Goal: Task Accomplishment & Management: Manage account settings

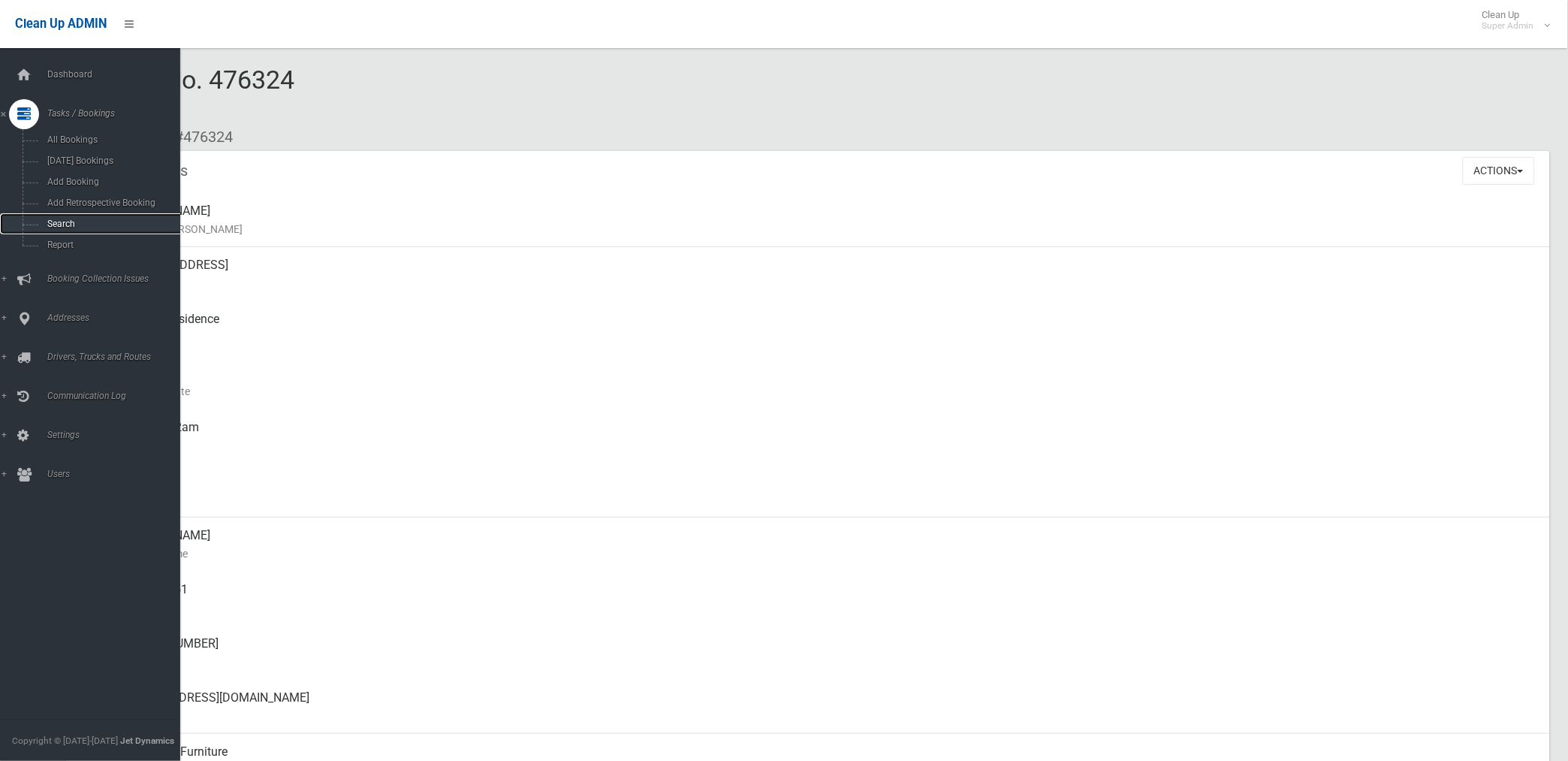
click at [63, 228] on span "Search" at bounding box center [111, 224] width 137 height 10
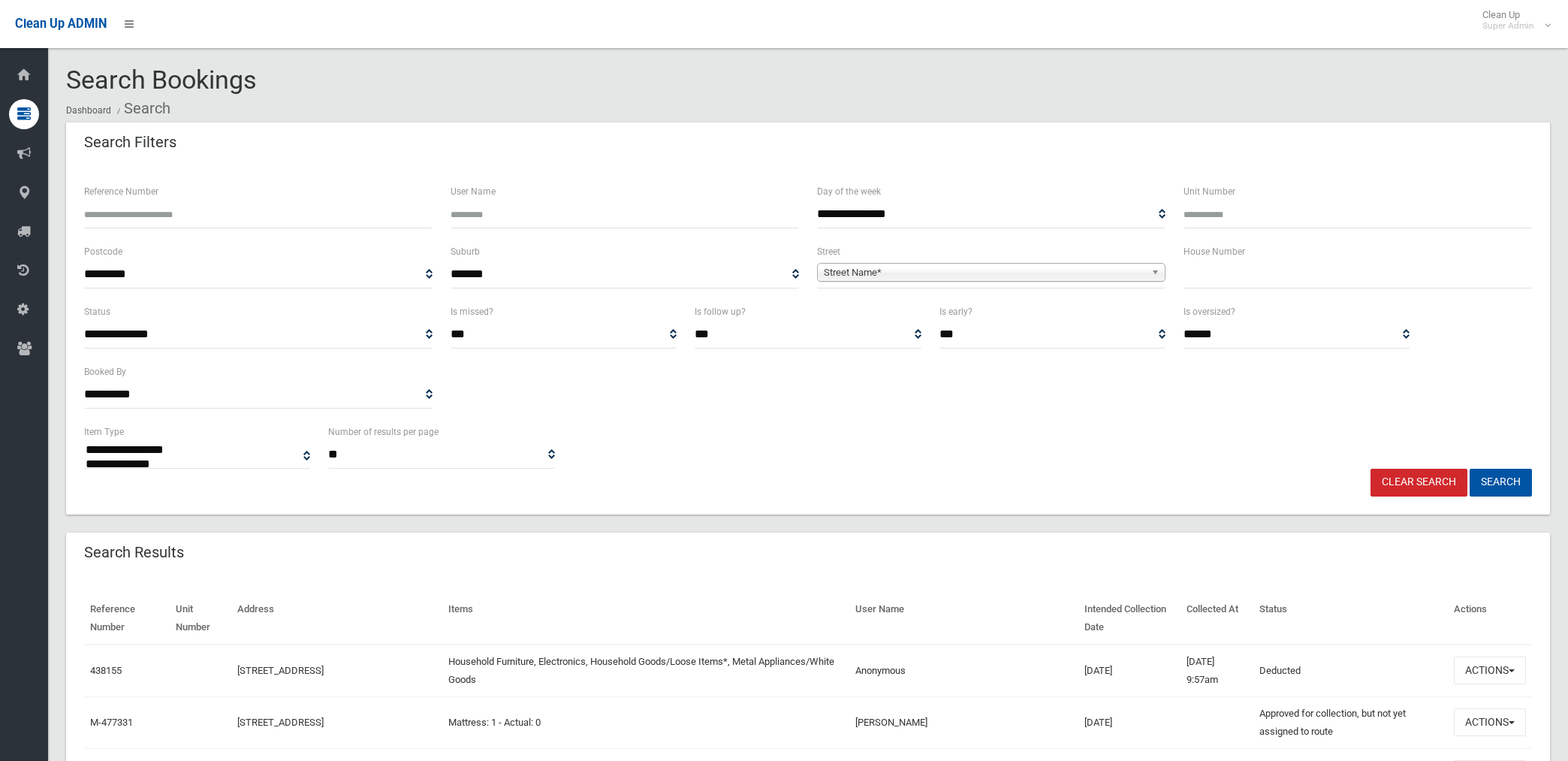
select select
click at [862, 271] on span "Street Name*" at bounding box center [984, 272] width 322 height 18
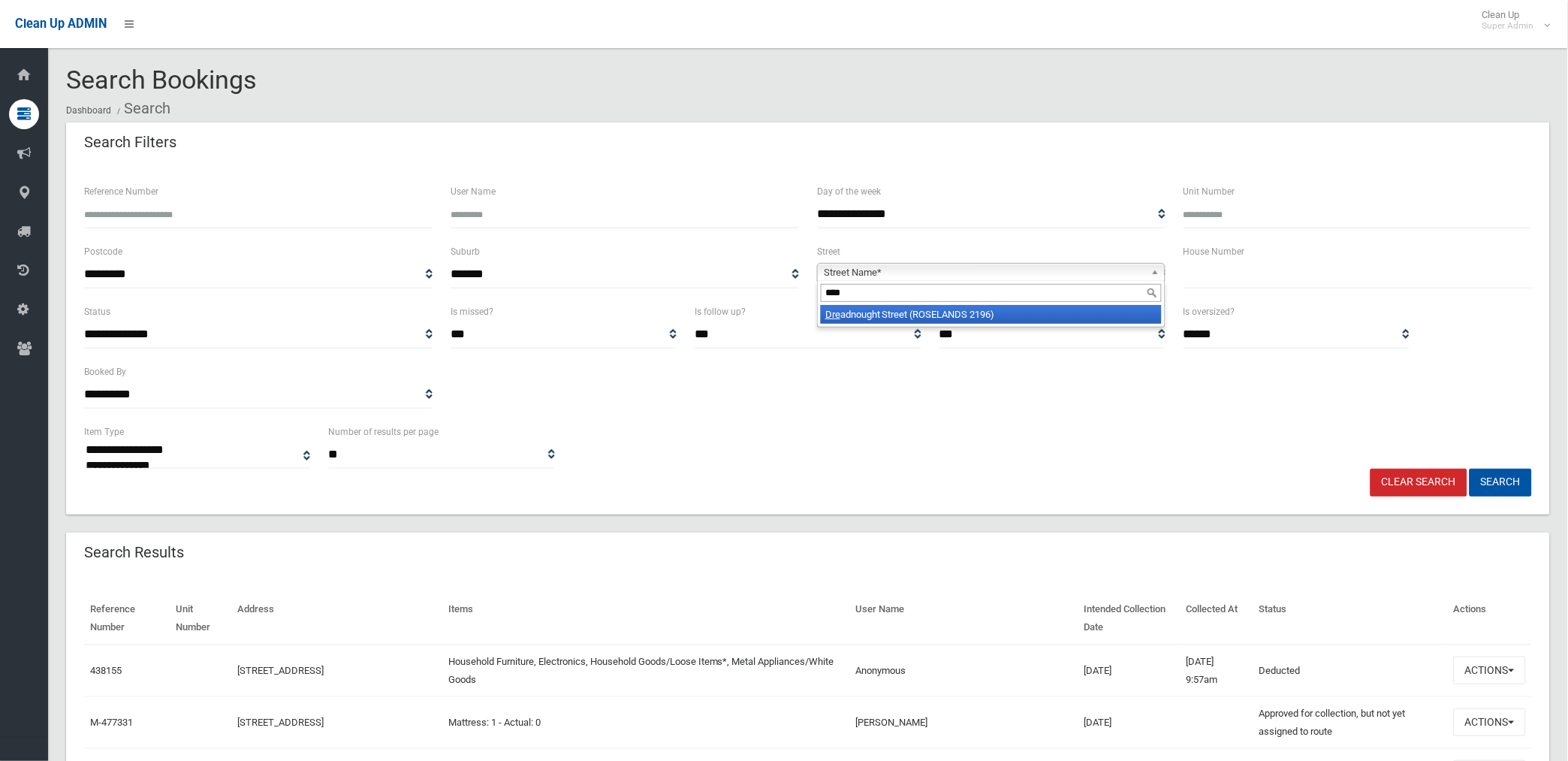
type input "*****"
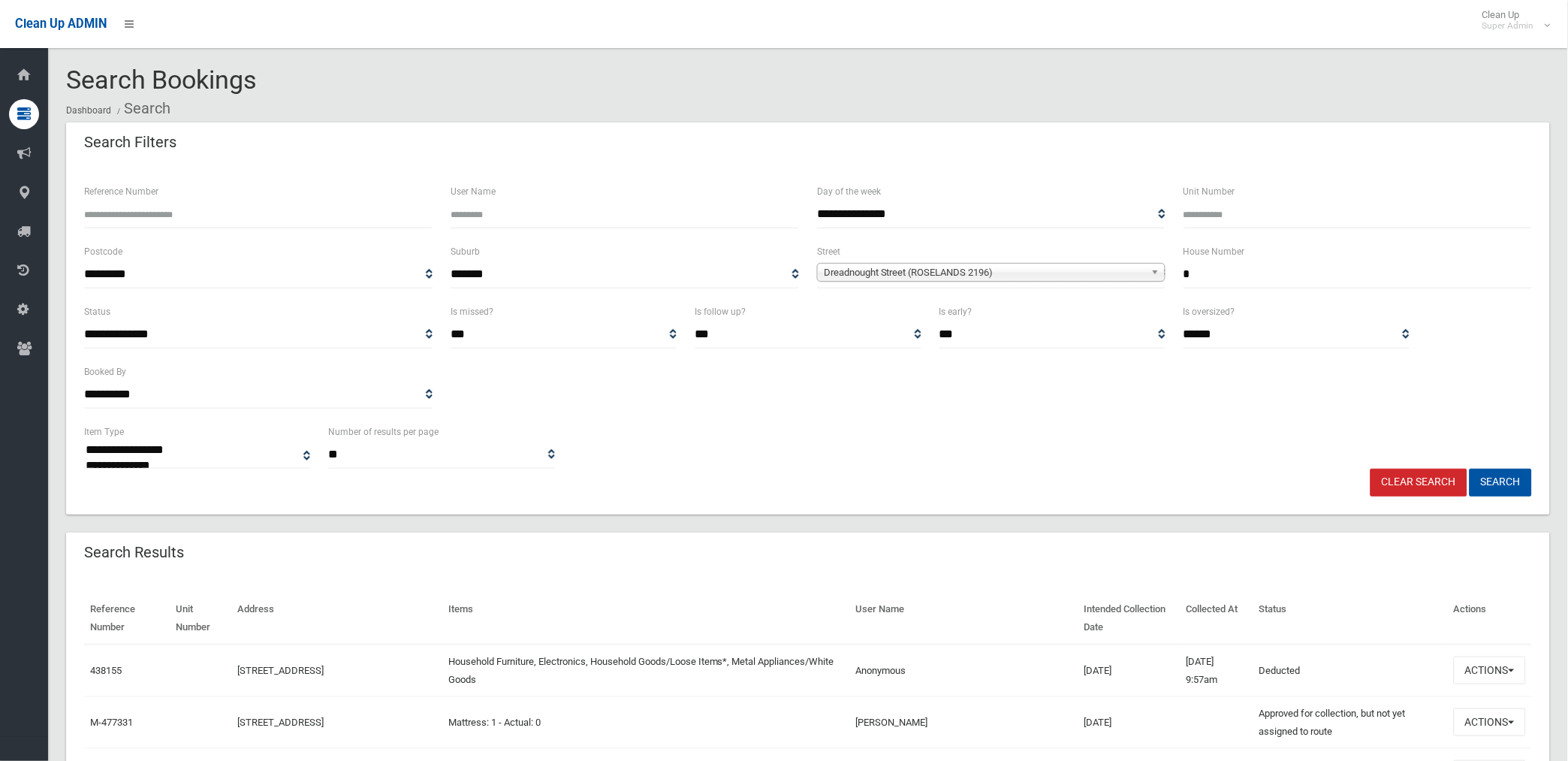
type input "*"
click at [1469, 468] on button "Search" at bounding box center [1500, 482] width 62 height 27
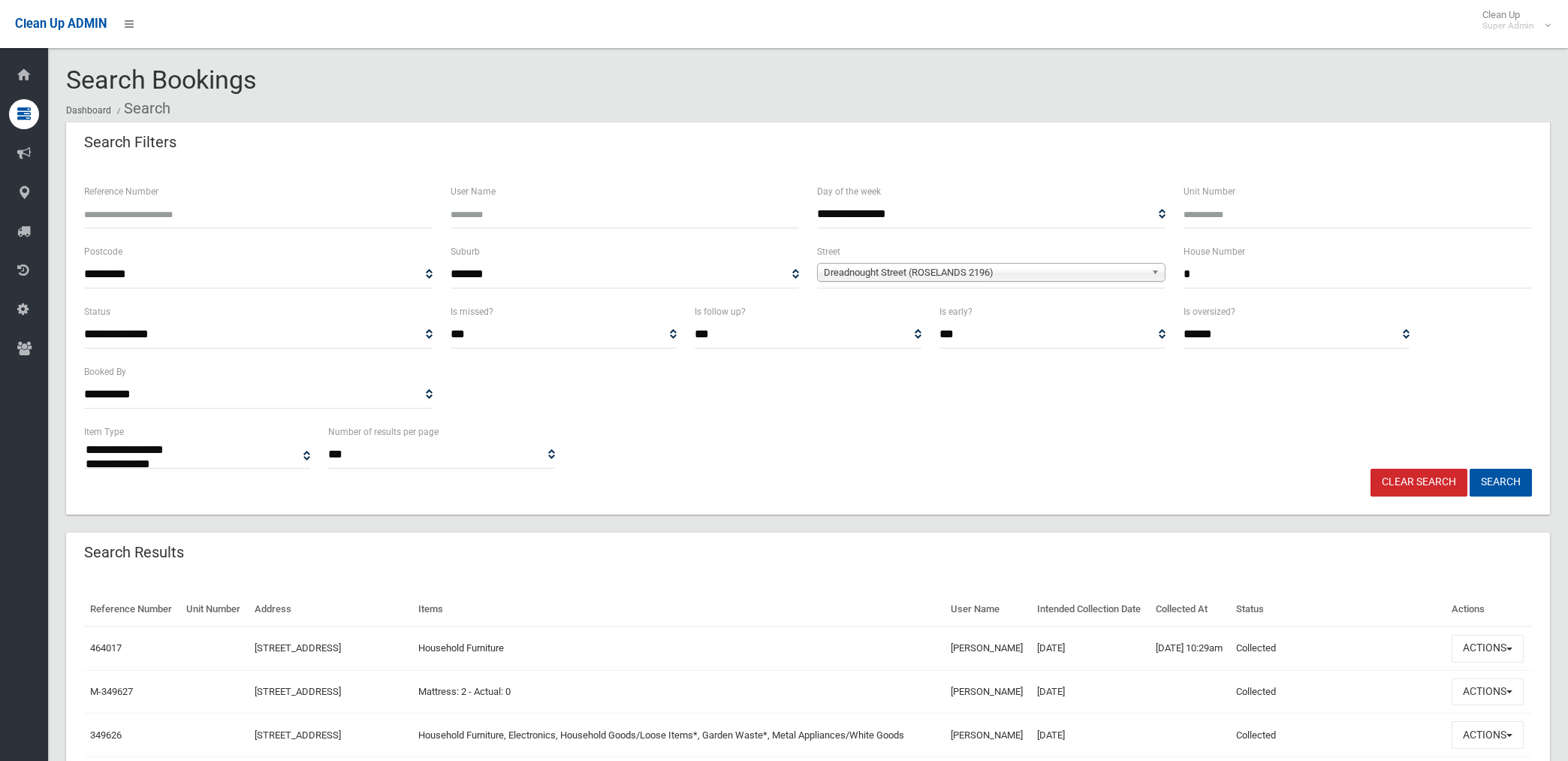
select select
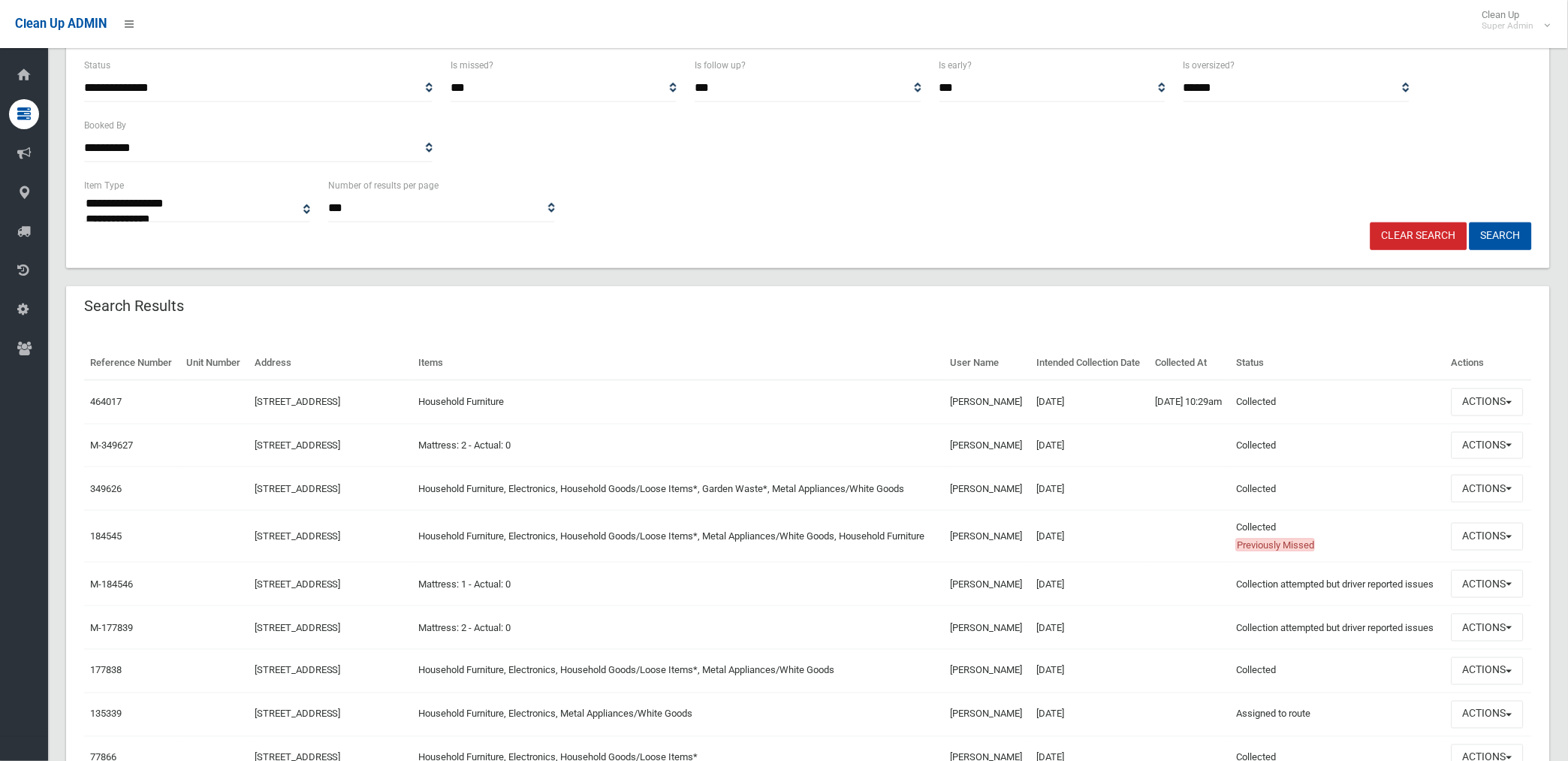
scroll to position [250, 0]
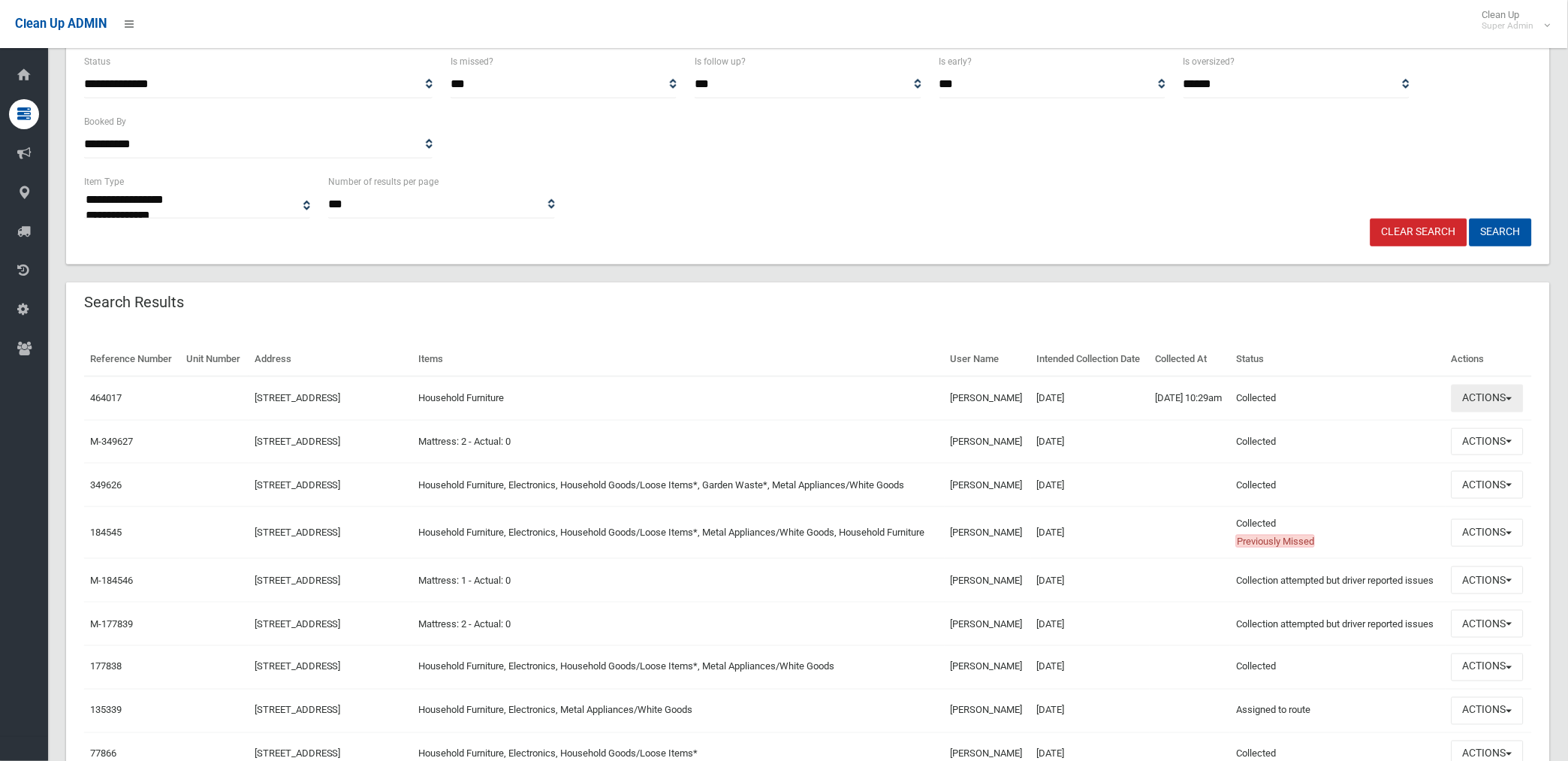
click at [1480, 413] on button "Actions" at bounding box center [1487, 398] width 72 height 27
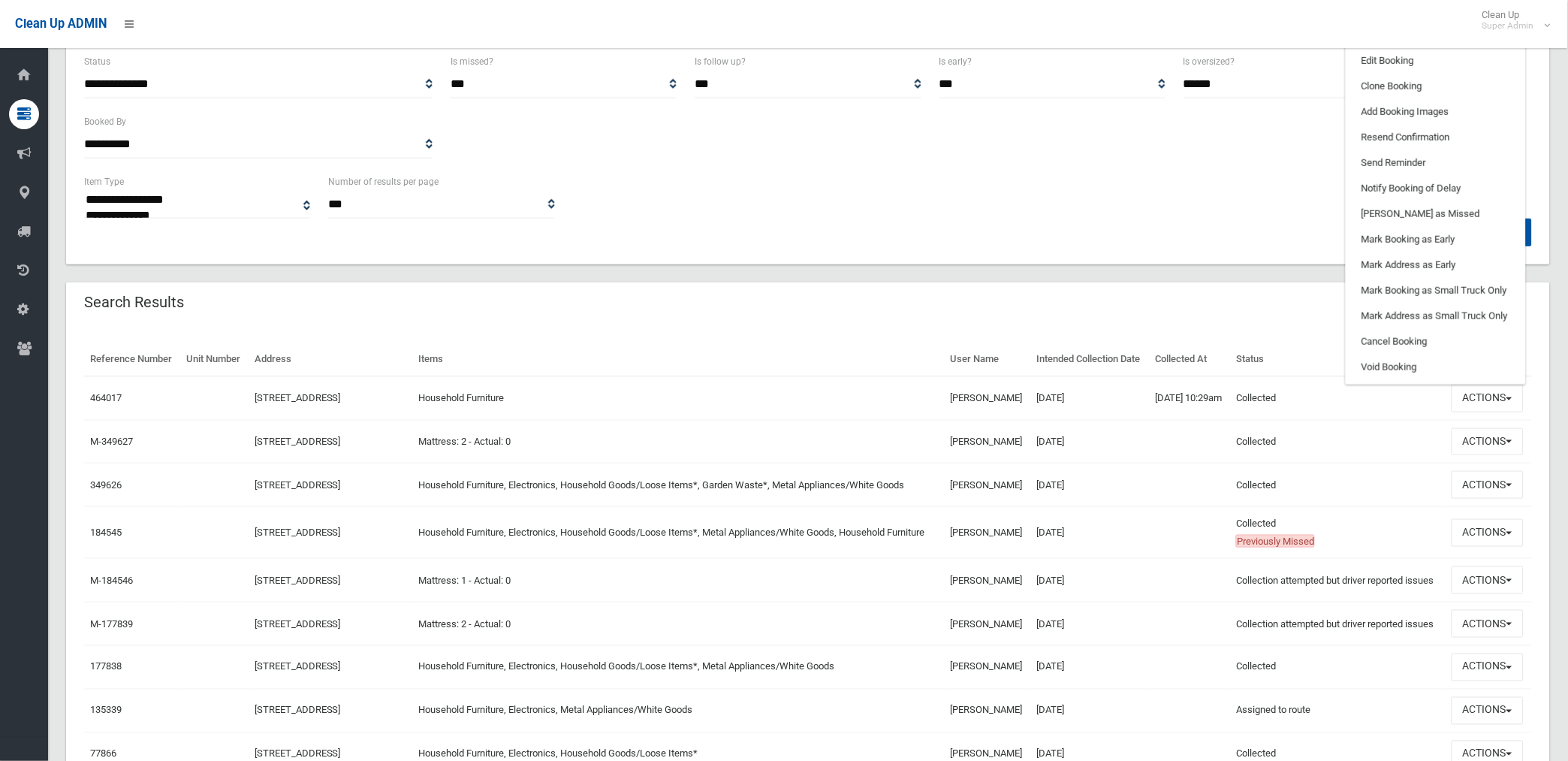
click at [1397, 48] on link "View Booking" at bounding box center [1435, 35] width 179 height 26
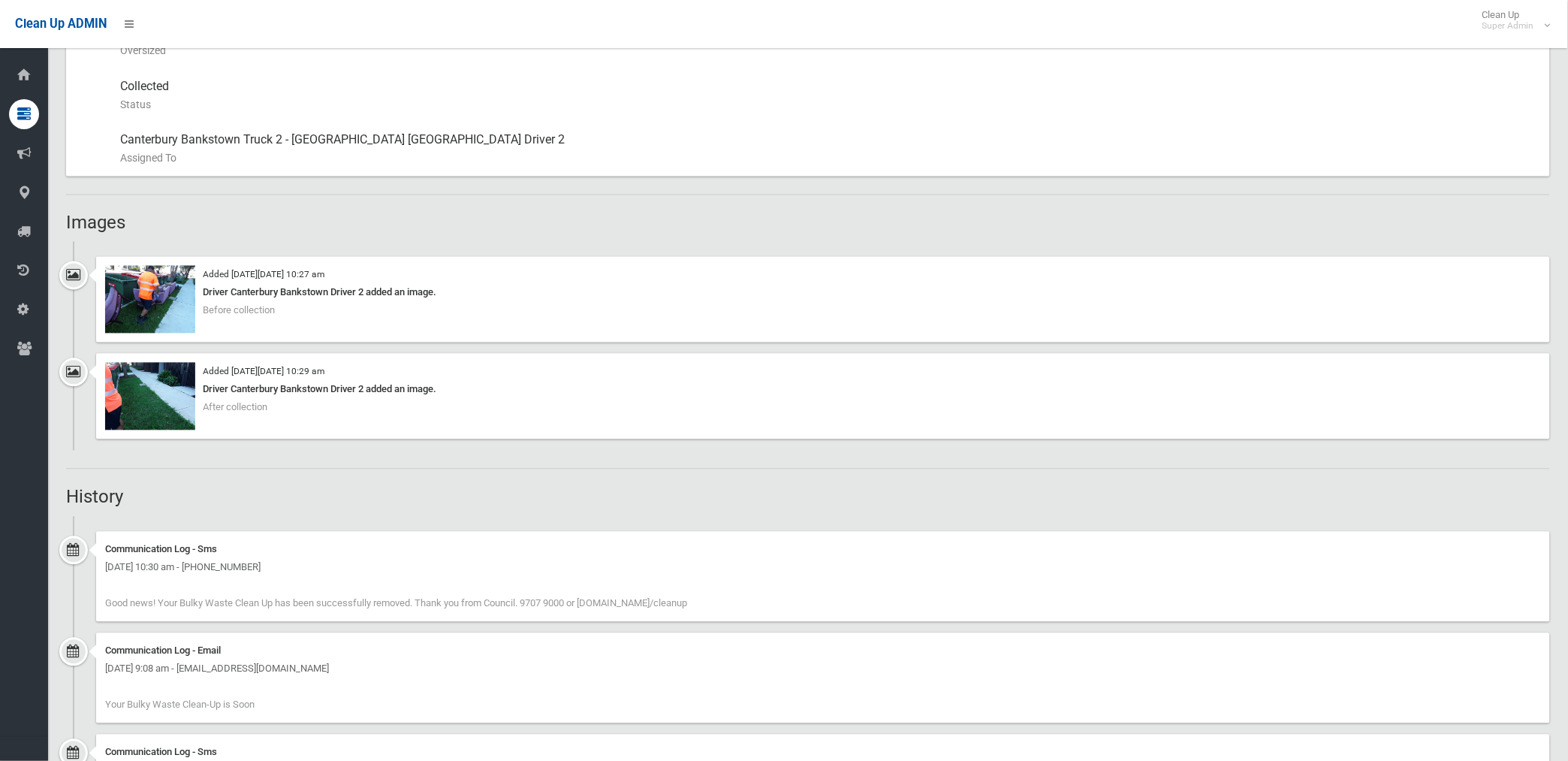
scroll to position [643, 0]
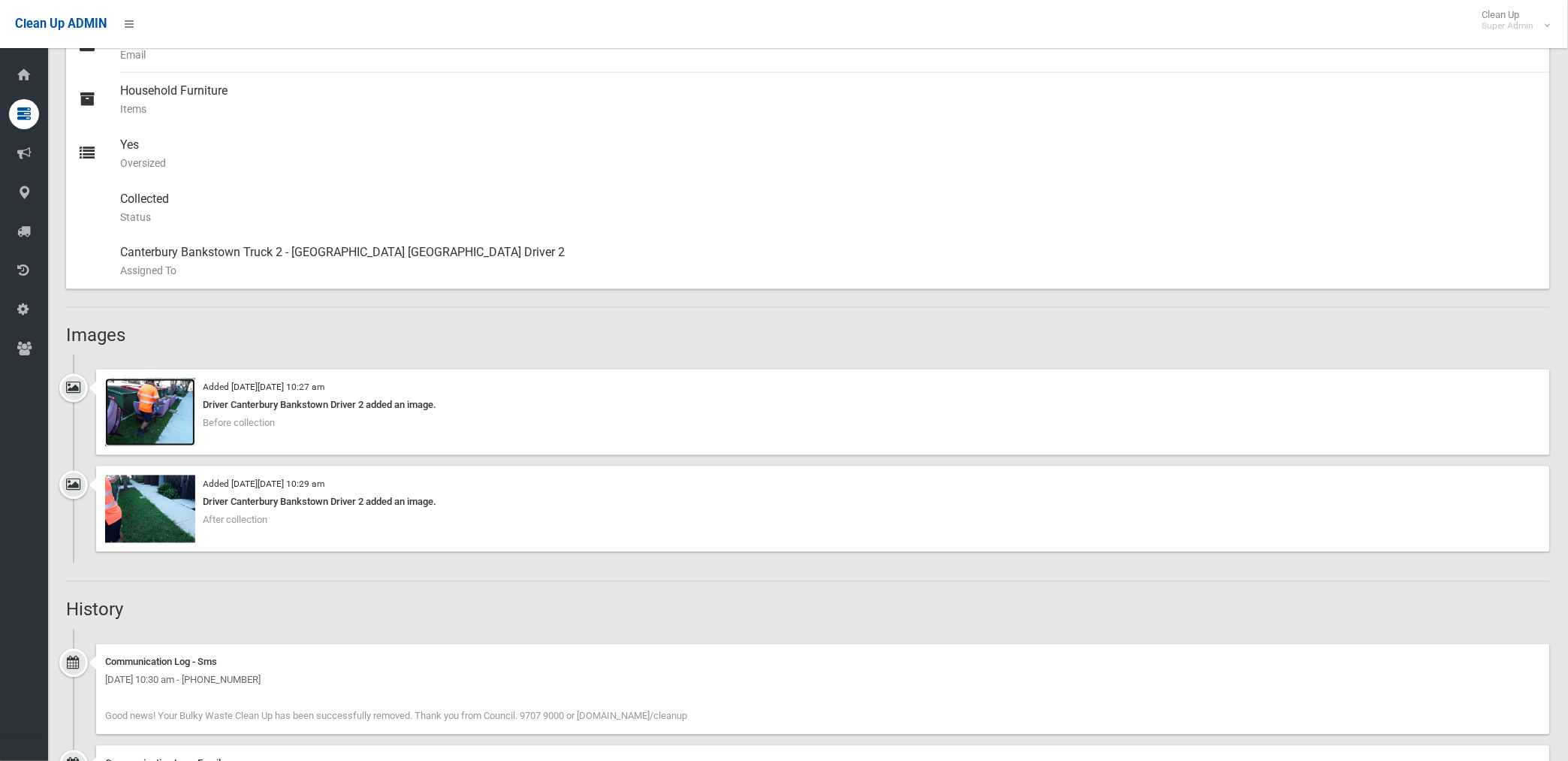
click at [181, 431] on img at bounding box center [150, 412] width 90 height 67
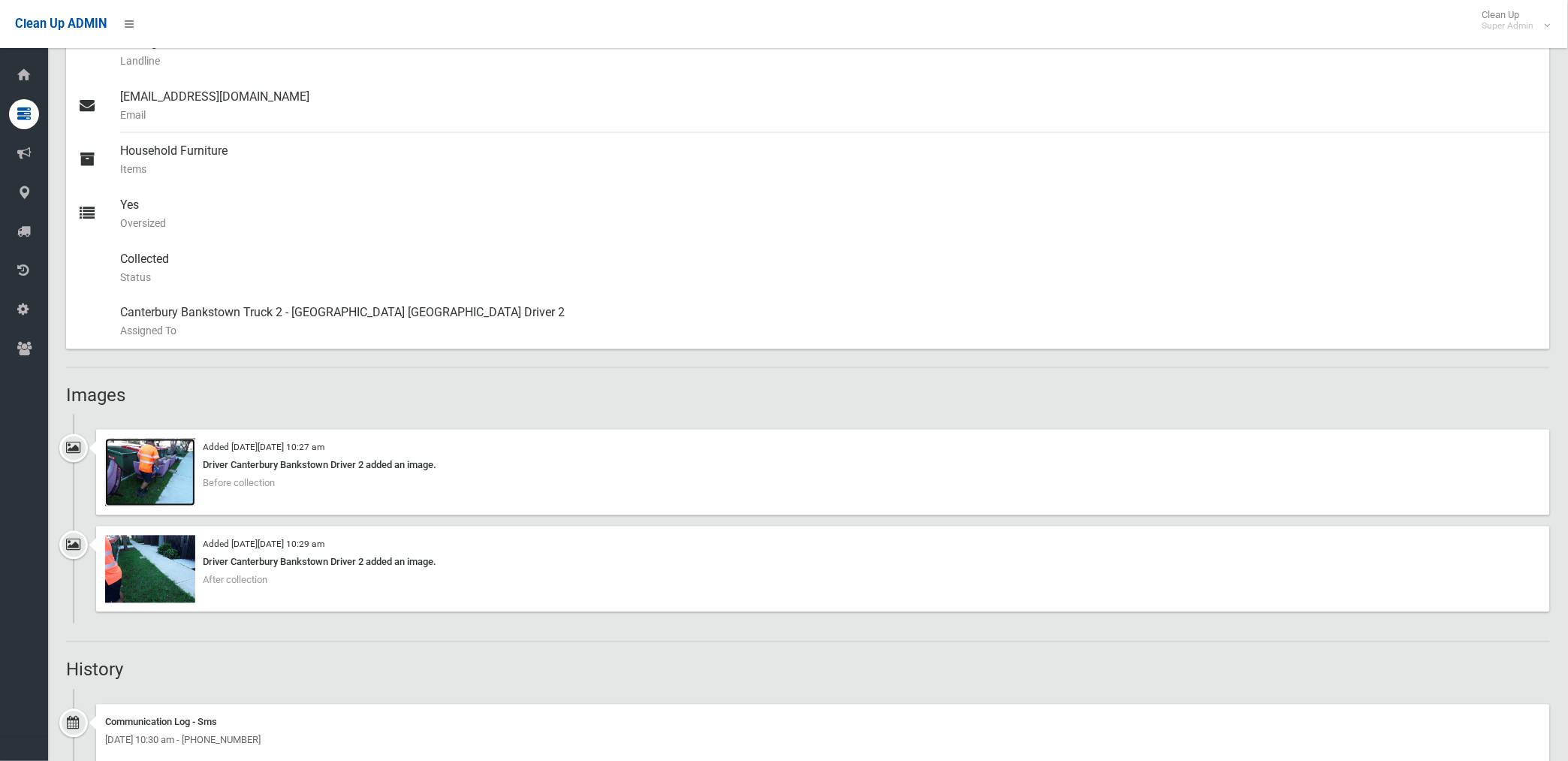
scroll to position [584, 0]
click at [182, 559] on img at bounding box center [150, 569] width 90 height 67
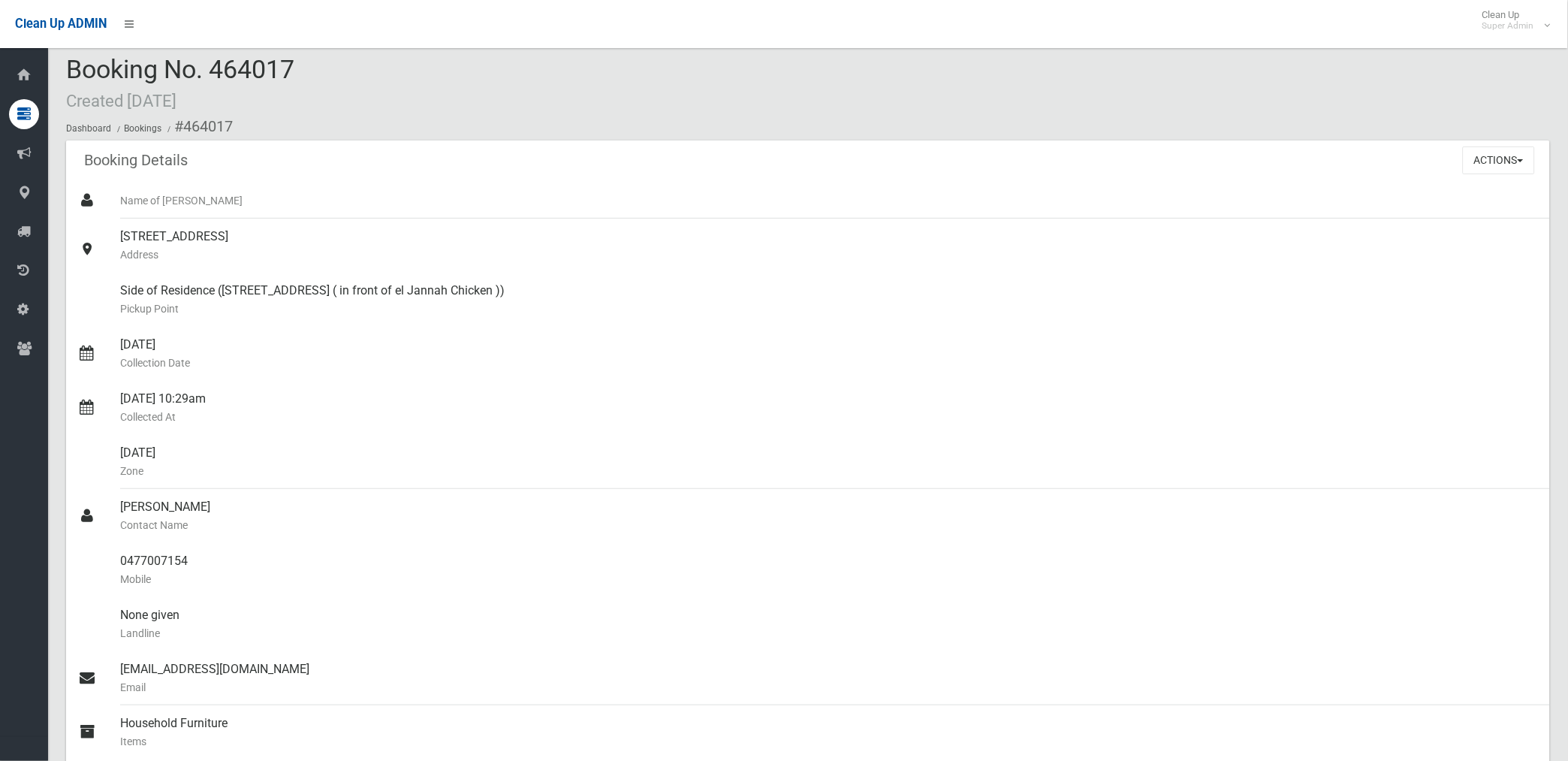
scroll to position [0, 0]
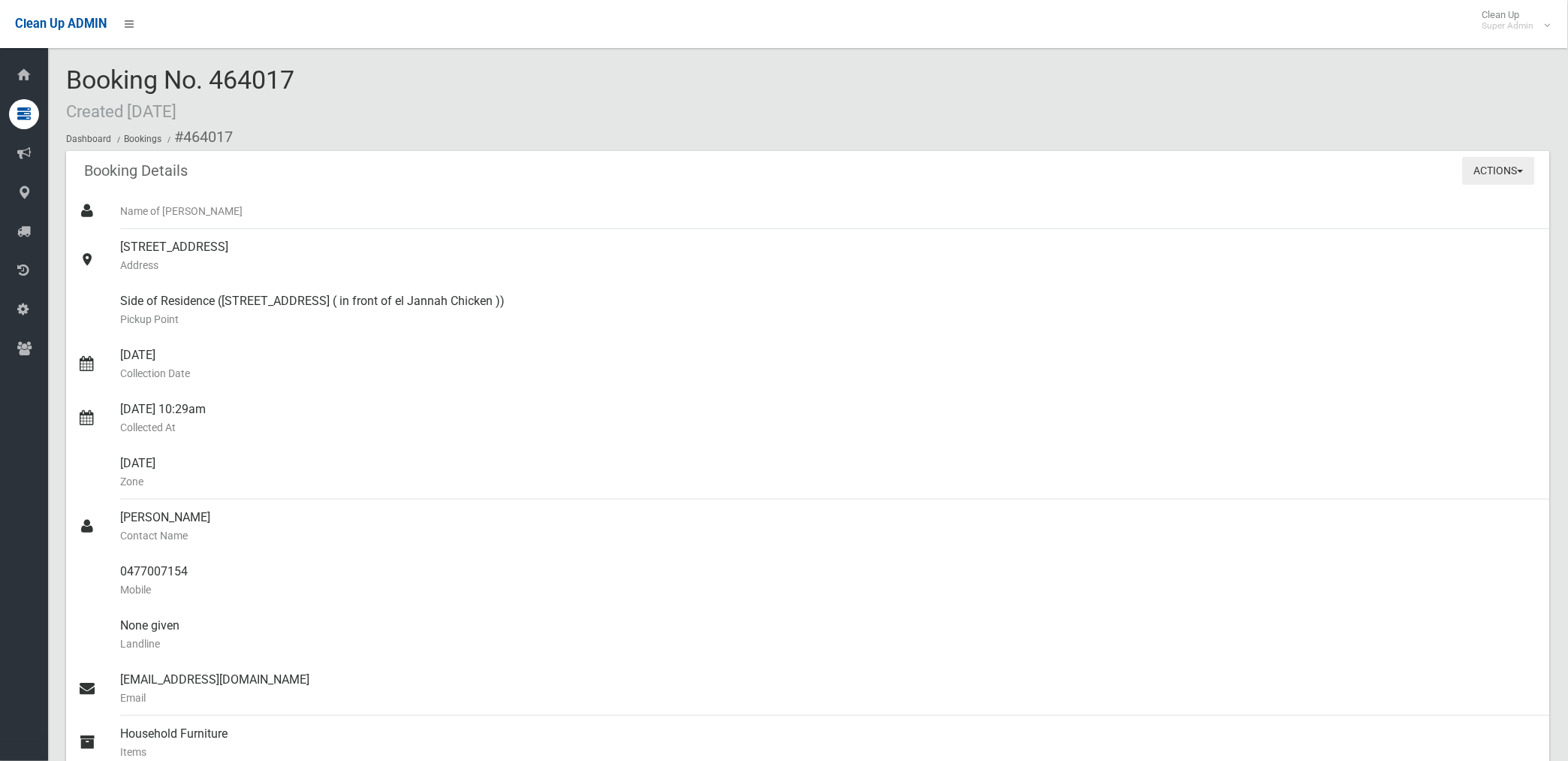
click at [1486, 170] on button "Actions" at bounding box center [1499, 170] width 72 height 27
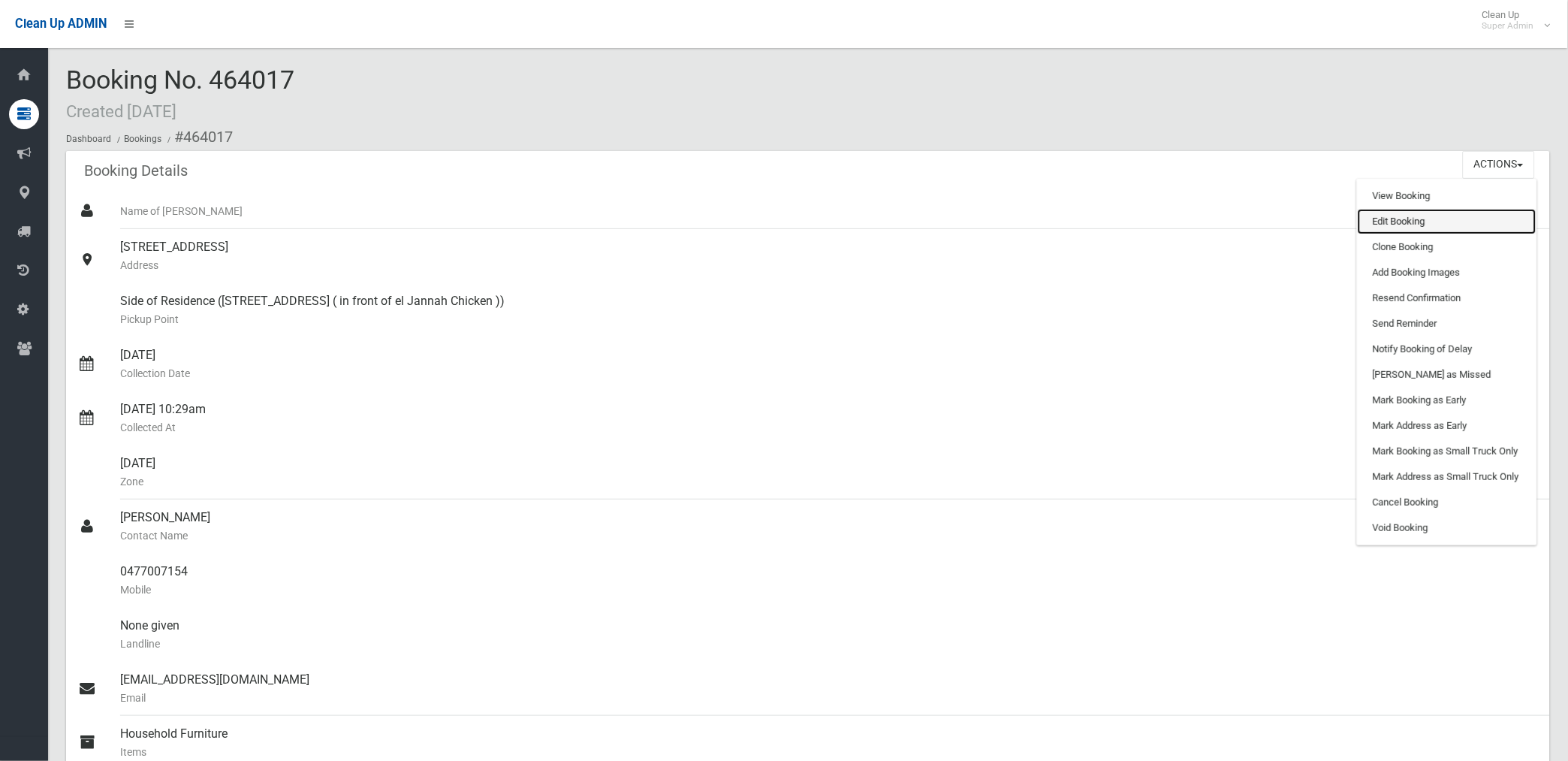
click at [1392, 220] on link "Edit Booking" at bounding box center [1447, 221] width 179 height 26
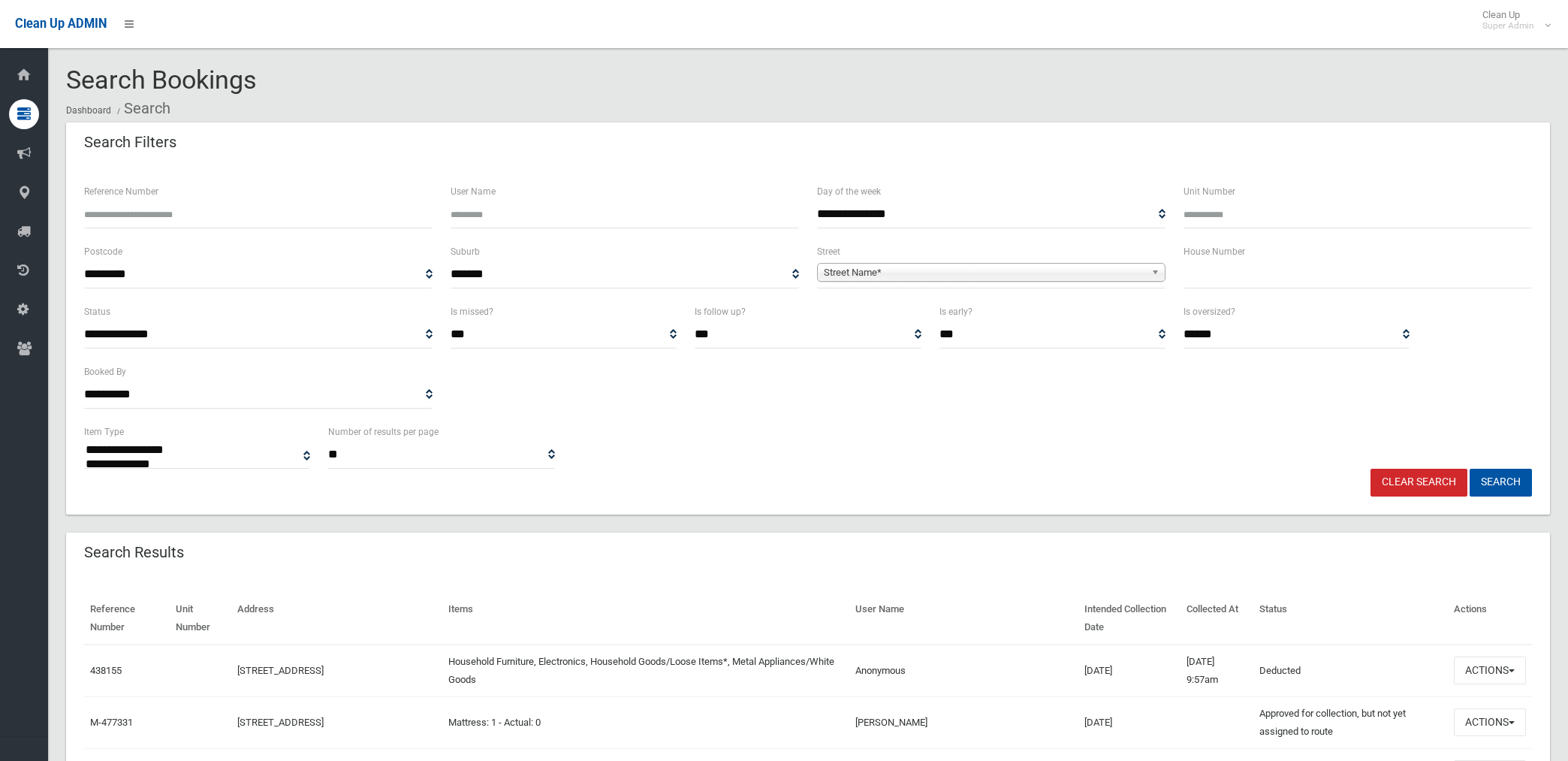
select select
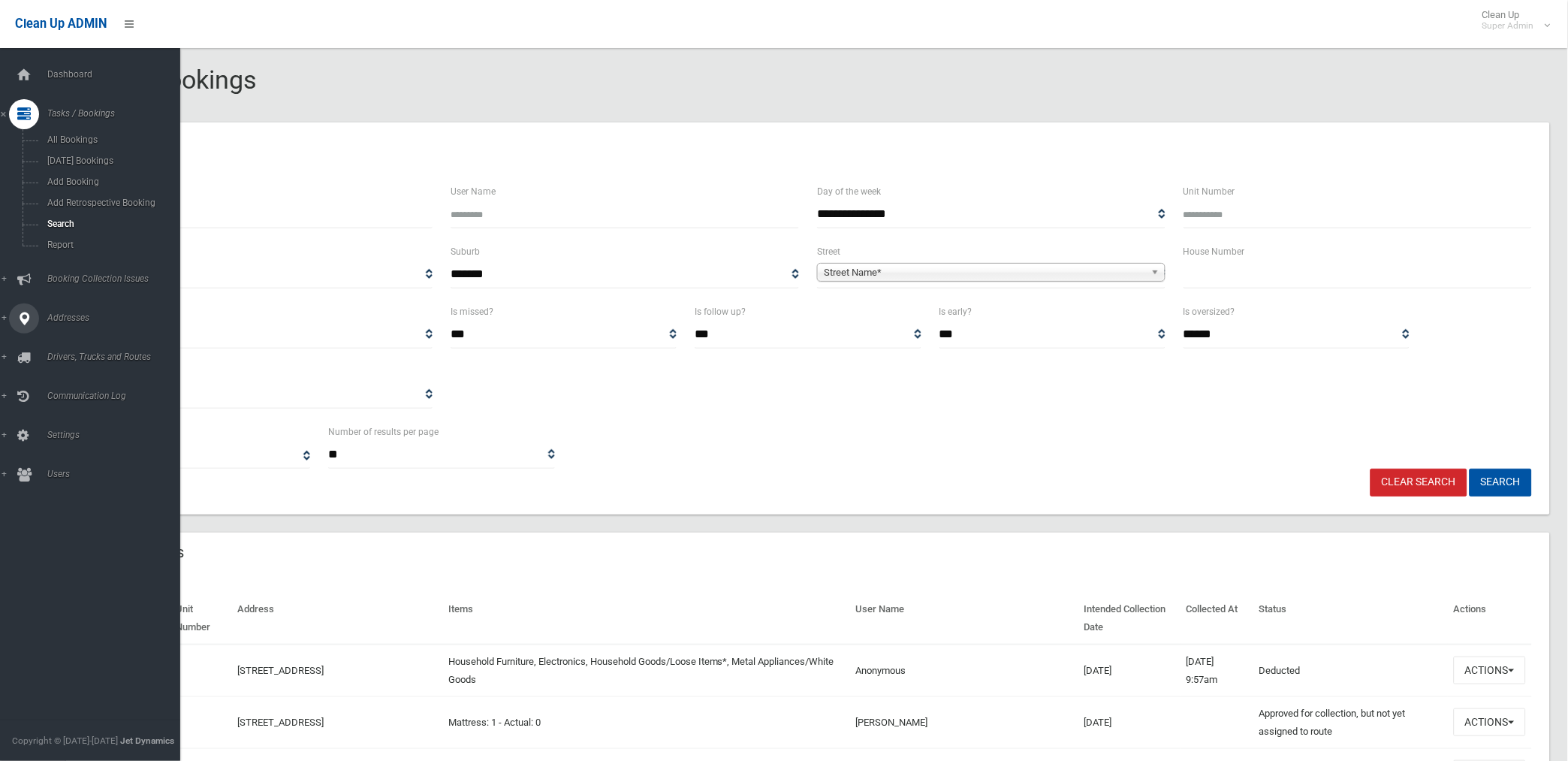
click at [70, 323] on span "Addresses" at bounding box center [118, 317] width 150 height 10
click at [61, 220] on span "All Addresses" at bounding box center [111, 217] width 137 height 10
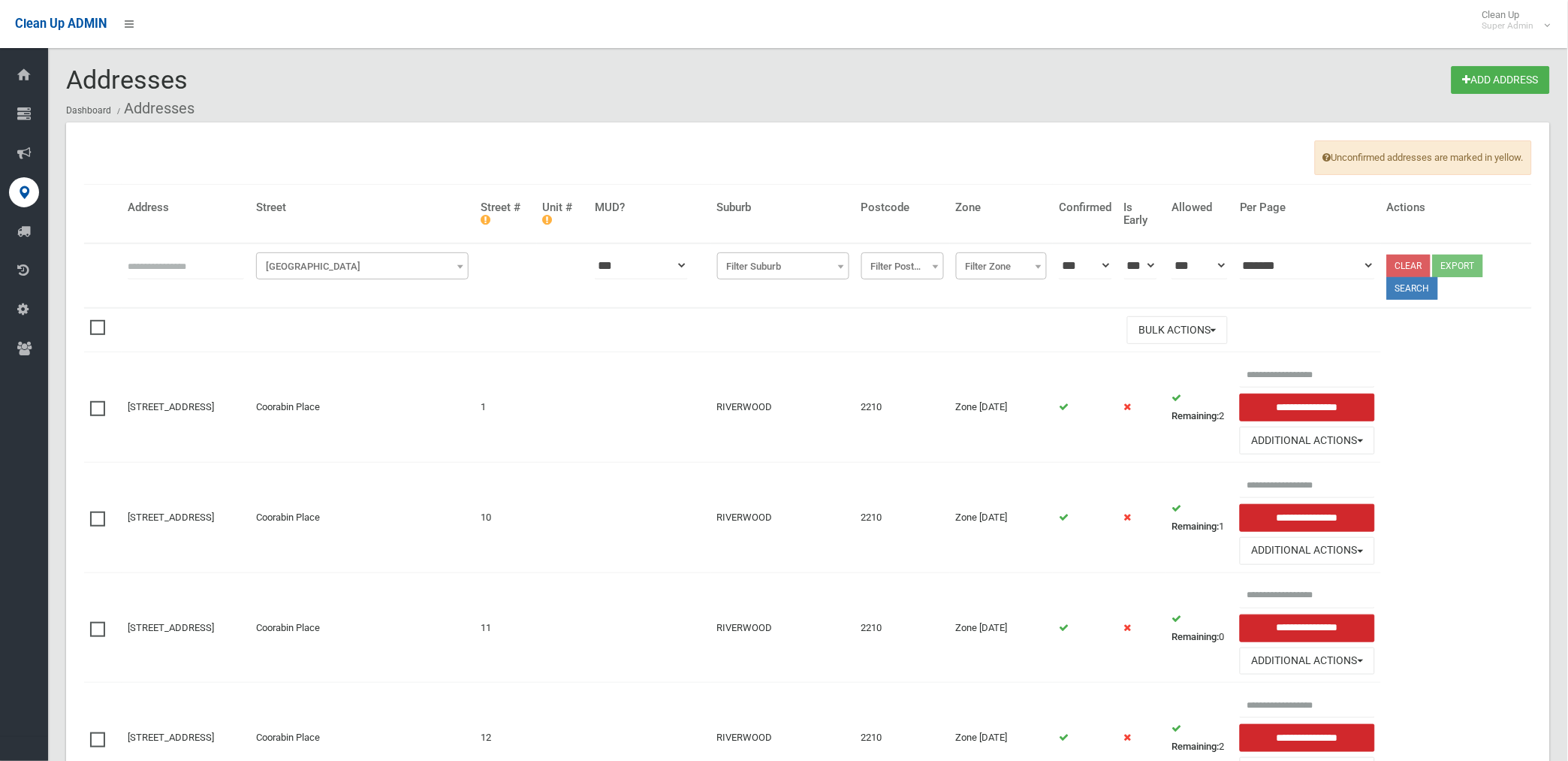
click at [218, 268] on input "text" at bounding box center [186, 265] width 116 height 27
type input "**********"
click button at bounding box center [0, 0] width 0 height 0
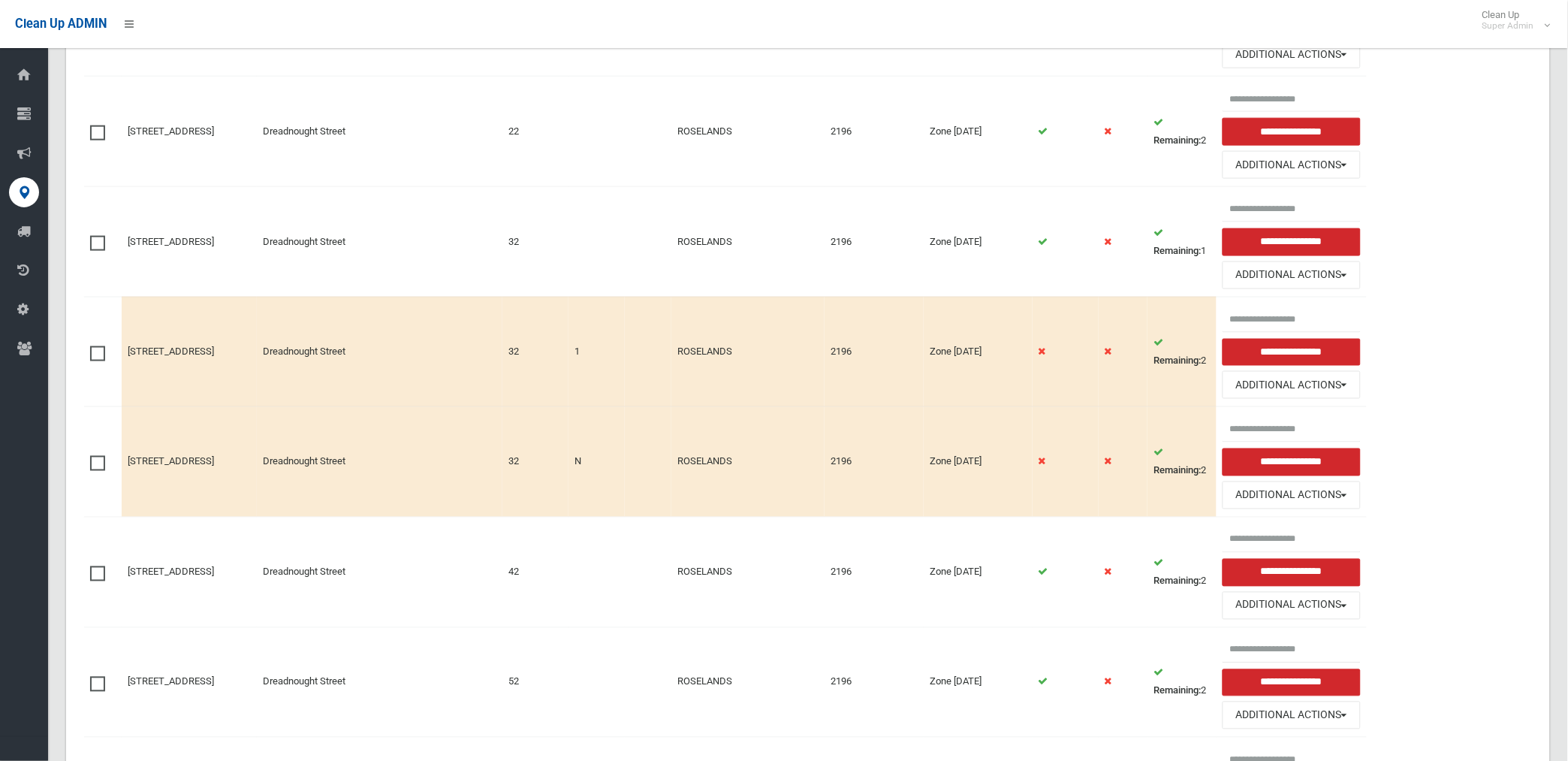
scroll to position [501, 0]
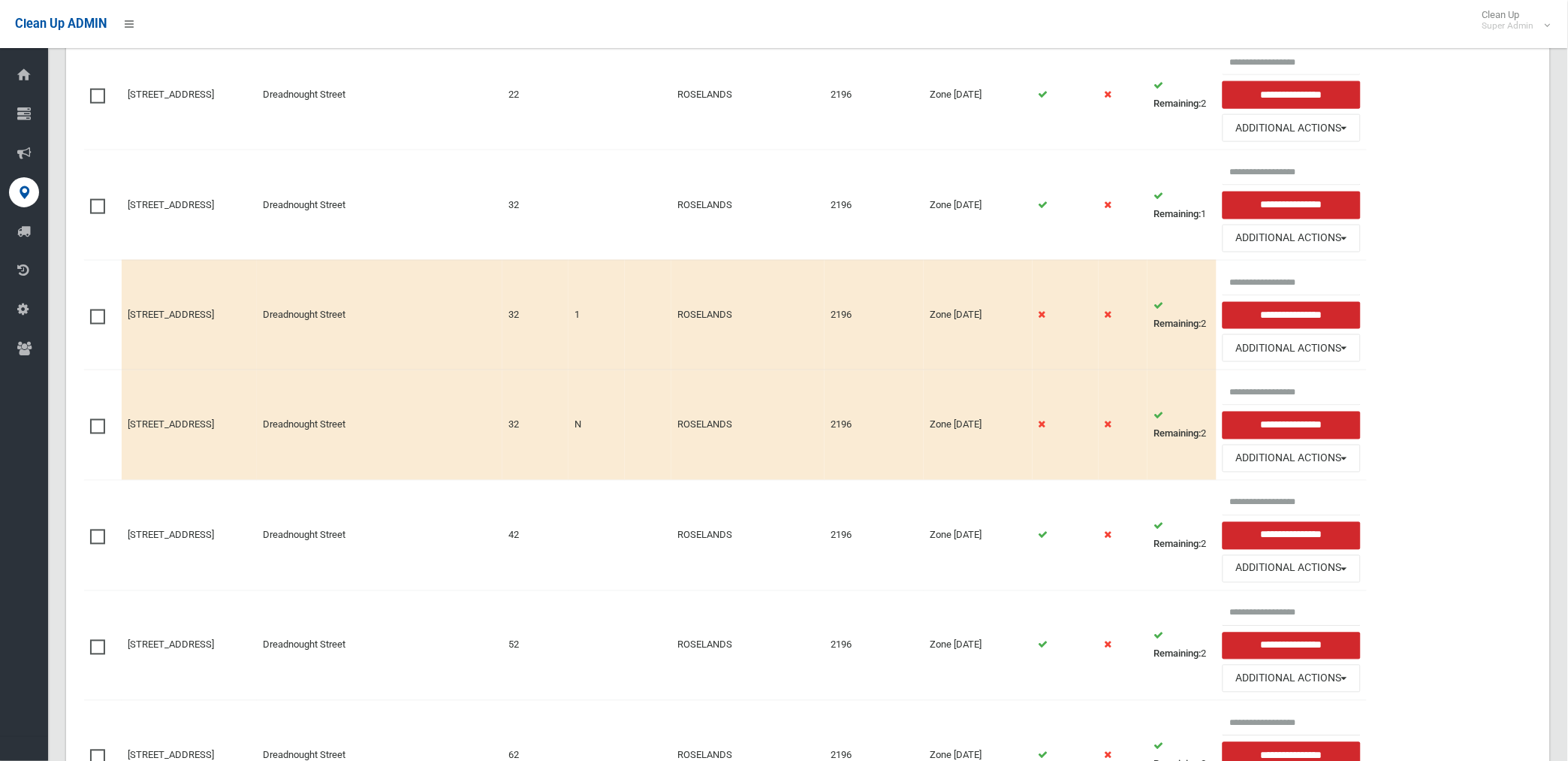
click at [95, 309] on span at bounding box center [101, 309] width 23 height 0
click at [99, 419] on span at bounding box center [101, 419] width 23 height 0
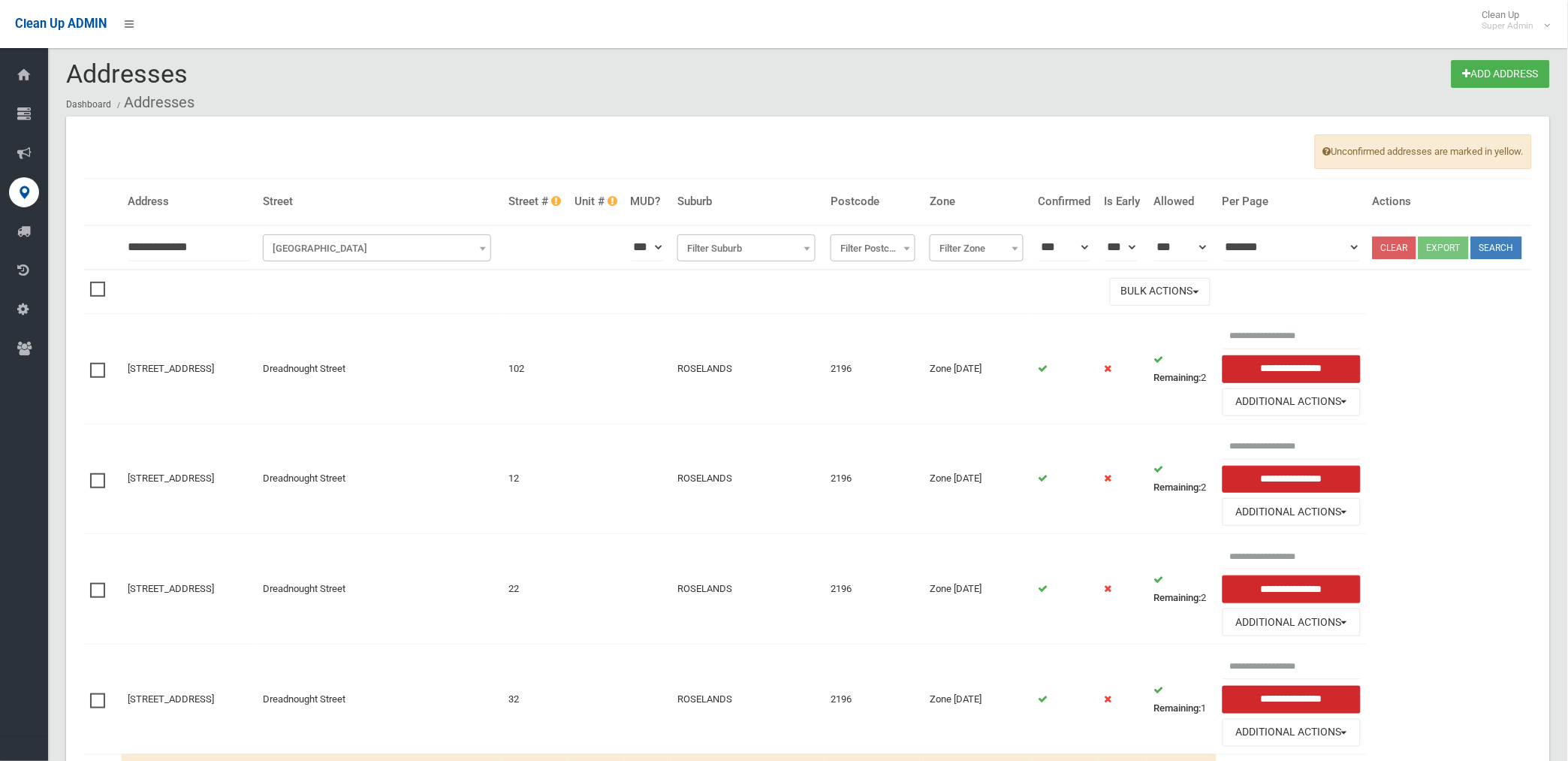
scroll to position [0, 0]
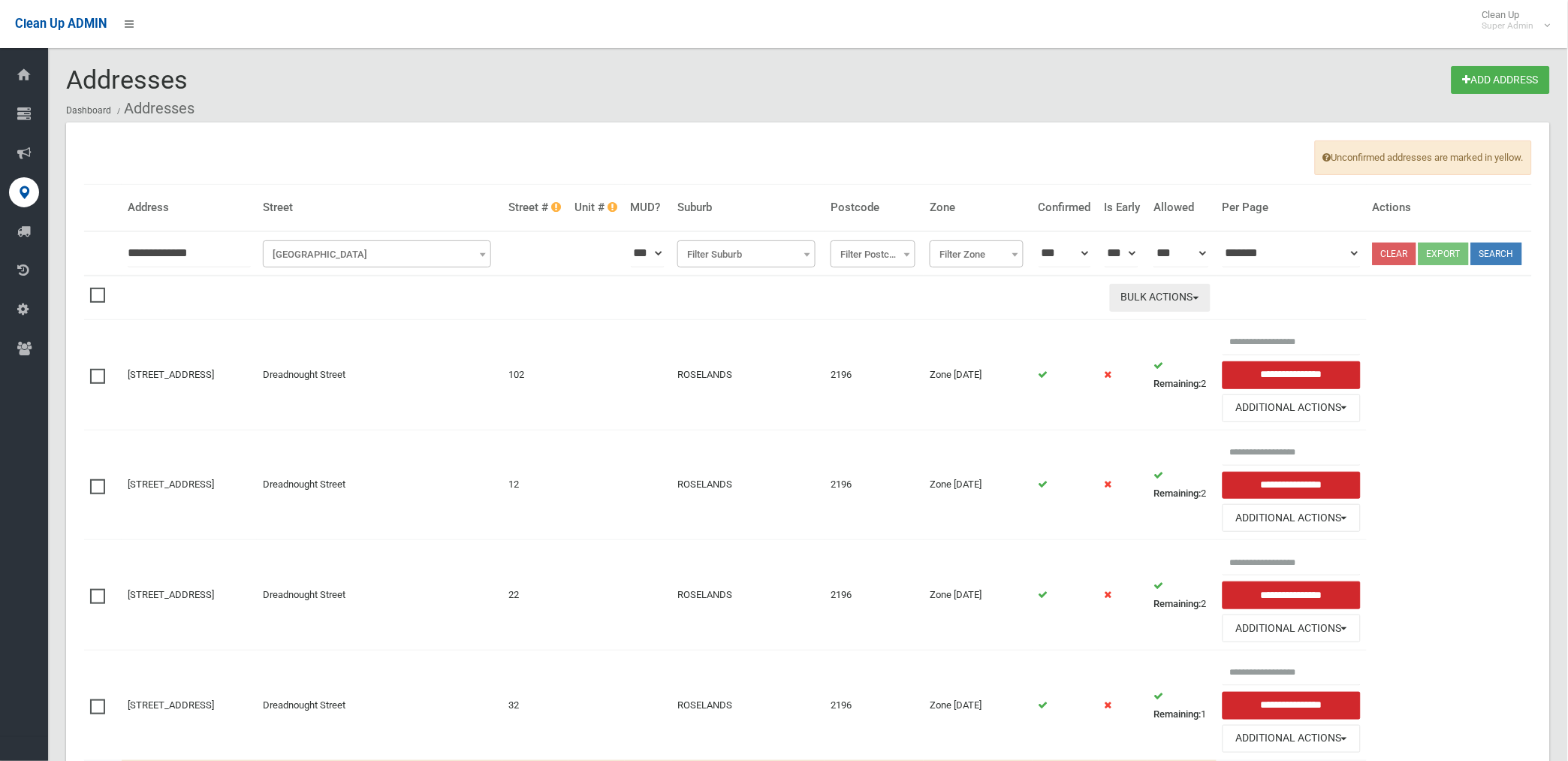
click at [1167, 311] on button "Bulk Actions" at bounding box center [1160, 297] width 100 height 27
click at [1157, 342] on link "Delete Selected" at bounding box center [1200, 329] width 179 height 26
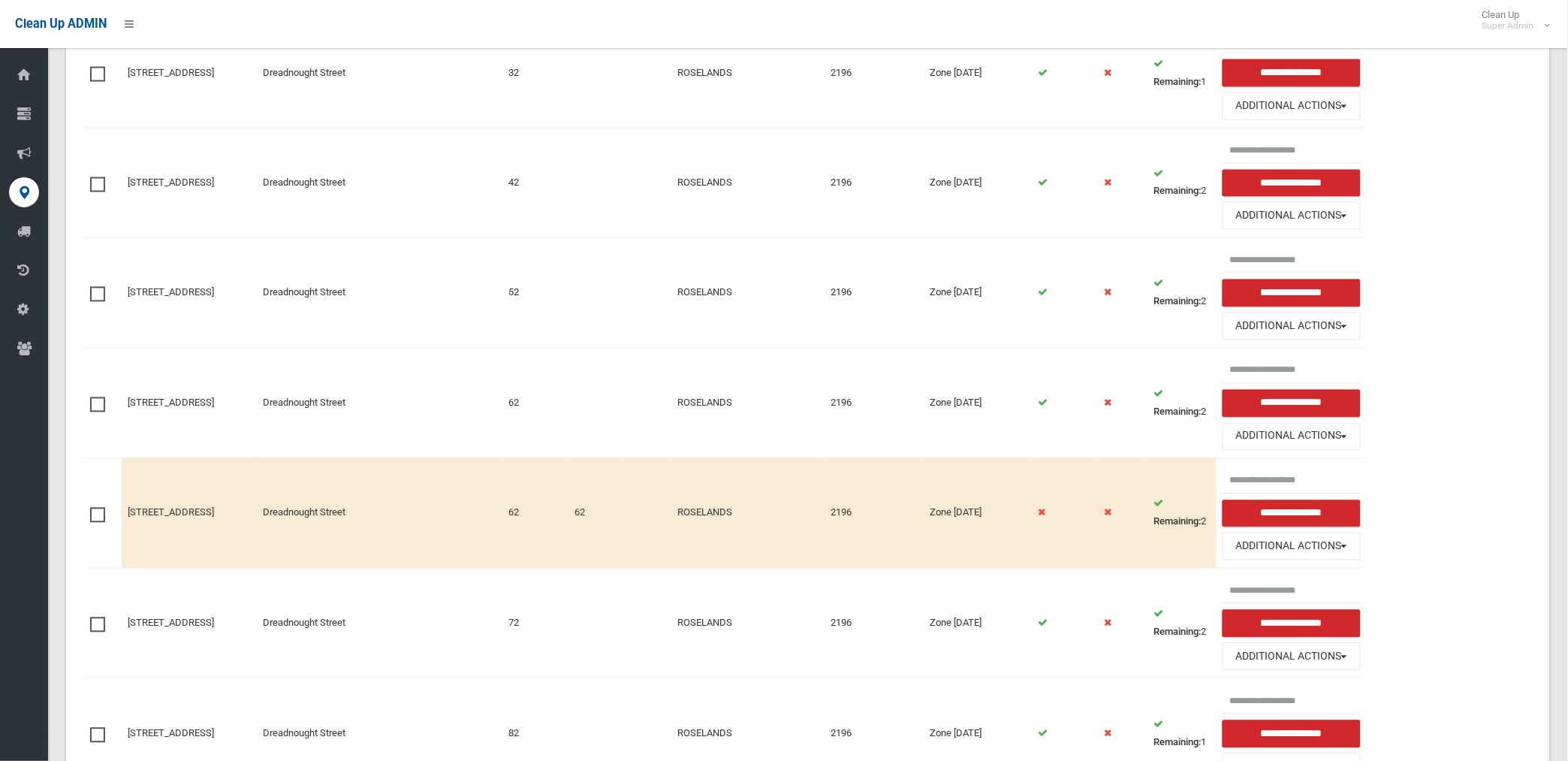
scroll to position [835, 0]
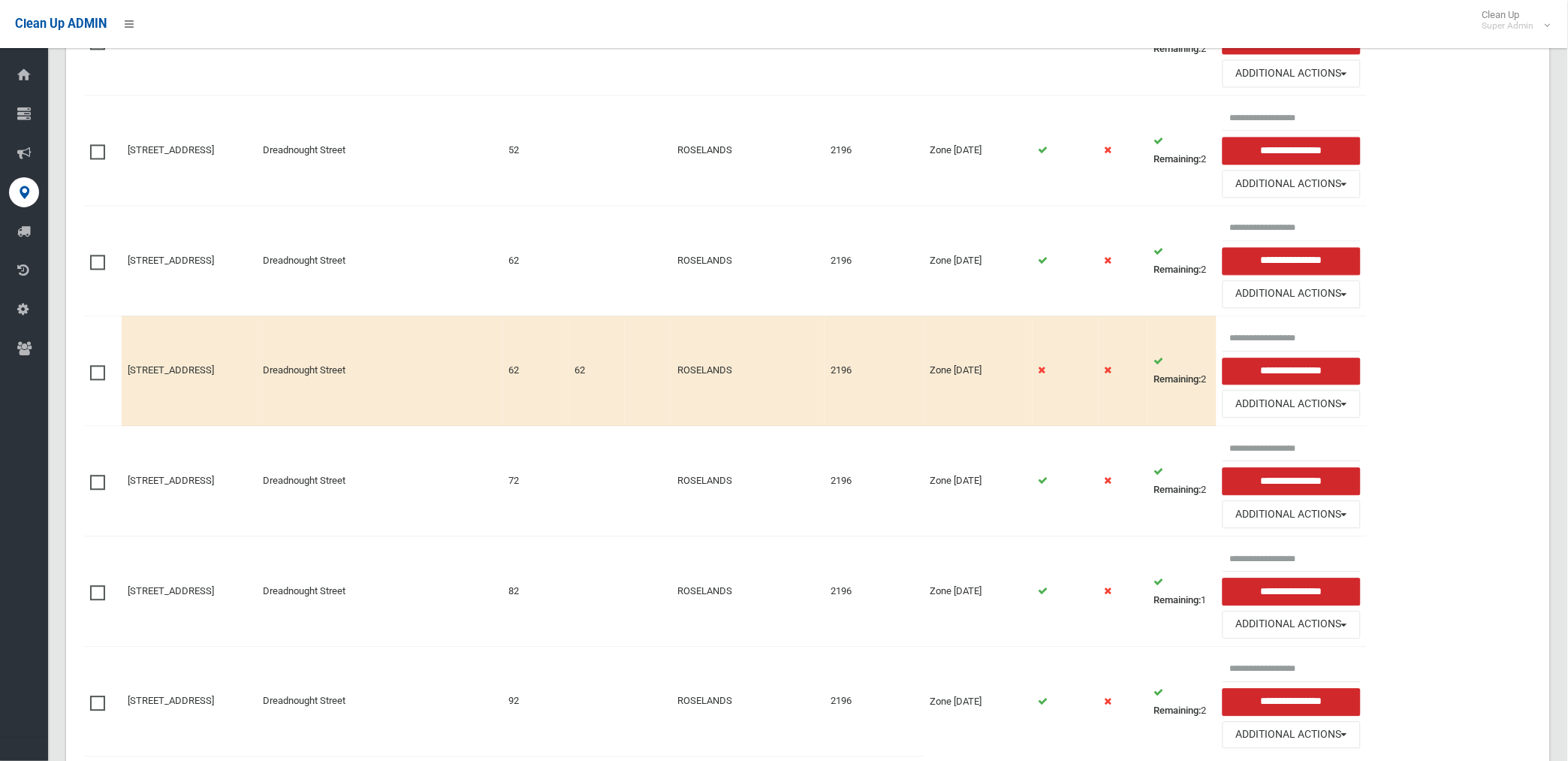
click at [97, 366] on span at bounding box center [101, 366] width 23 height 0
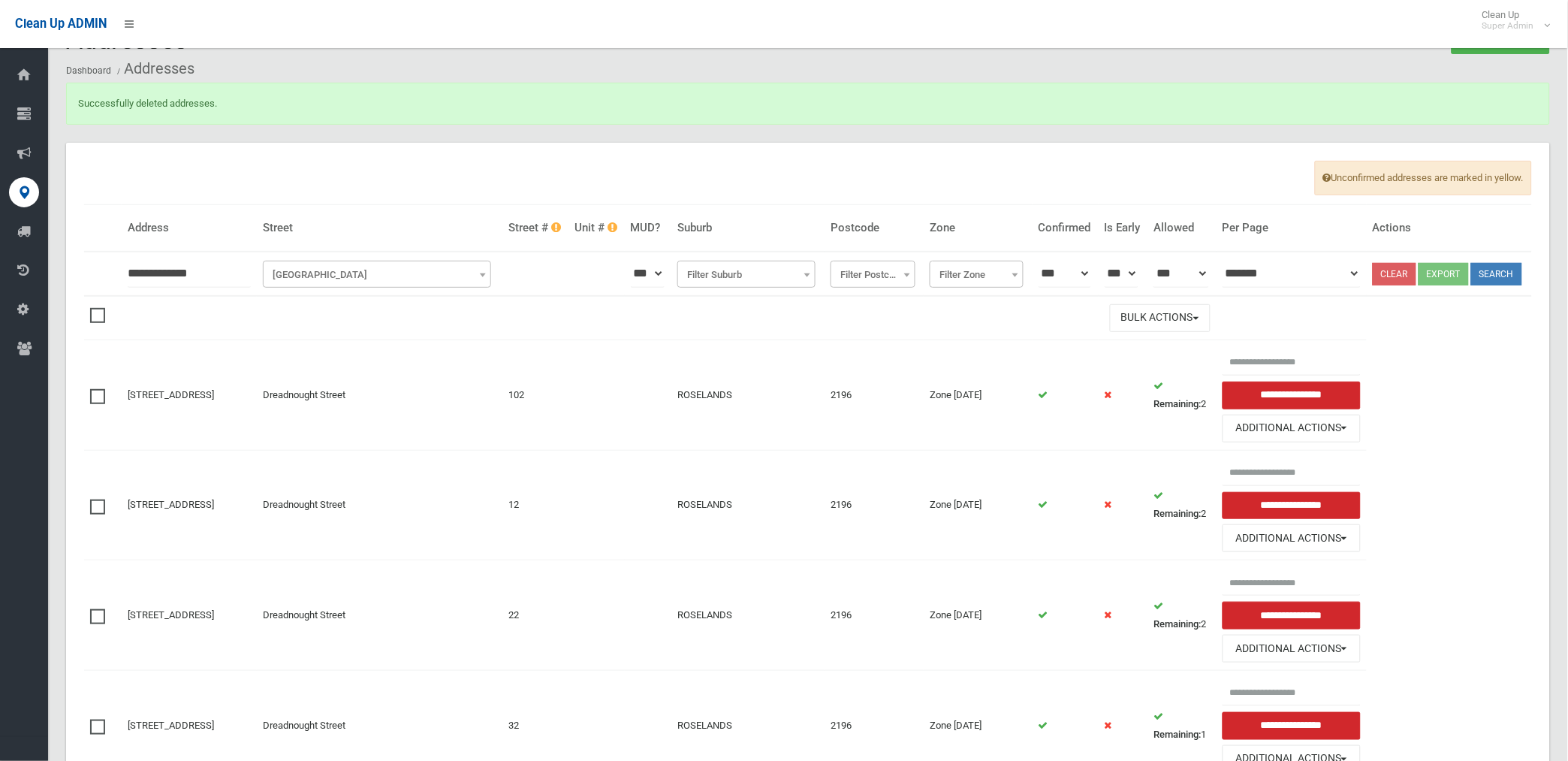
scroll to position [0, 0]
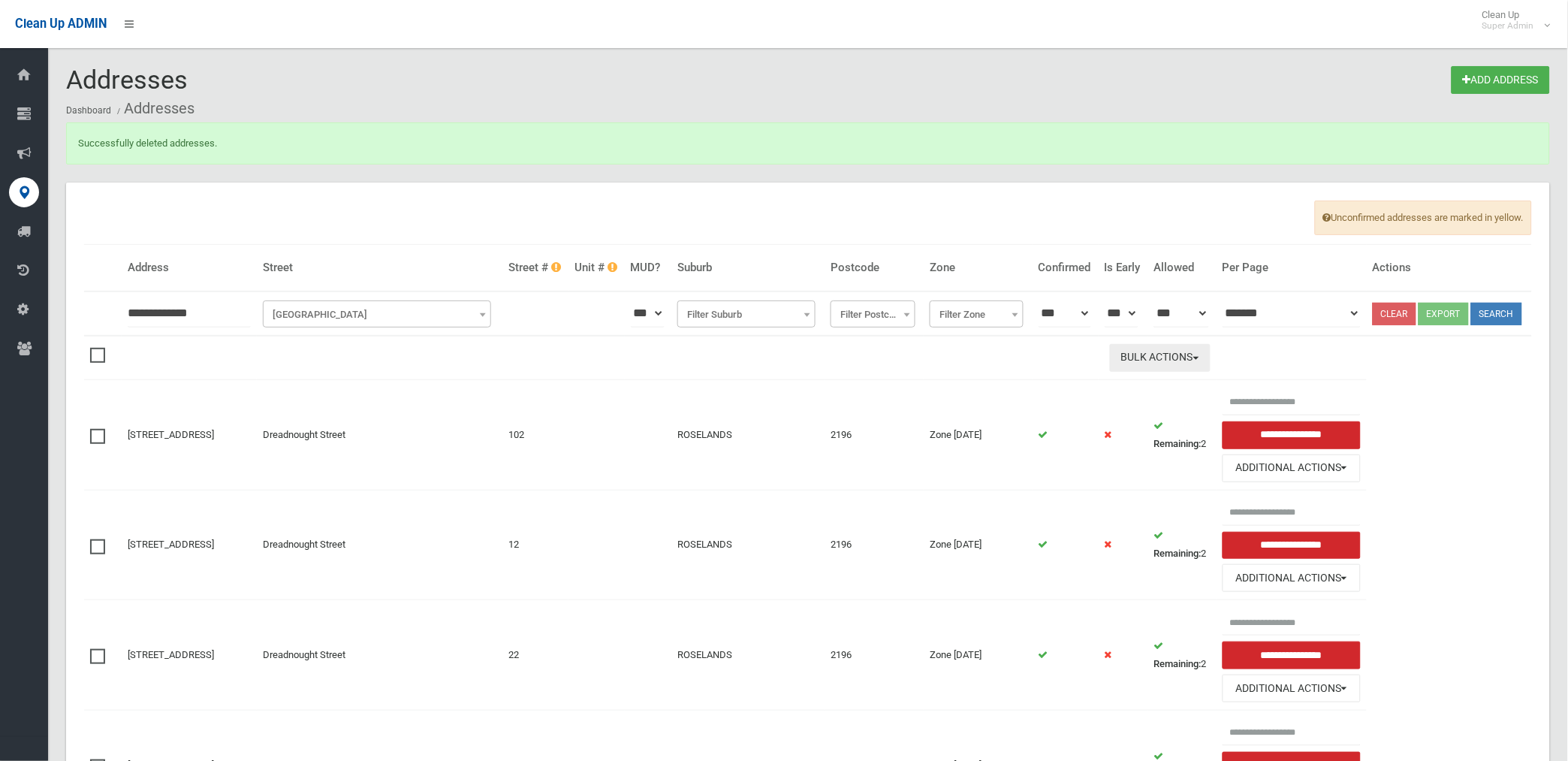
click at [1173, 372] on button "Bulk Actions" at bounding box center [1160, 357] width 100 height 27
click at [1166, 402] on link "Delete Selected" at bounding box center [1200, 389] width 179 height 26
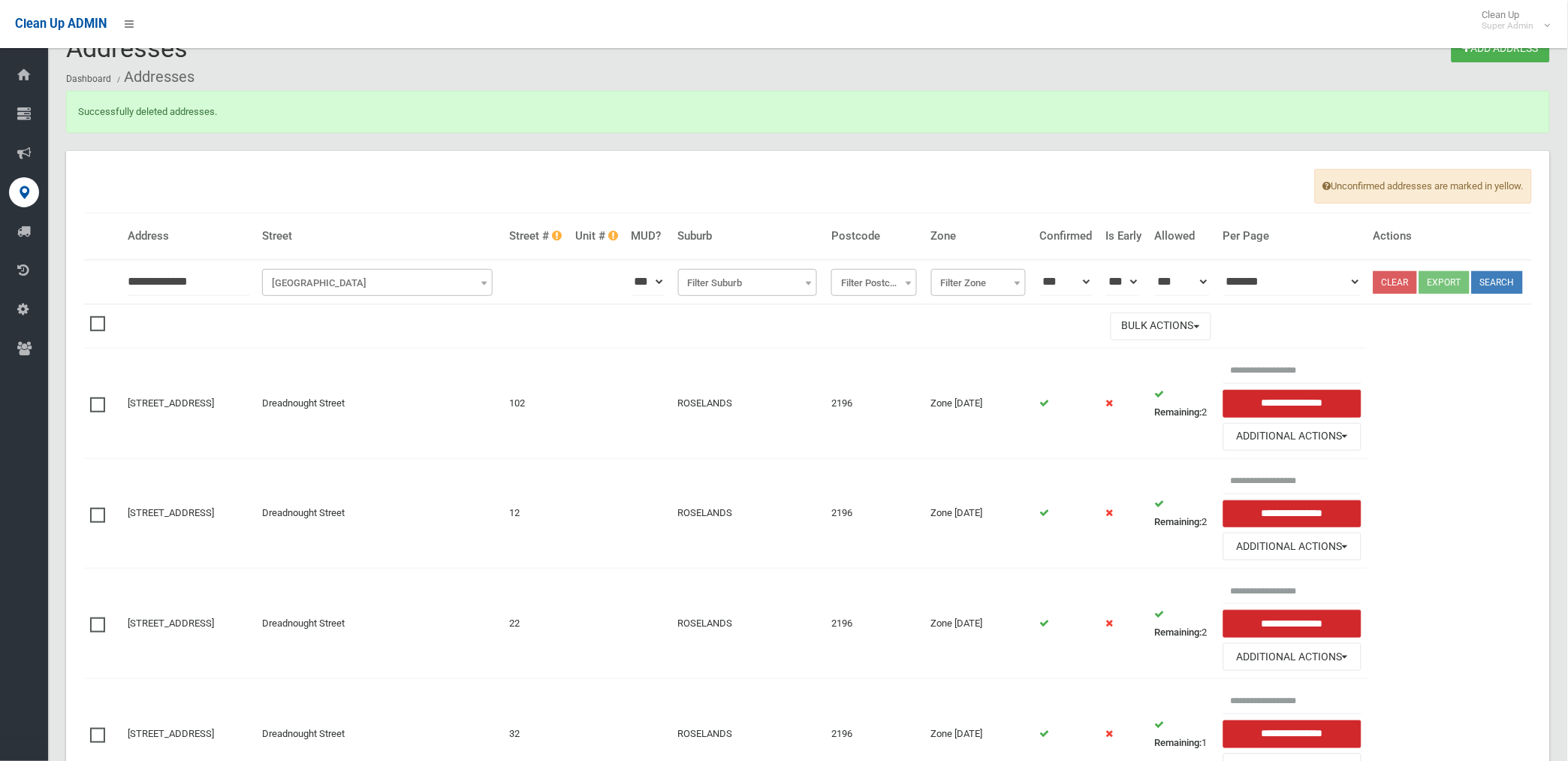
scroll to position [9, 0]
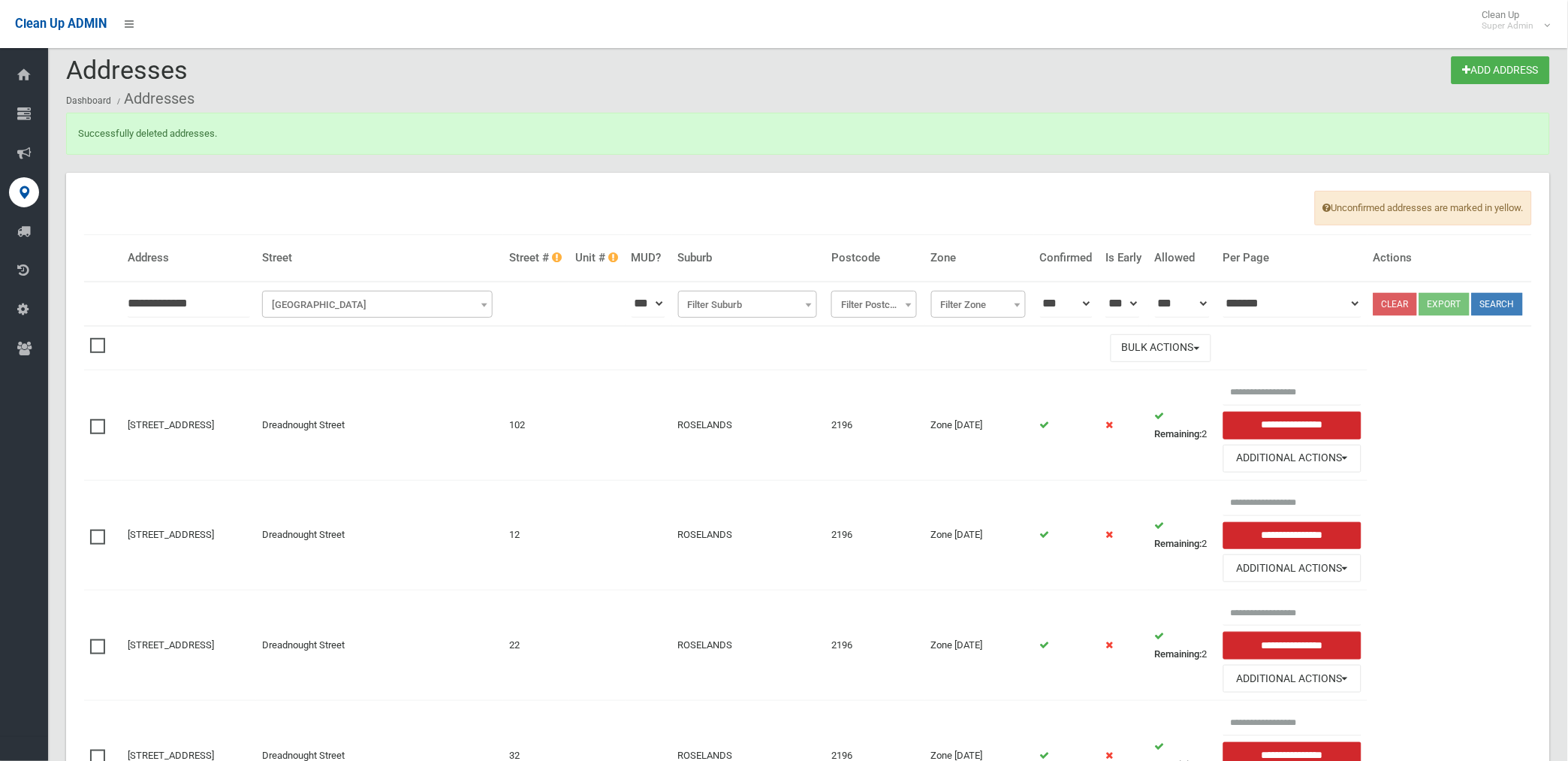
click at [132, 314] on input "**********" at bounding box center [189, 304] width 122 height 27
type input "**********"
click button at bounding box center [0, 0] width 0 height 0
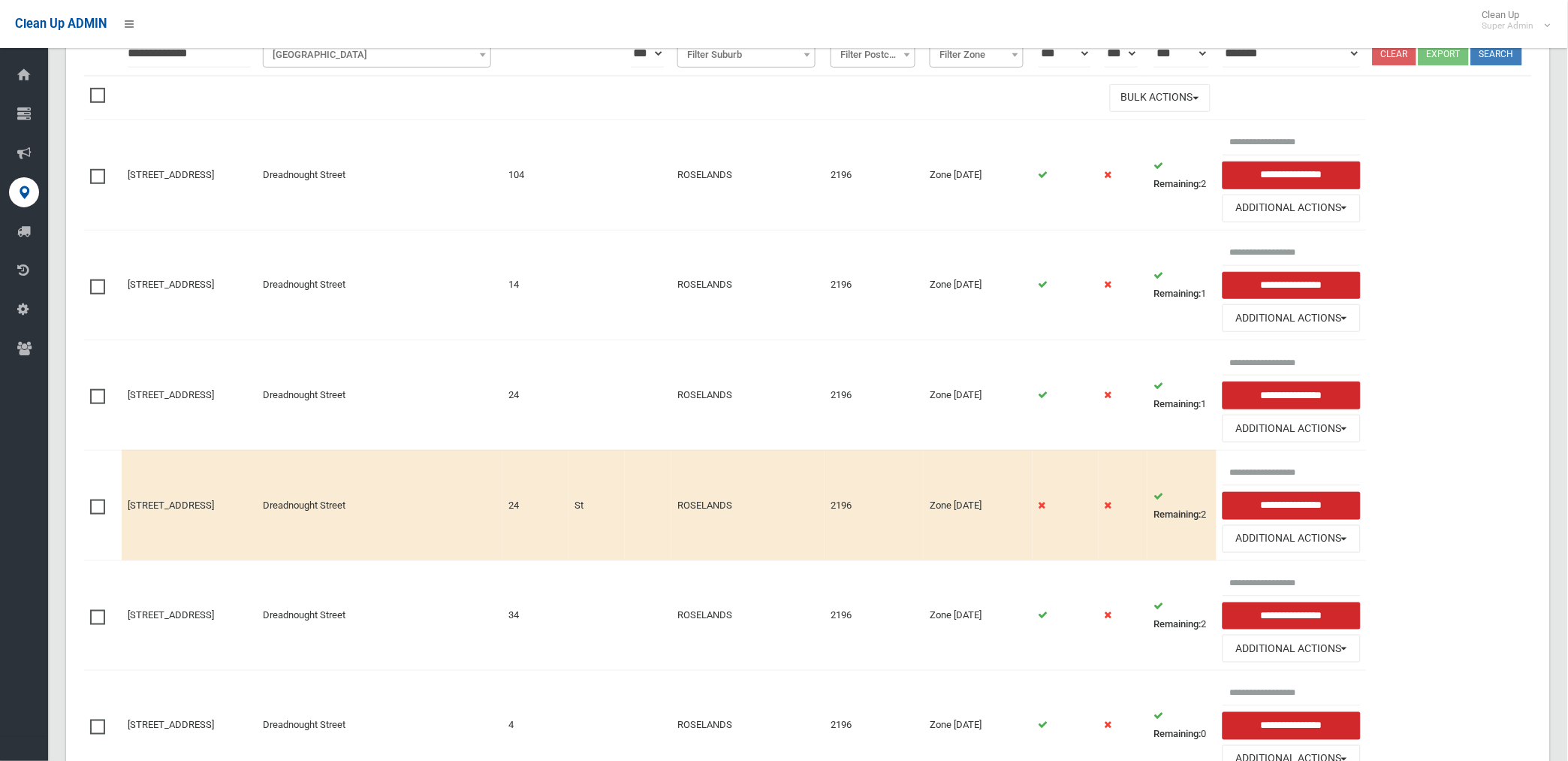
scroll to position [250, 0]
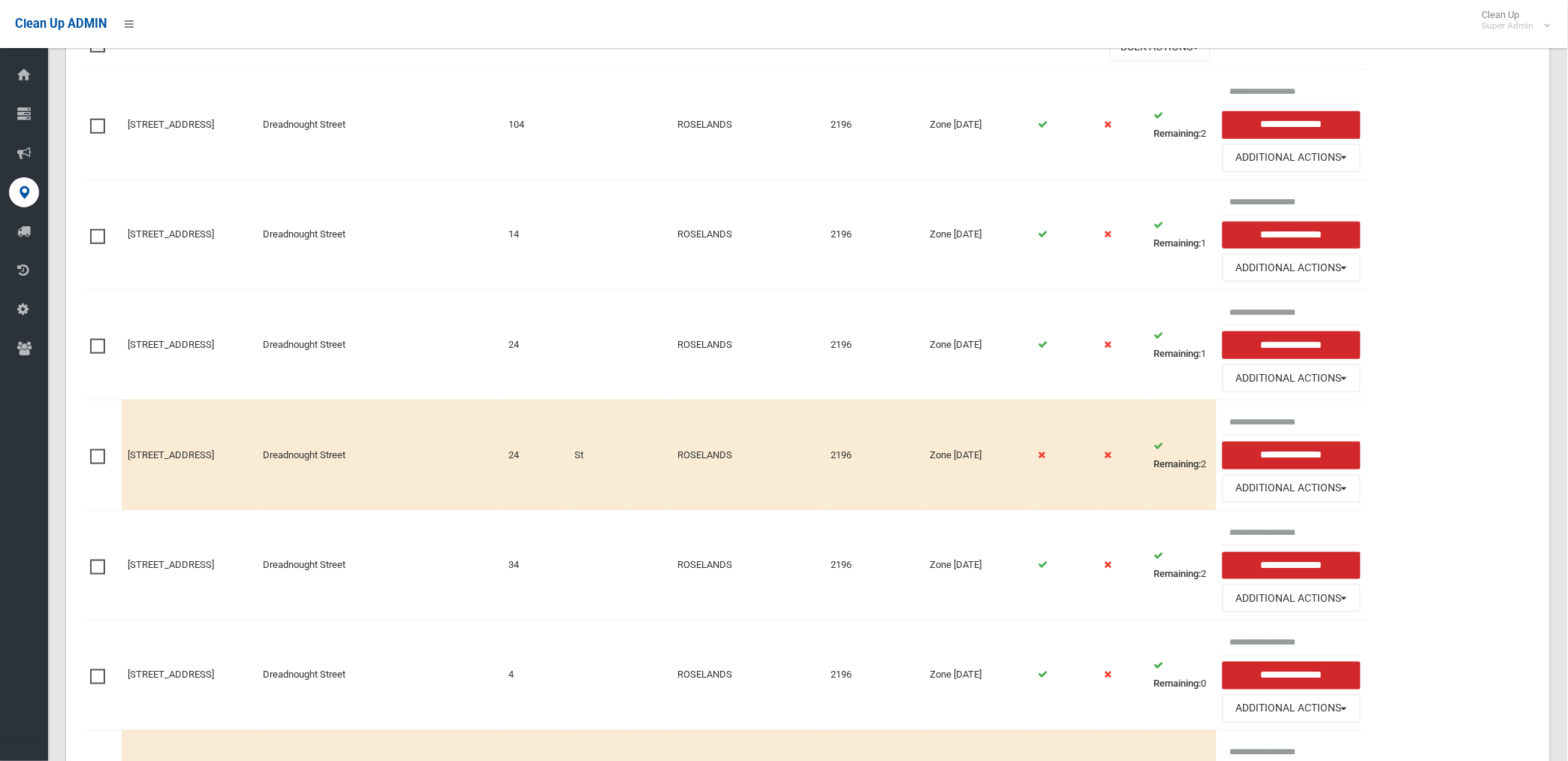
click at [96, 449] on span at bounding box center [101, 449] width 23 height 0
click at [1157, 61] on button "Bulk Actions" at bounding box center [1160, 47] width 100 height 27
click at [1151, 92] on link "Delete Selected" at bounding box center [1200, 78] width 179 height 26
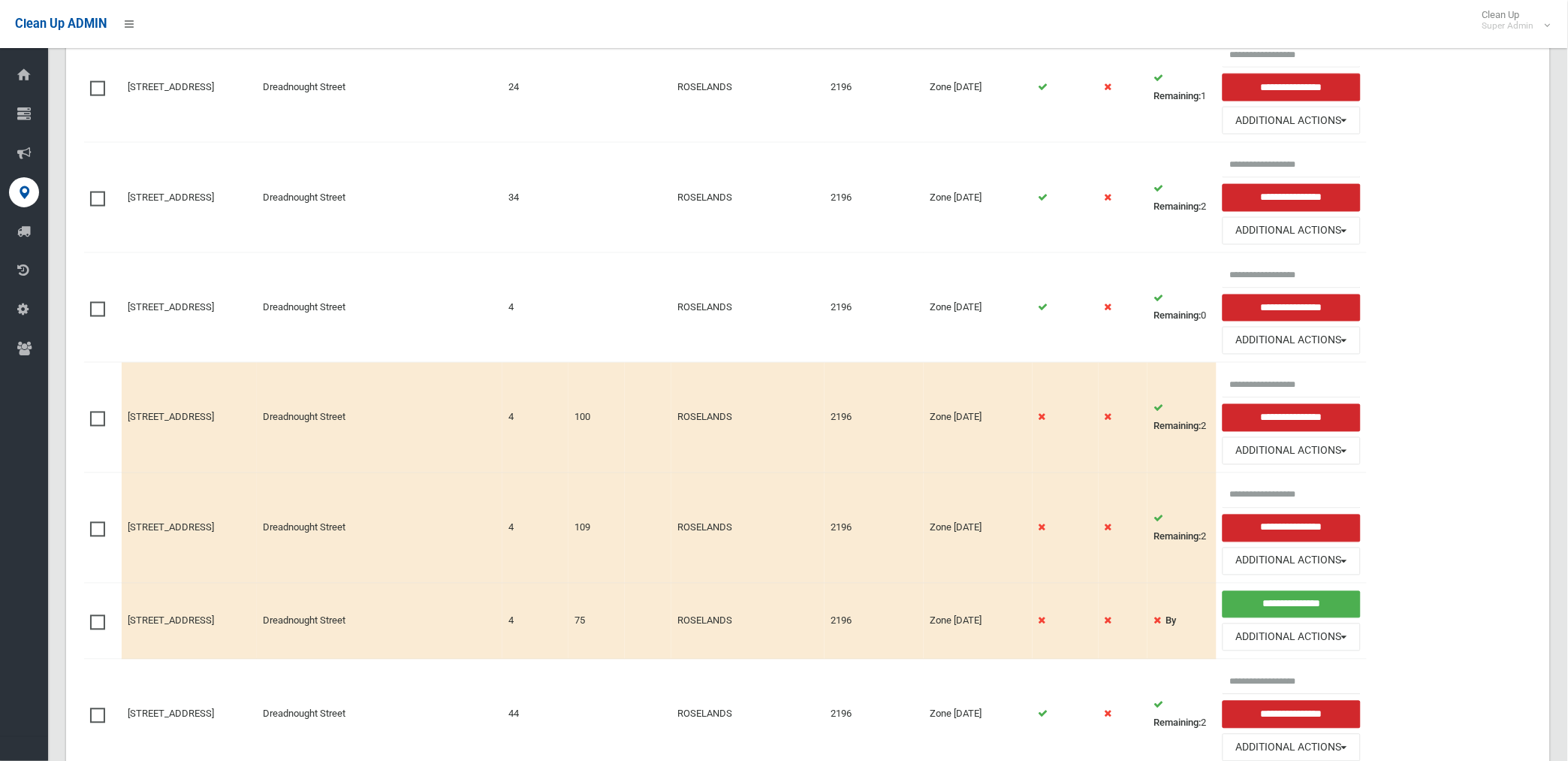
scroll to position [751, 0]
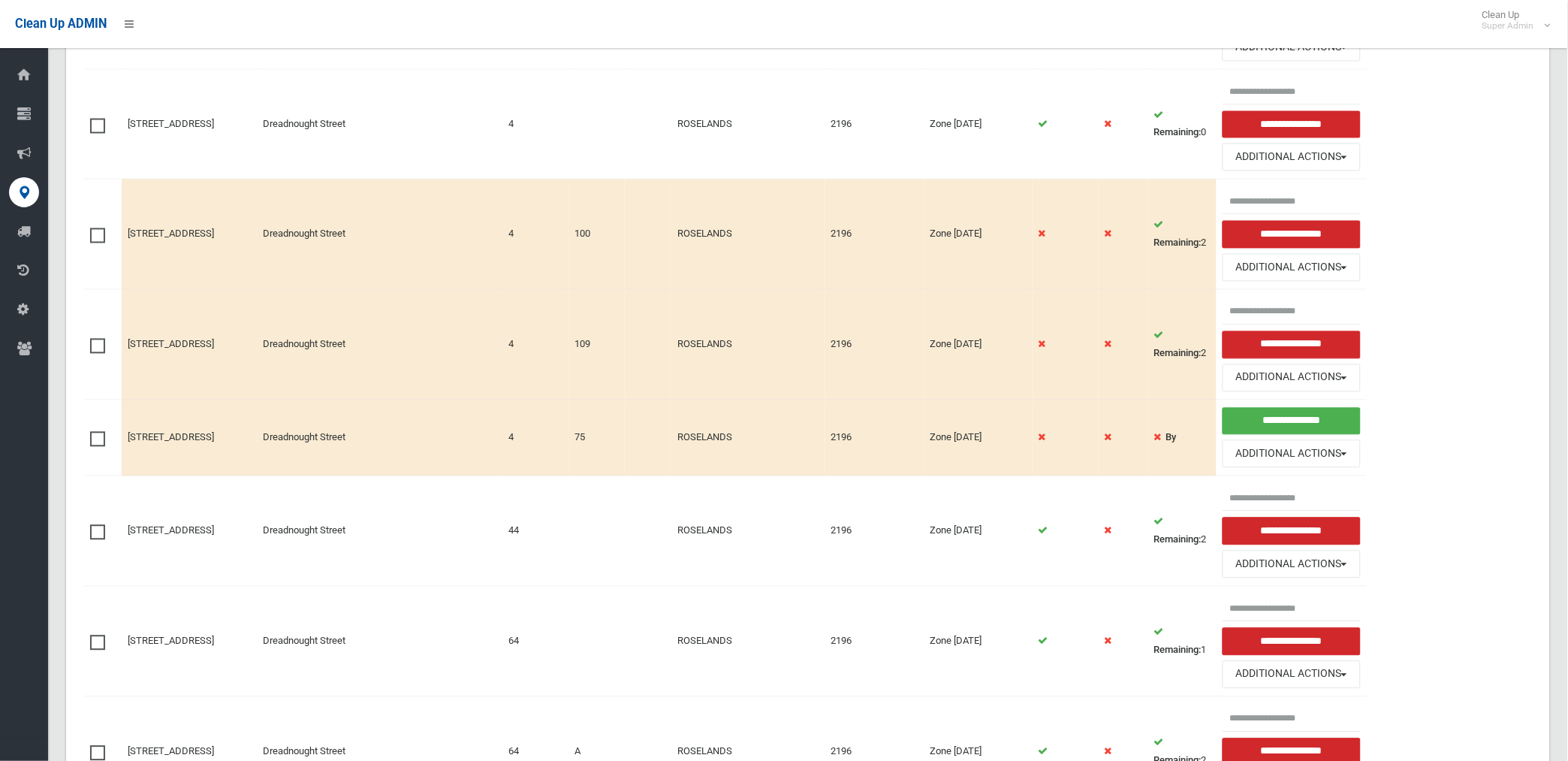
click at [93, 228] on span at bounding box center [101, 228] width 23 height 0
click at [99, 339] on span at bounding box center [101, 339] width 23 height 0
click at [96, 431] on span at bounding box center [101, 431] width 23 height 0
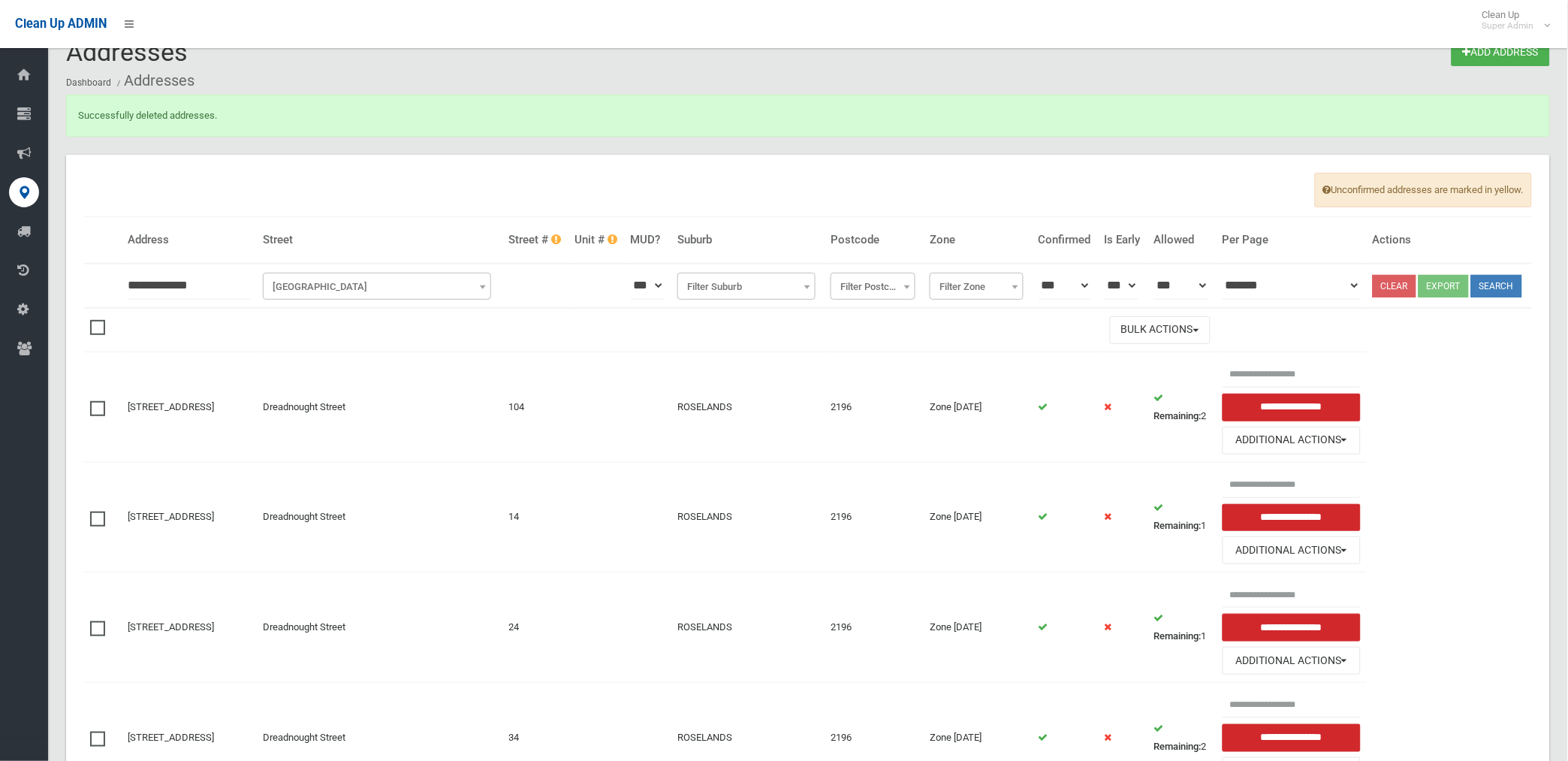
scroll to position [0, 0]
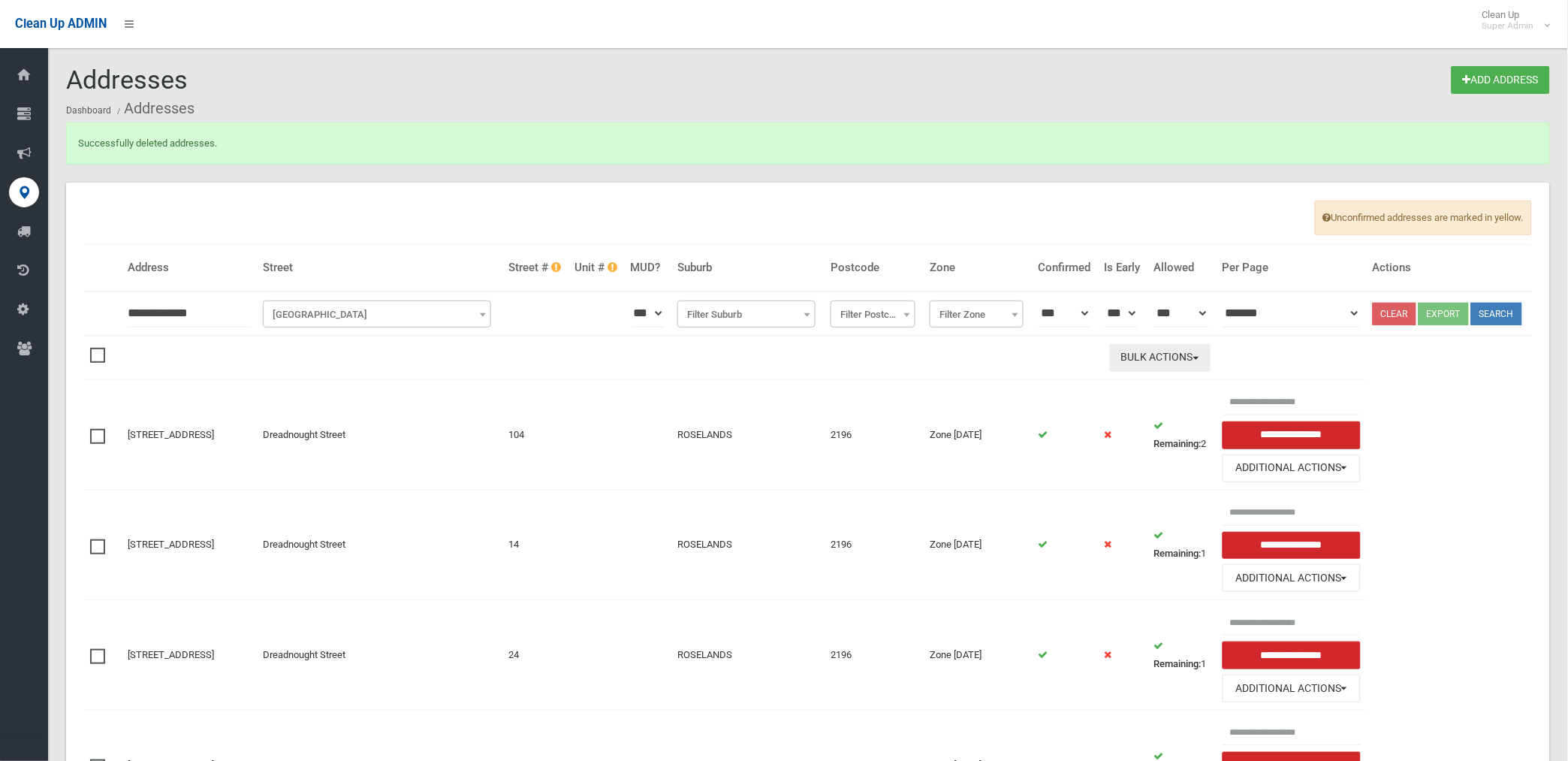
click at [1180, 372] on button "Bulk Actions" at bounding box center [1160, 357] width 100 height 27
click at [1169, 402] on link "Delete Selected" at bounding box center [1200, 389] width 179 height 26
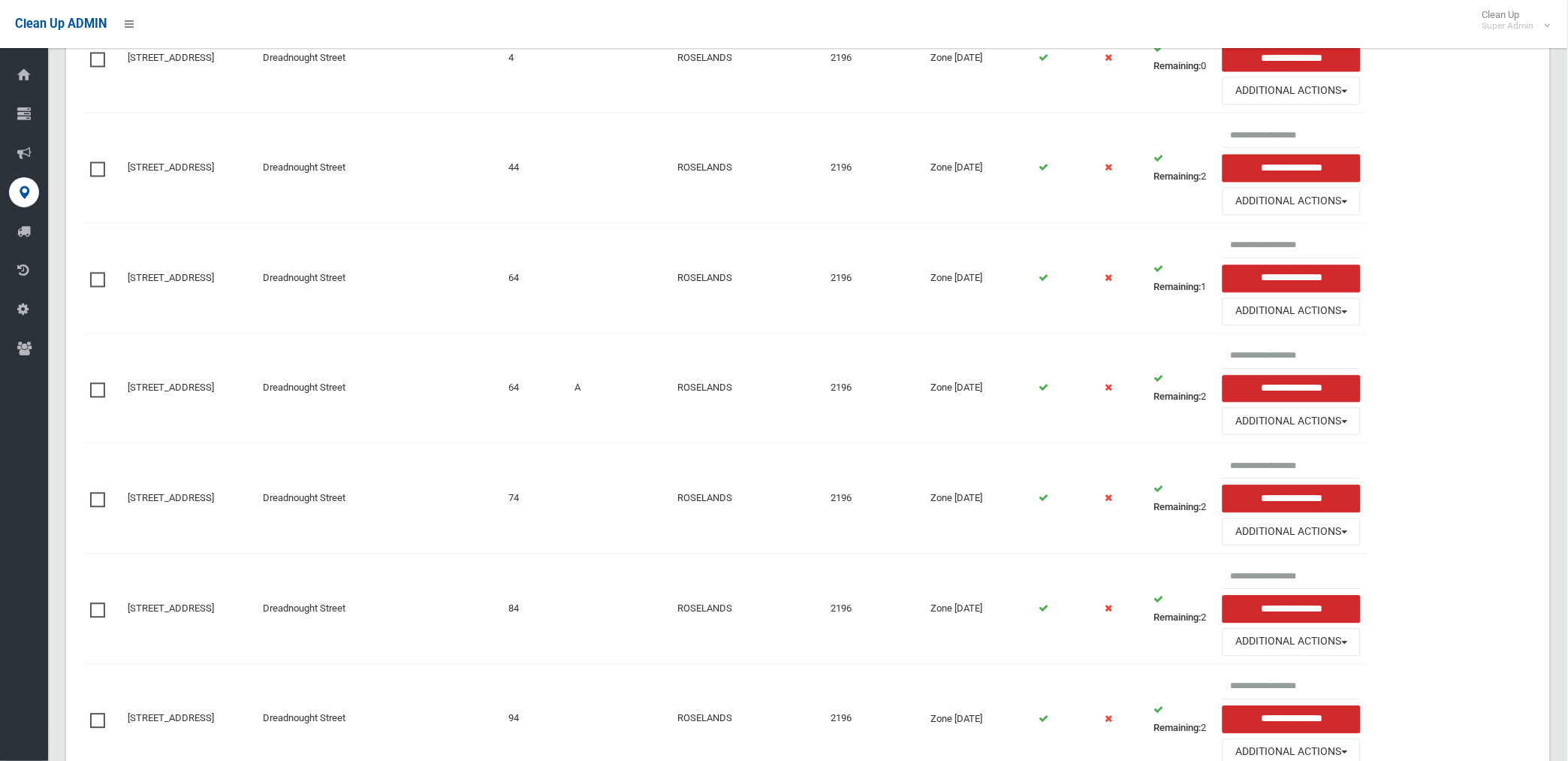
scroll to position [835, 0]
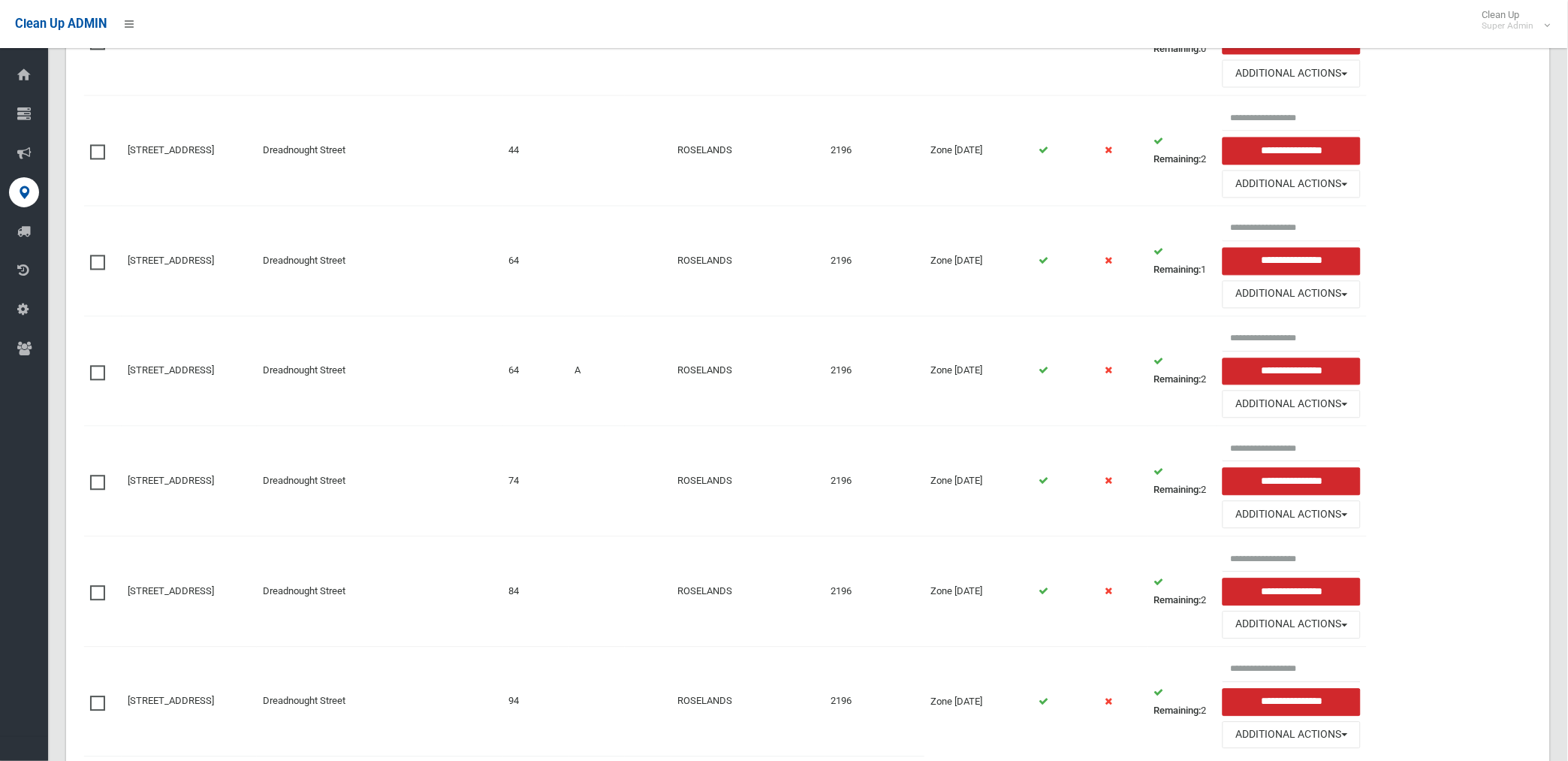
click at [97, 366] on span at bounding box center [101, 366] width 23 height 0
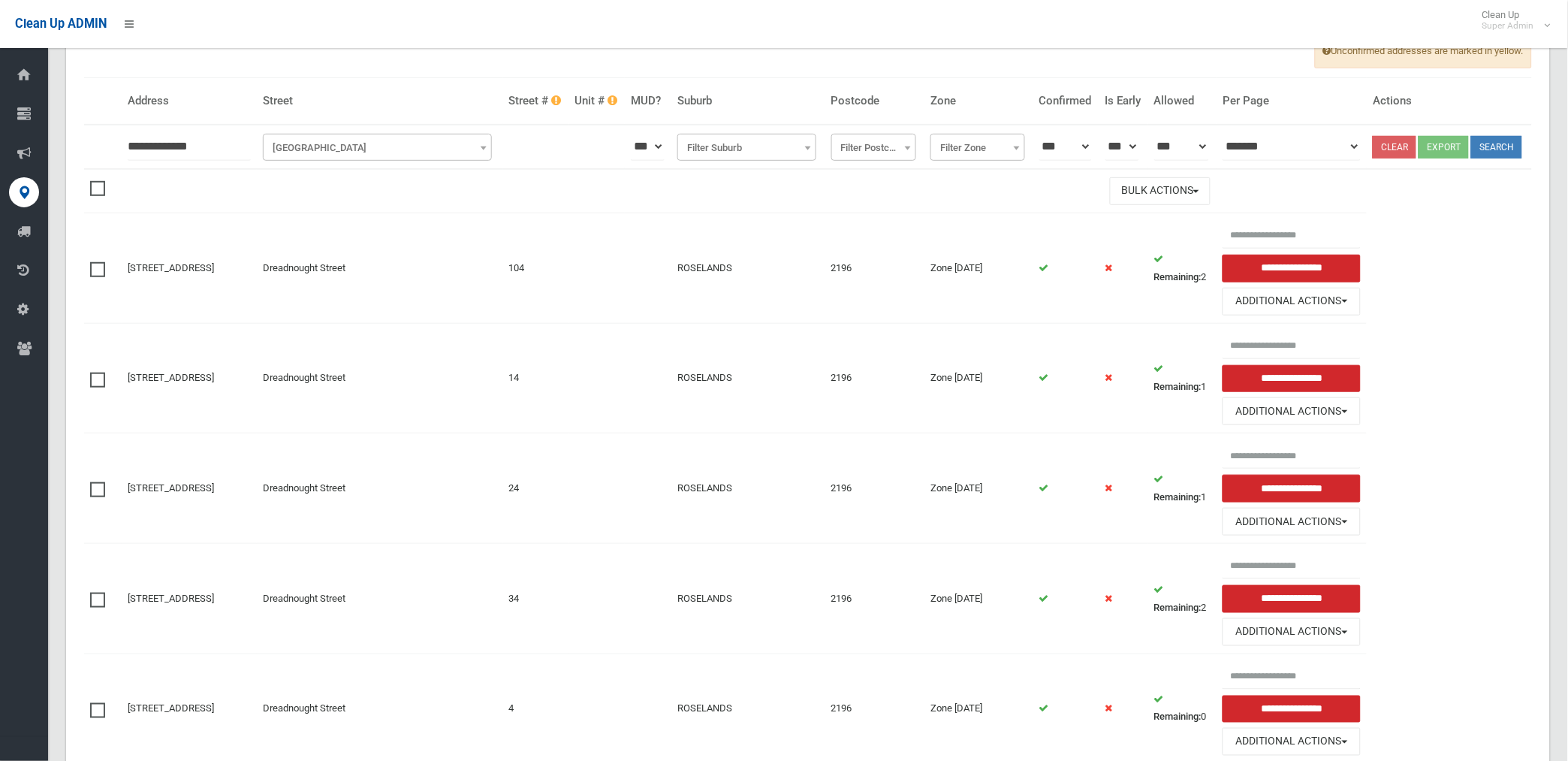
scroll to position [0, 0]
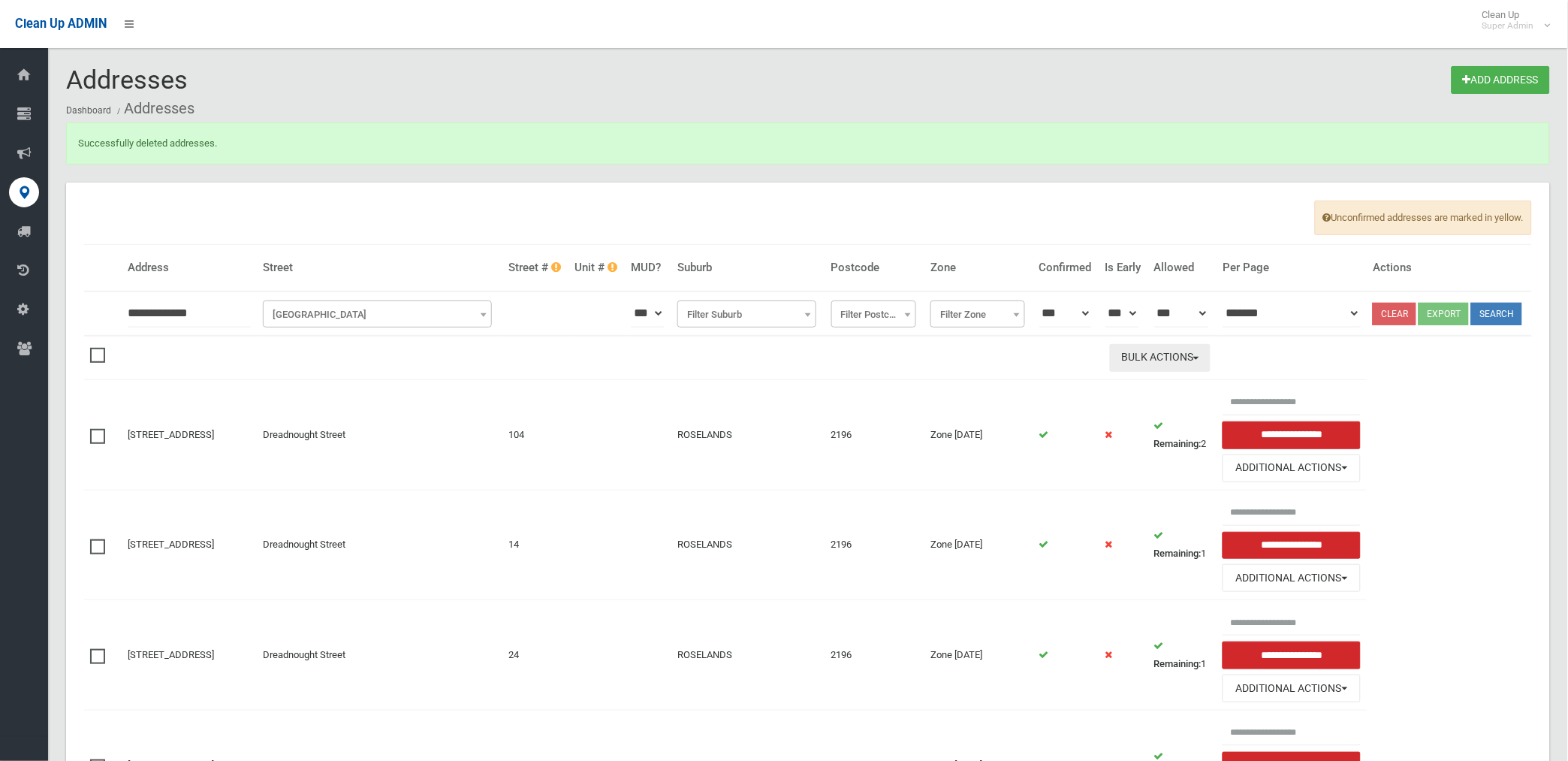
click at [1184, 372] on button "Bulk Actions" at bounding box center [1160, 357] width 100 height 27
click at [1187, 402] on link "Delete Selected" at bounding box center [1200, 389] width 179 height 26
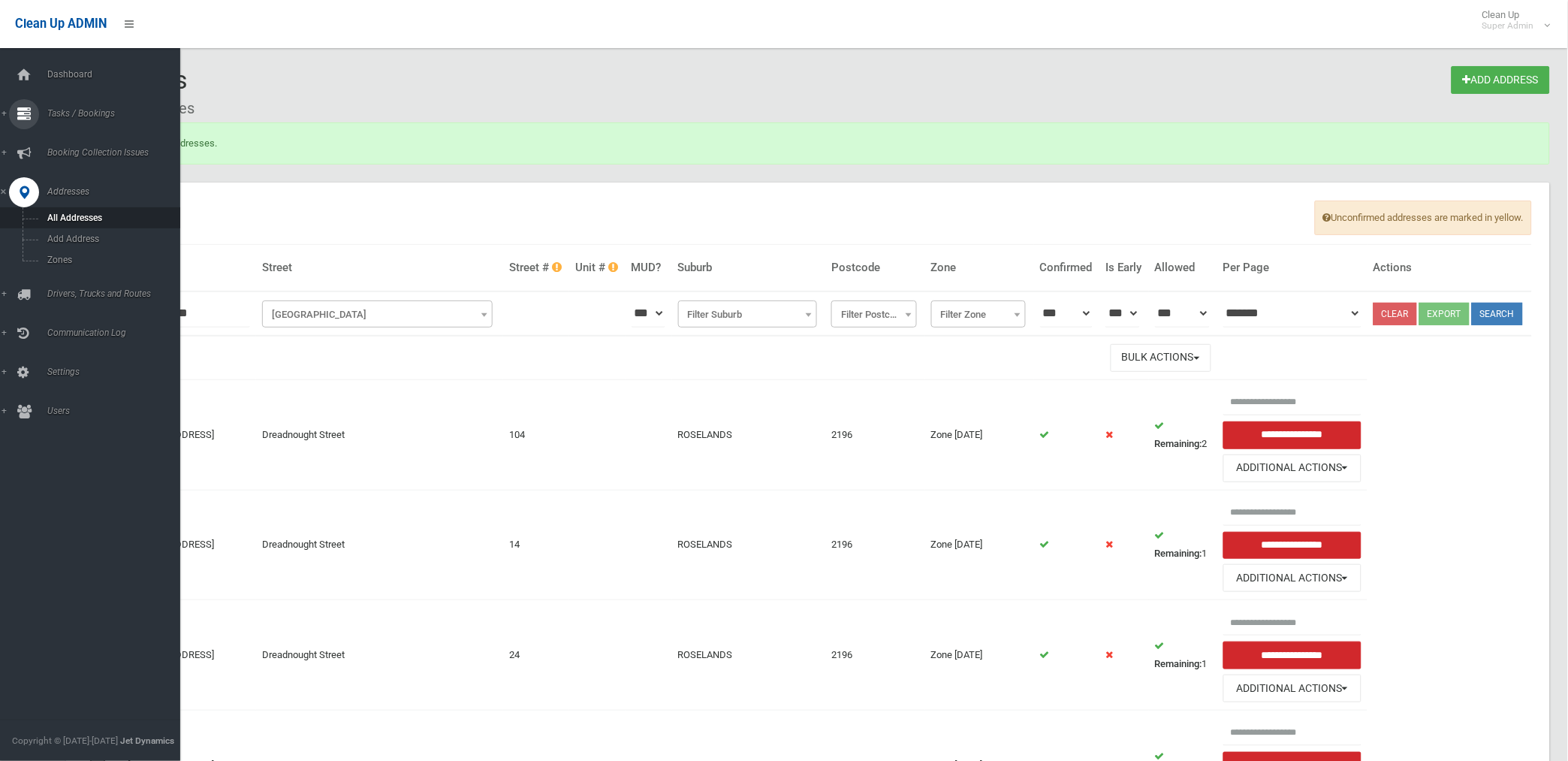
click at [67, 110] on span "Tasks / Bookings" at bounding box center [118, 113] width 150 height 10
click at [61, 235] on link "Report" at bounding box center [96, 245] width 193 height 21
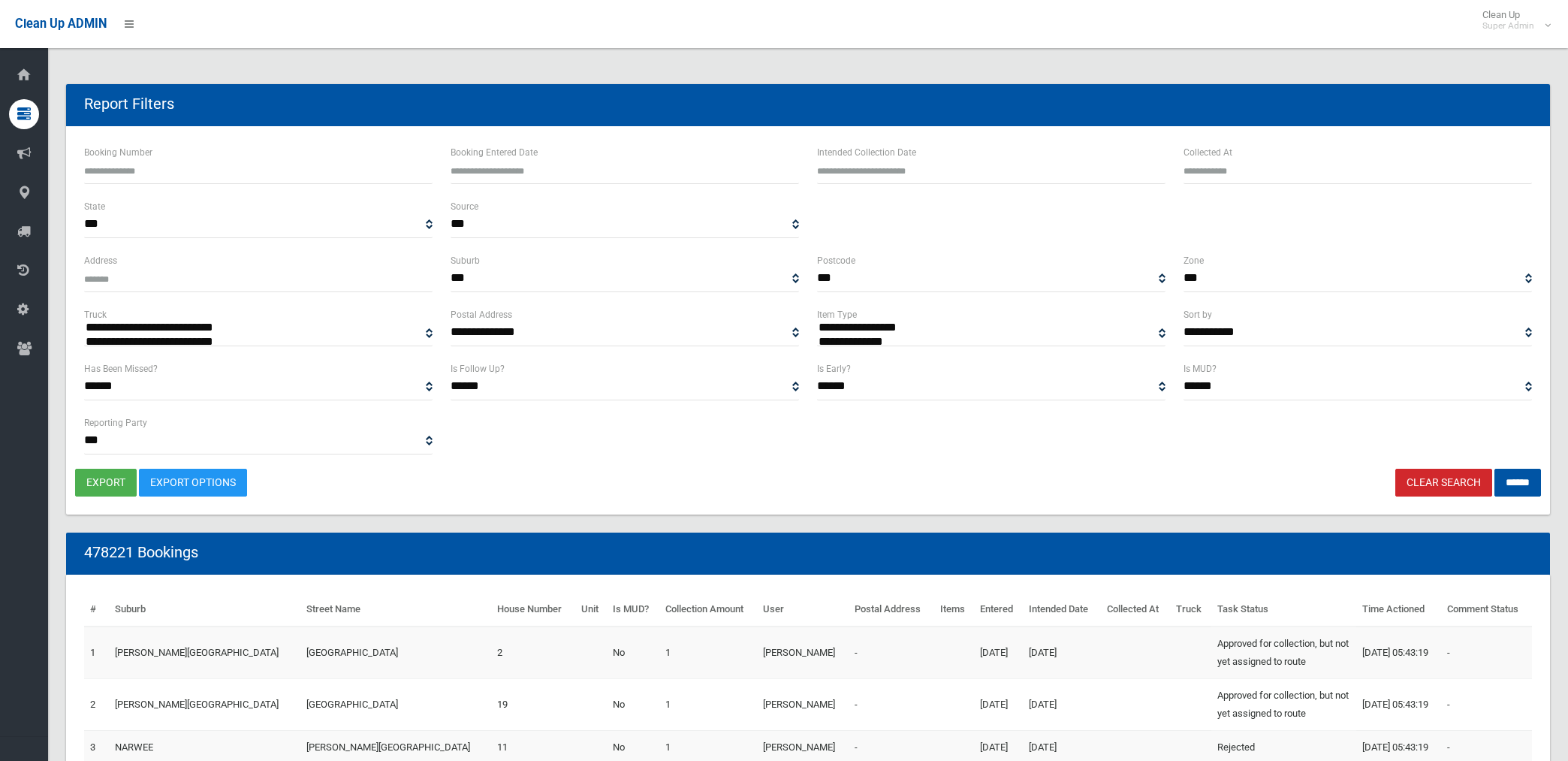
select select
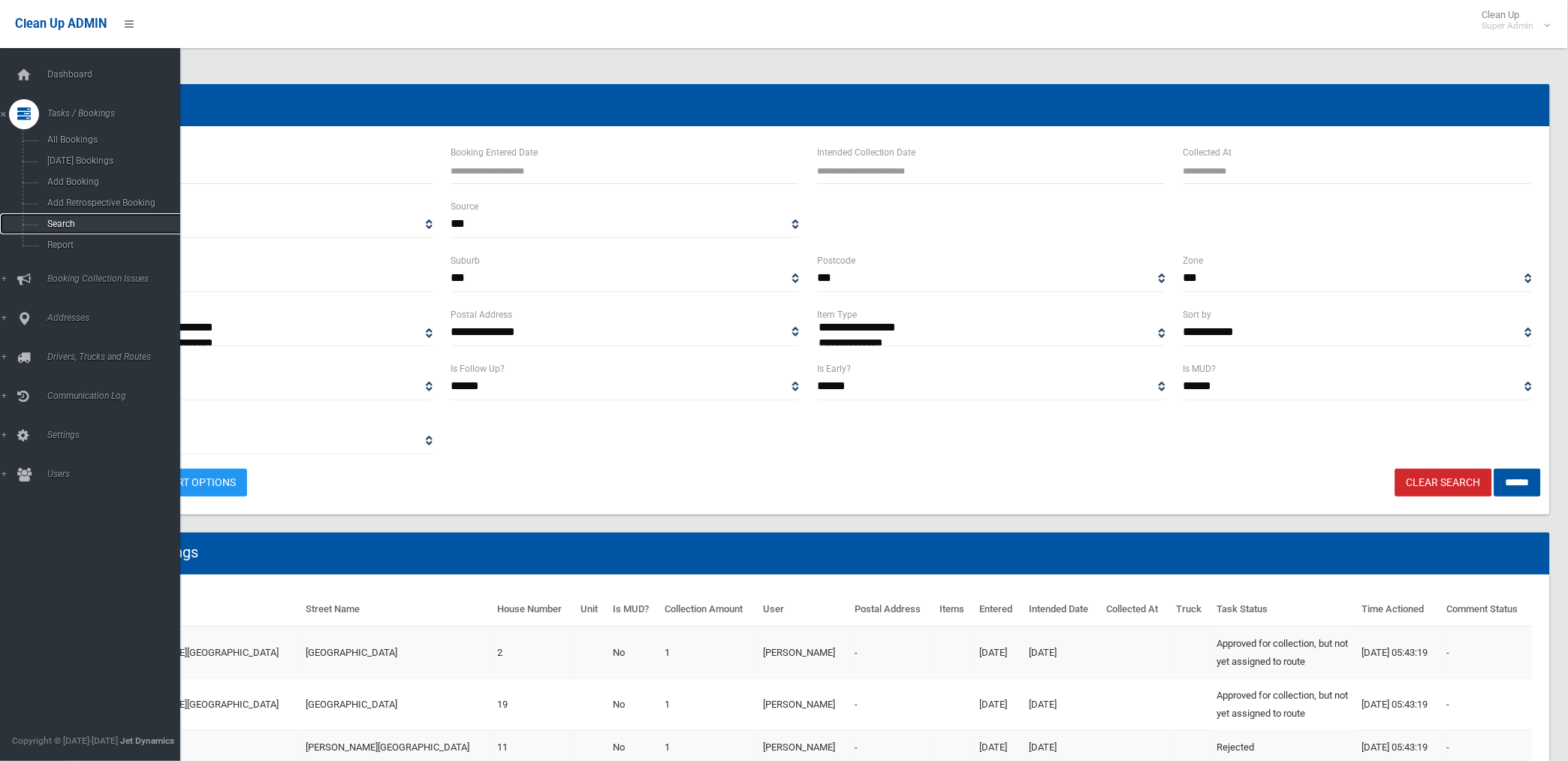
click at [63, 220] on link "Search" at bounding box center [96, 224] width 193 height 21
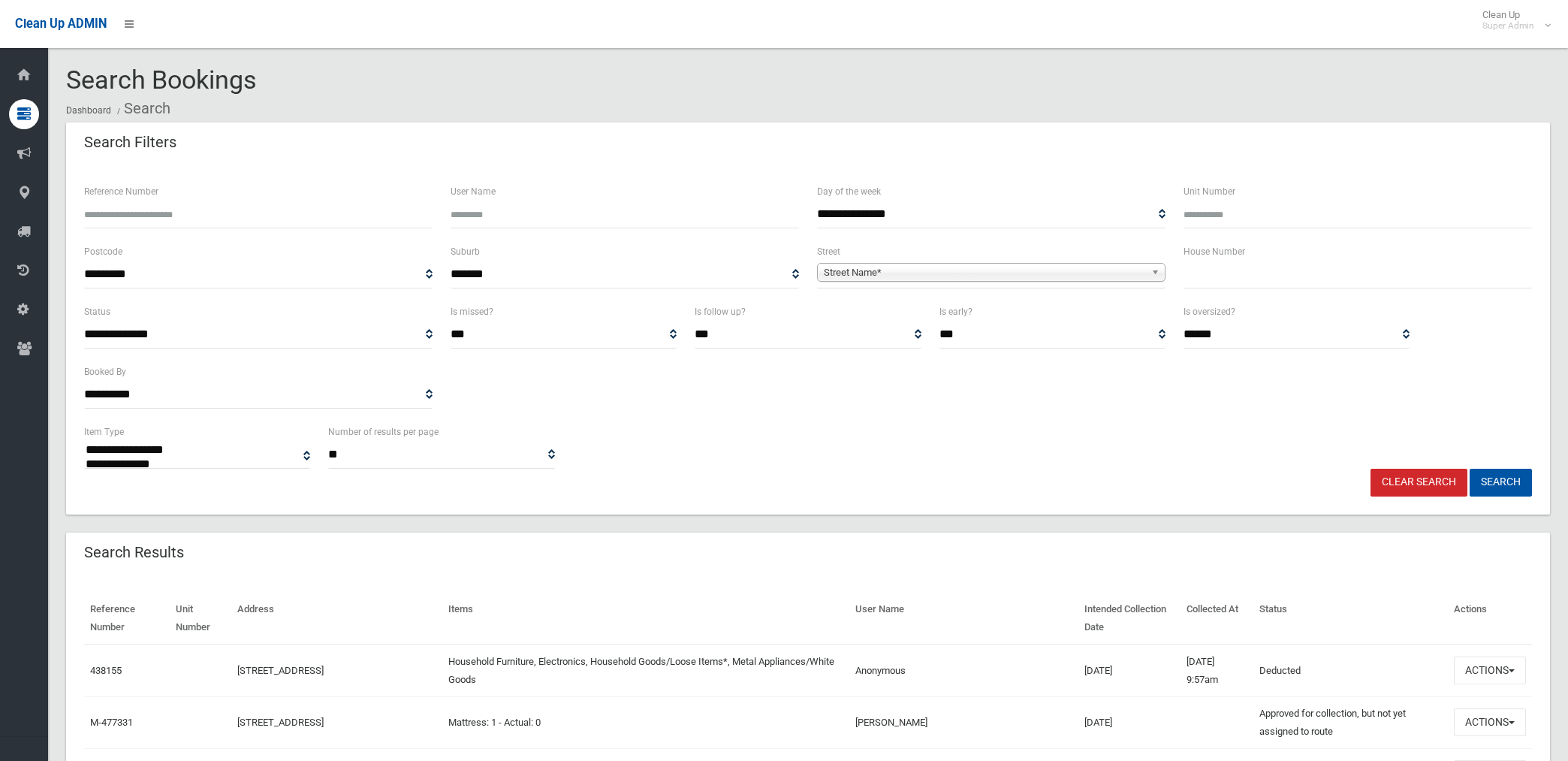
select select
click at [1055, 271] on span "Street Name*" at bounding box center [984, 272] width 322 height 18
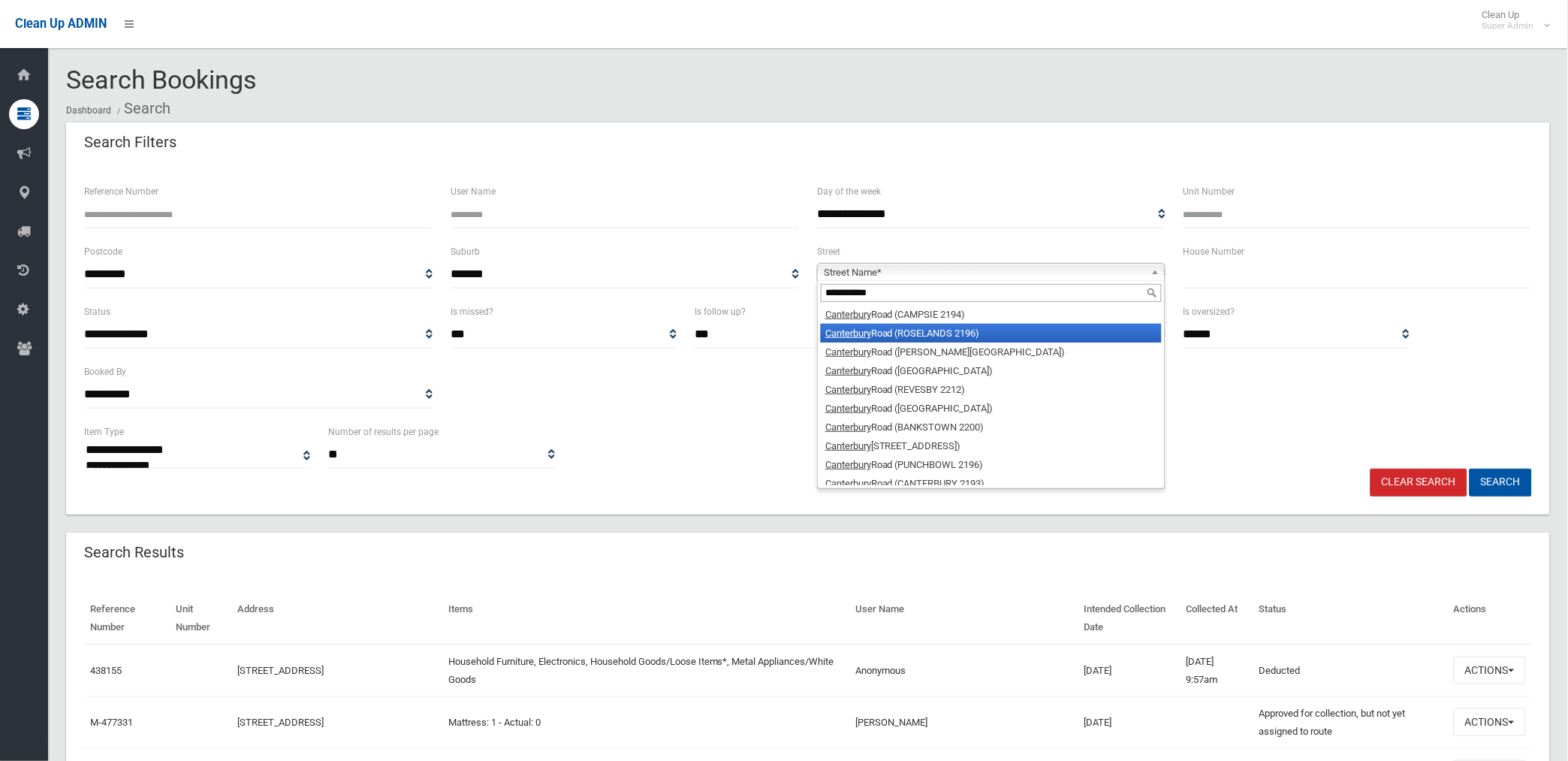
type input "**********"
click at [971, 334] on li "Canterbury Road (ROSELANDS 2196)" at bounding box center [991, 333] width 341 height 19
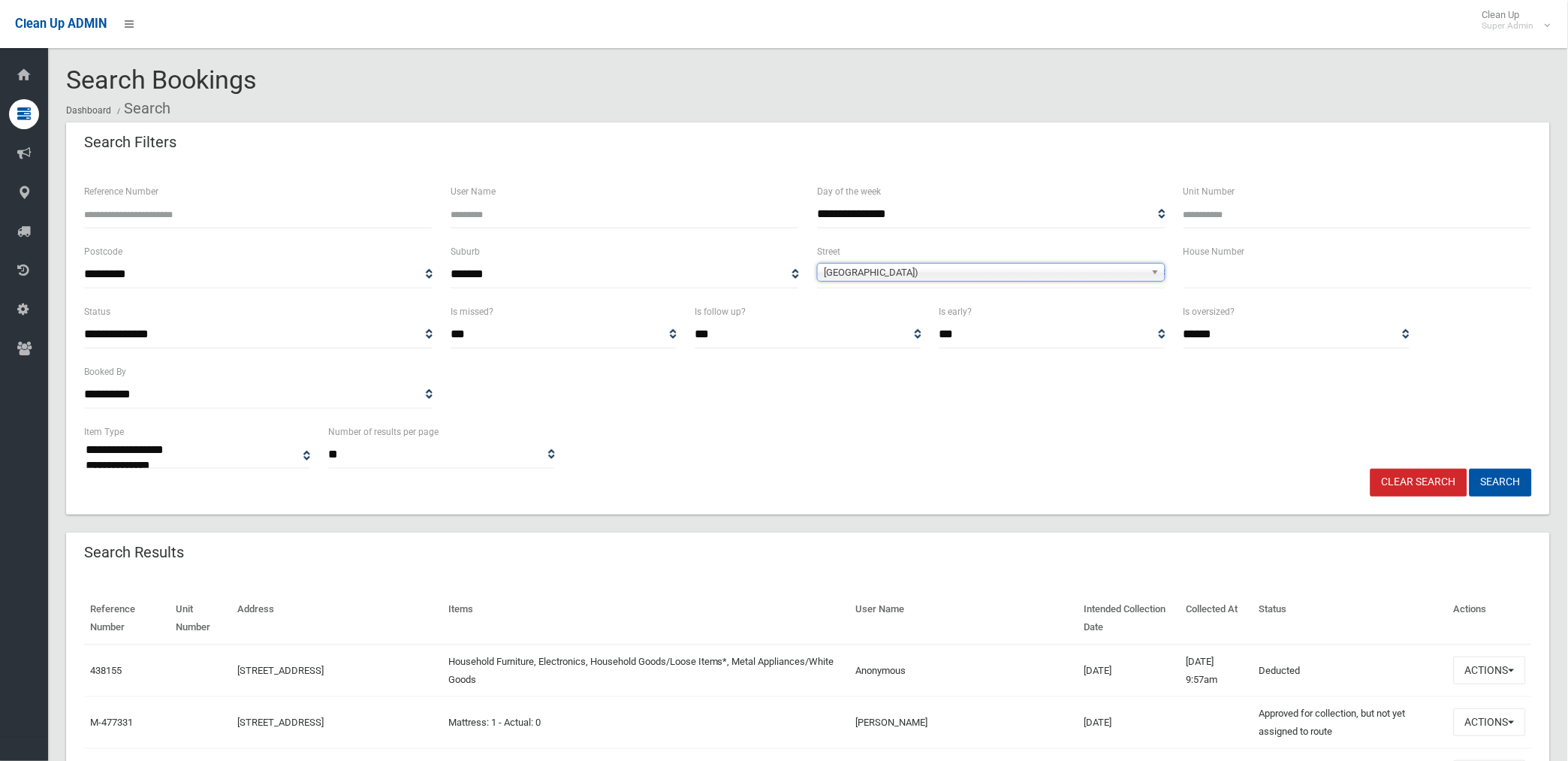
click at [1230, 279] on input "text" at bounding box center [1358, 274] width 348 height 27
type input "***"
click at [1469, 468] on button "Search" at bounding box center [1500, 482] width 62 height 27
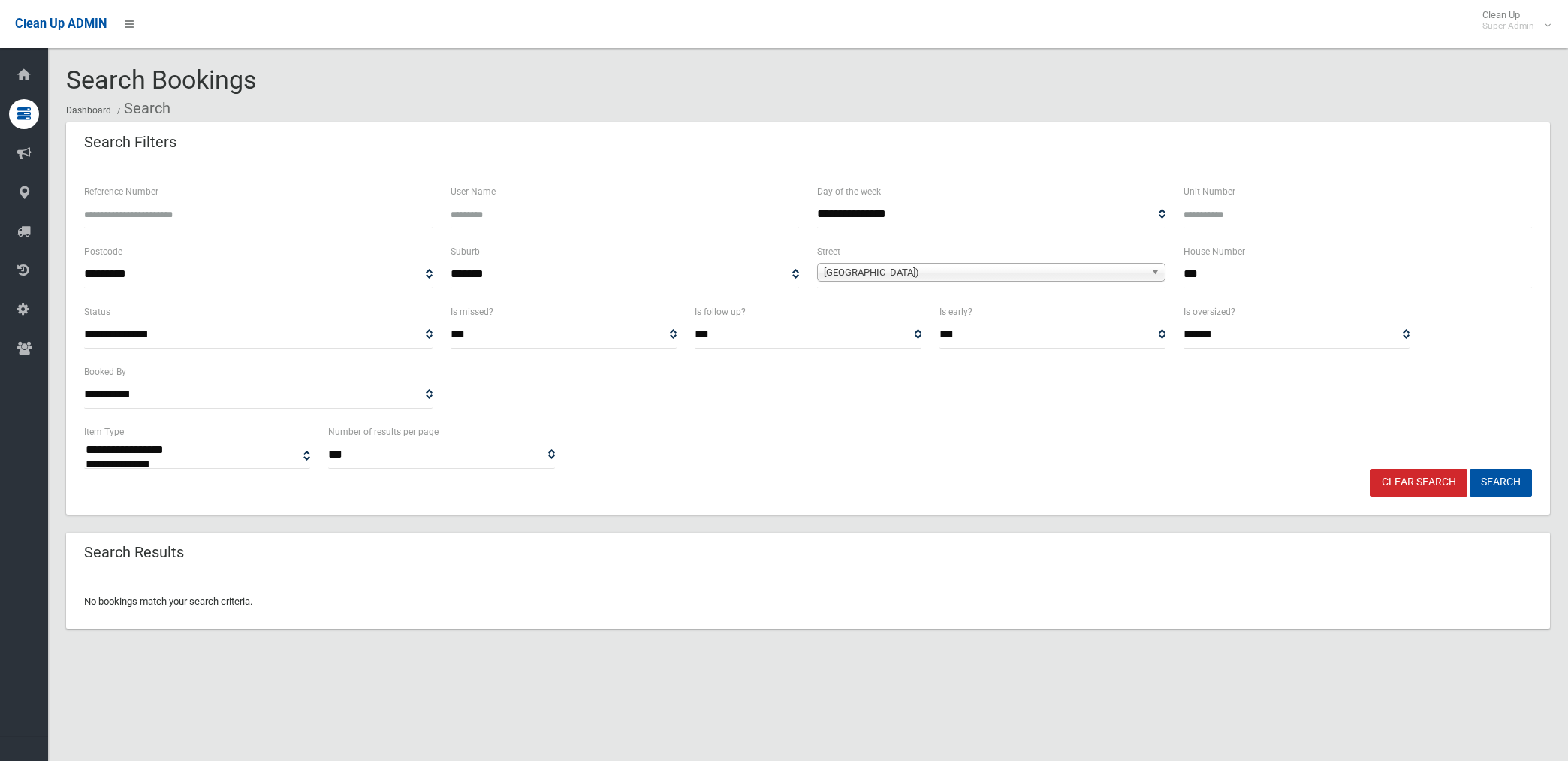
select select
click at [1235, 268] on input "***" at bounding box center [1358, 274] width 348 height 27
type input "*******"
click at [1469, 468] on button "Search" at bounding box center [1500, 482] width 62 height 27
select select
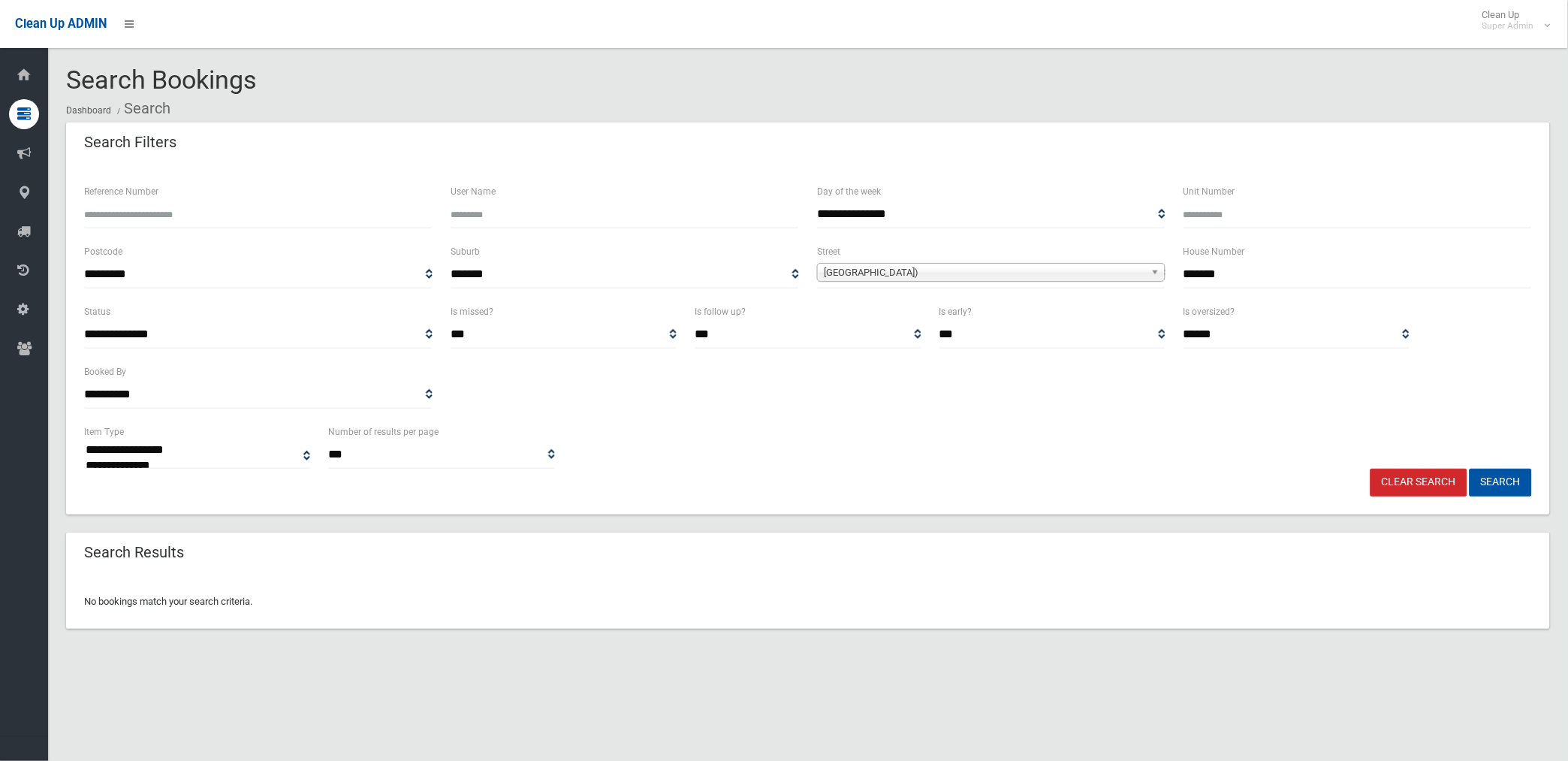
click at [1260, 275] on input "*******" at bounding box center [1358, 274] width 348 height 27
click at [1469, 468] on button "Search" at bounding box center [1500, 482] width 62 height 27
select select
click at [1202, 272] on input "*******" at bounding box center [1358, 274] width 348 height 27
type input "***"
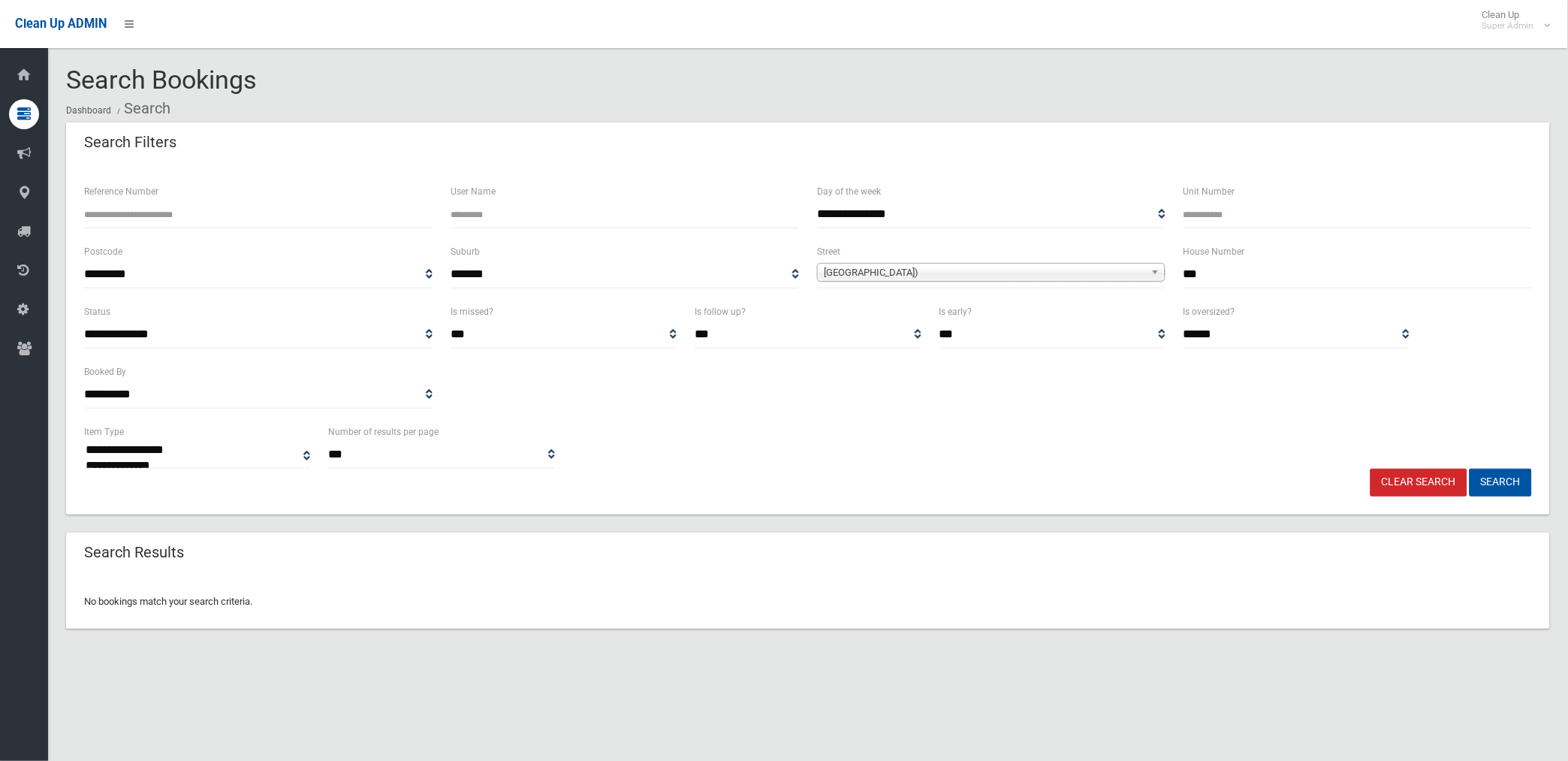
click at [1469, 468] on button "Search" at bounding box center [1500, 482] width 62 height 27
select select
click at [1182, 275] on div "House Number ***" at bounding box center [1357, 272] width 366 height 60
click at [1184, 274] on input "***" at bounding box center [1358, 274] width 348 height 27
type input "*******"
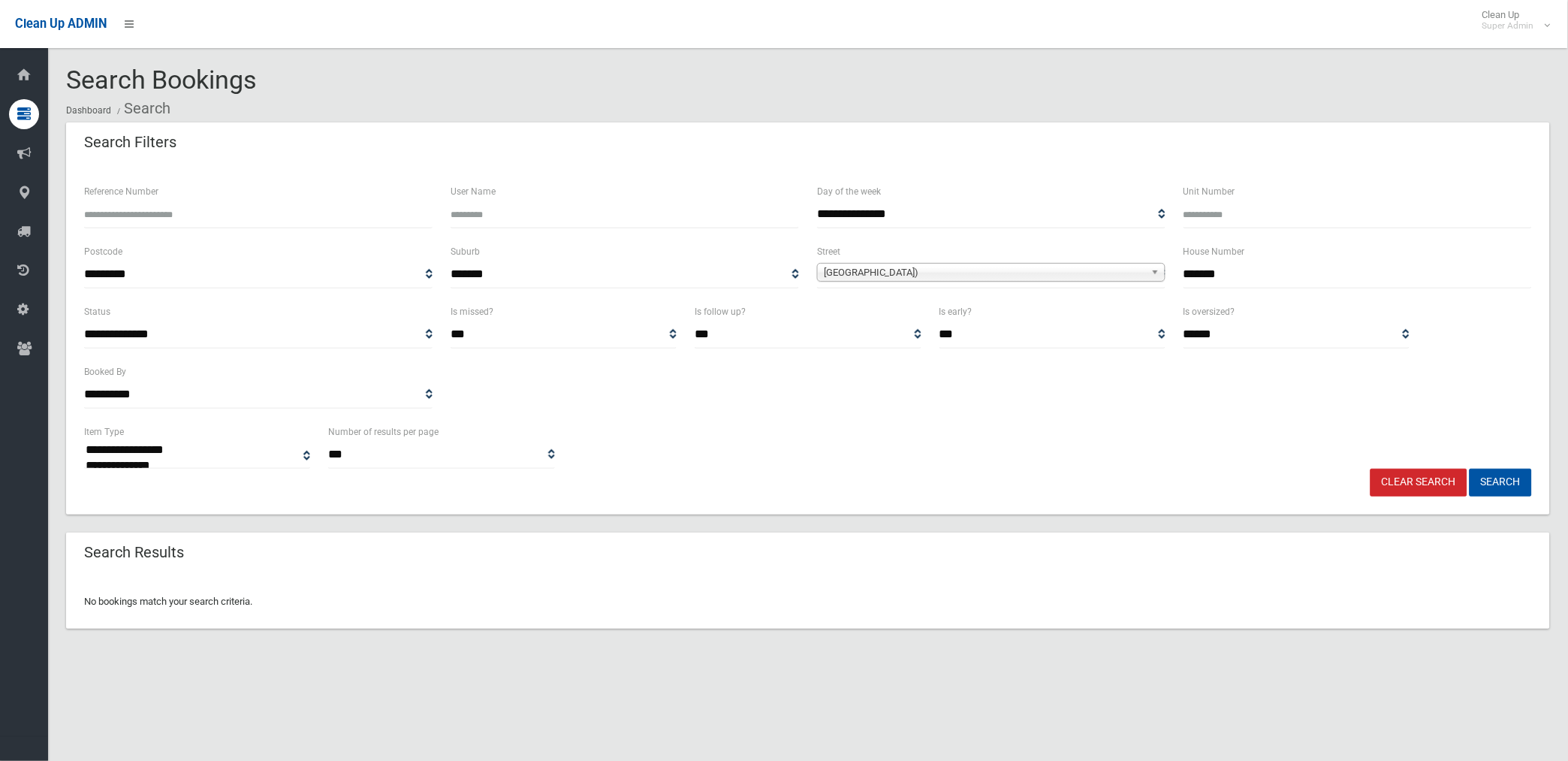
click at [1469, 468] on button "Search" at bounding box center [1500, 482] width 62 height 27
select select
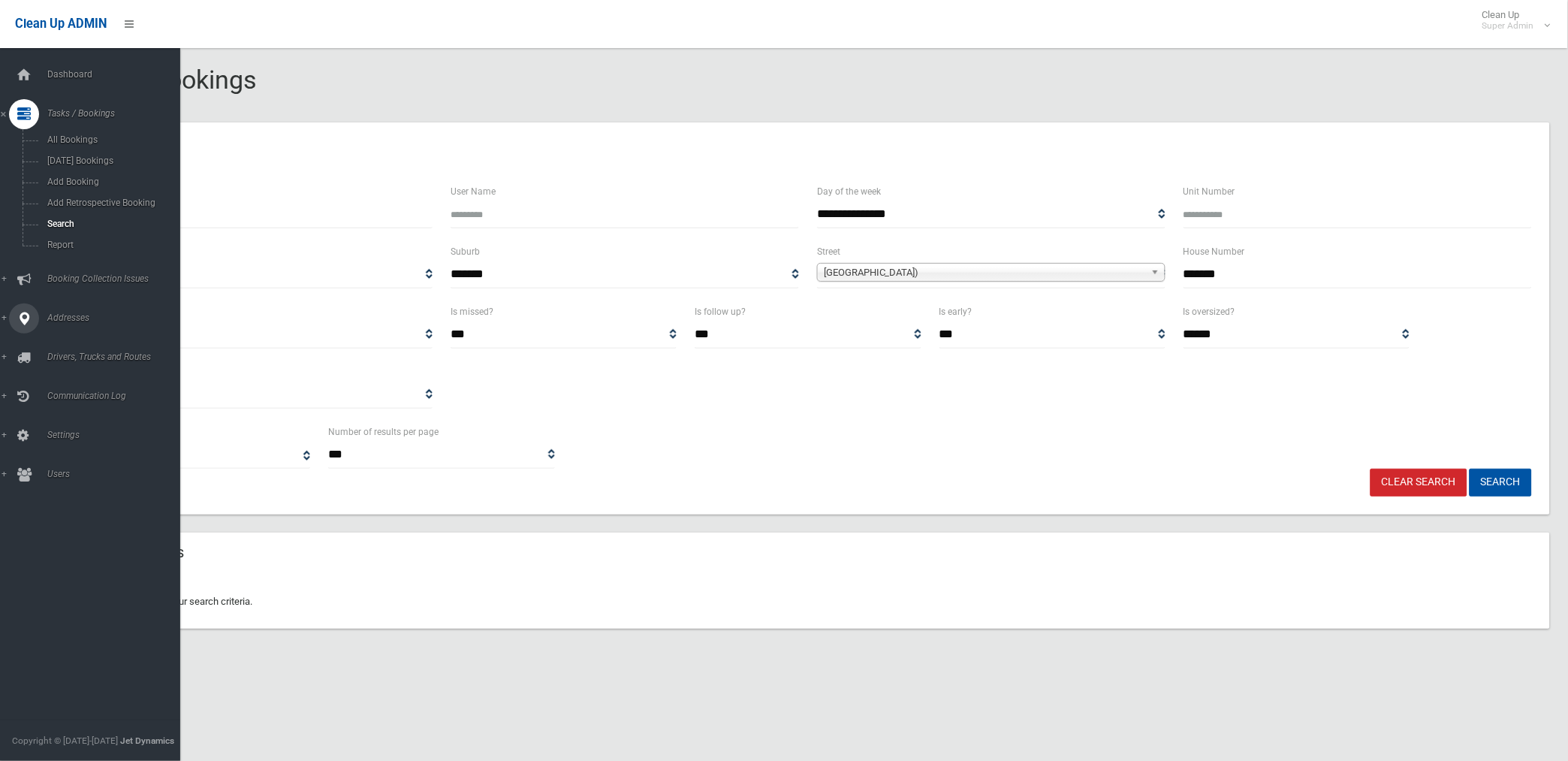
click at [64, 316] on span "Addresses" at bounding box center [118, 317] width 150 height 10
click at [67, 220] on span "All Addresses" at bounding box center [111, 217] width 137 height 10
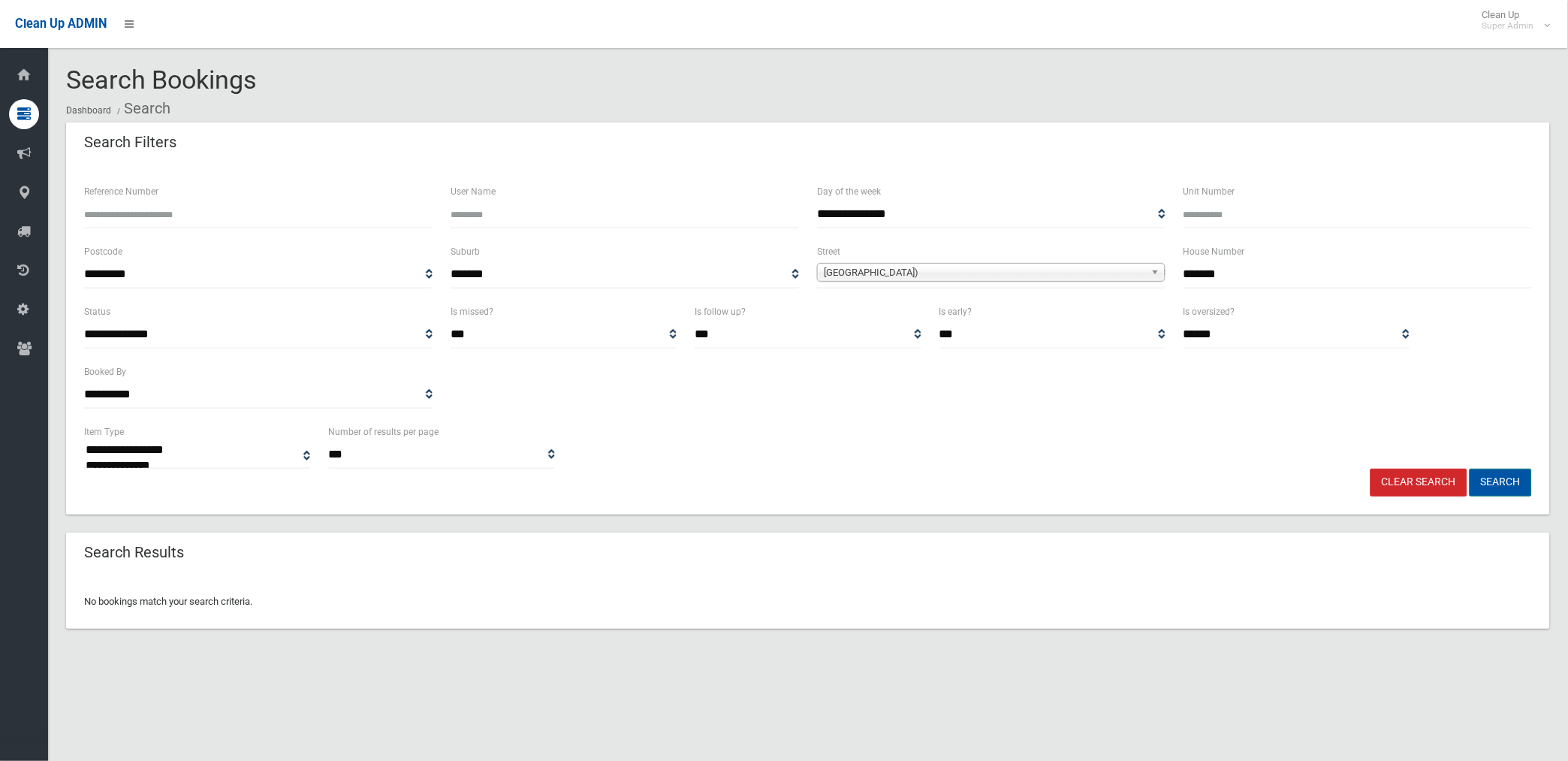
click at [1490, 475] on button "Search" at bounding box center [1500, 482] width 62 height 27
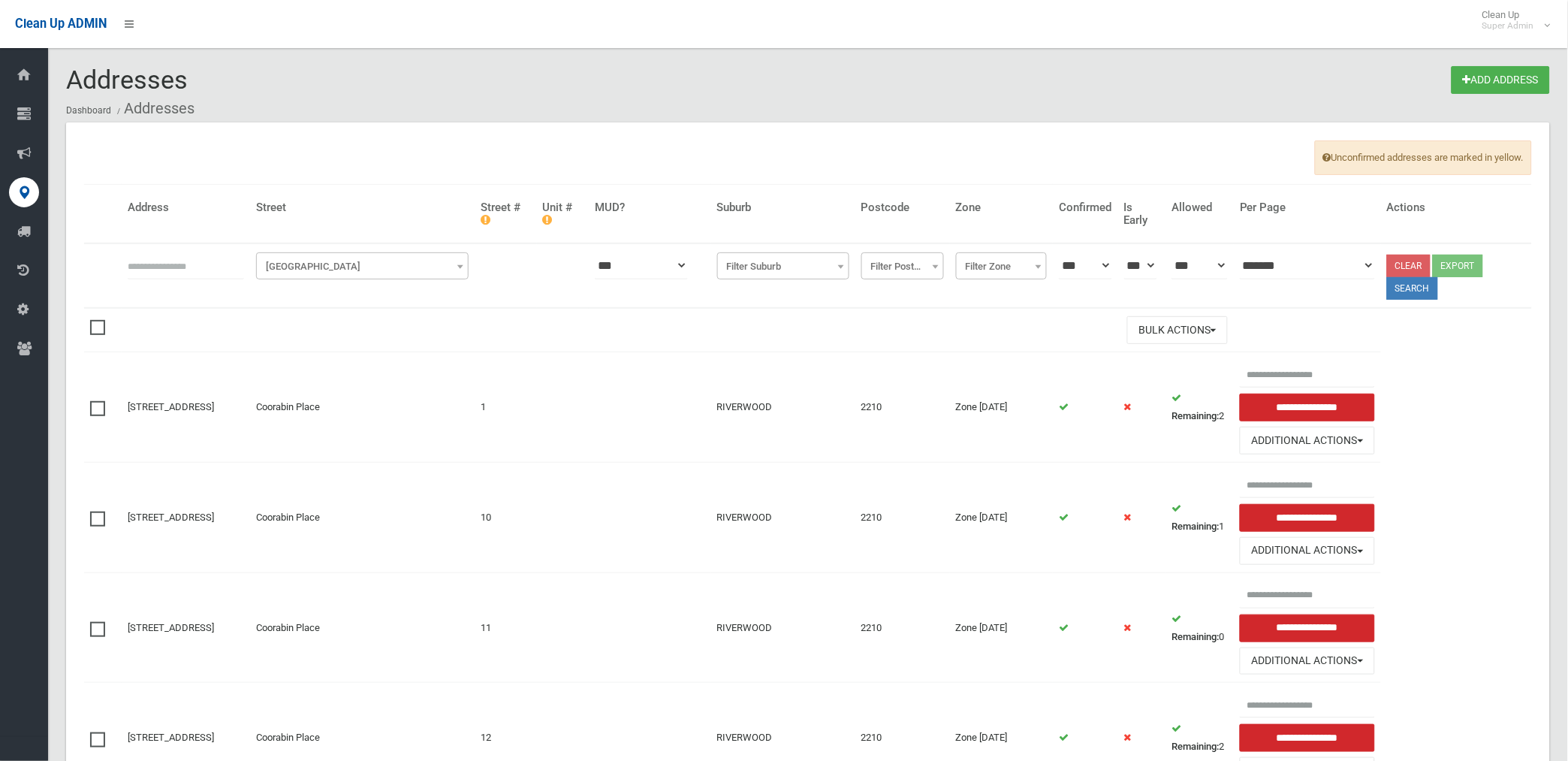
click at [192, 265] on input "text" at bounding box center [186, 265] width 116 height 27
type input "**********"
click button at bounding box center [0, 0] width 0 height 0
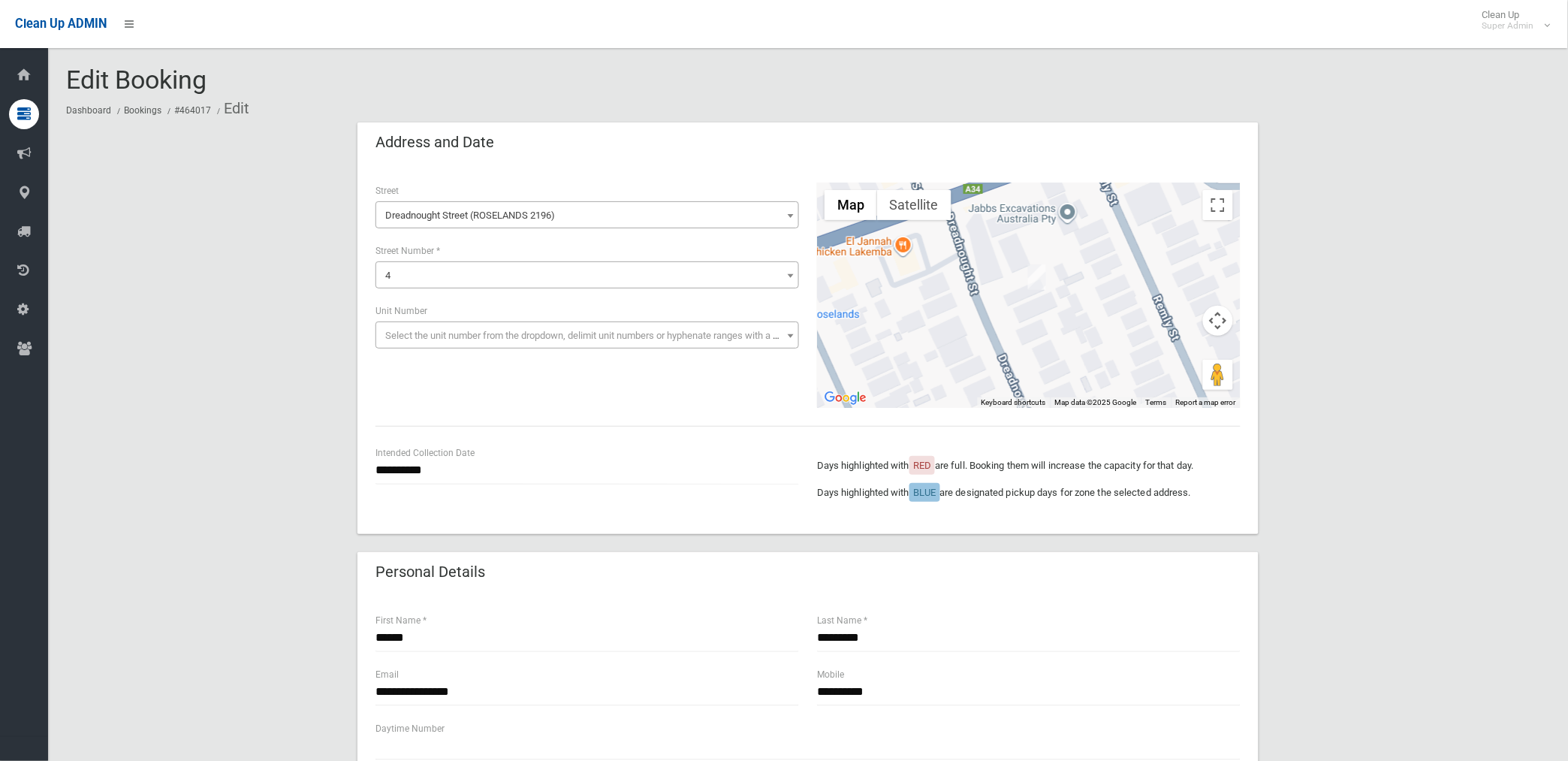
click at [493, 211] on span "Dreadnought Street (ROSELANDS 2196)" at bounding box center [587, 215] width 416 height 21
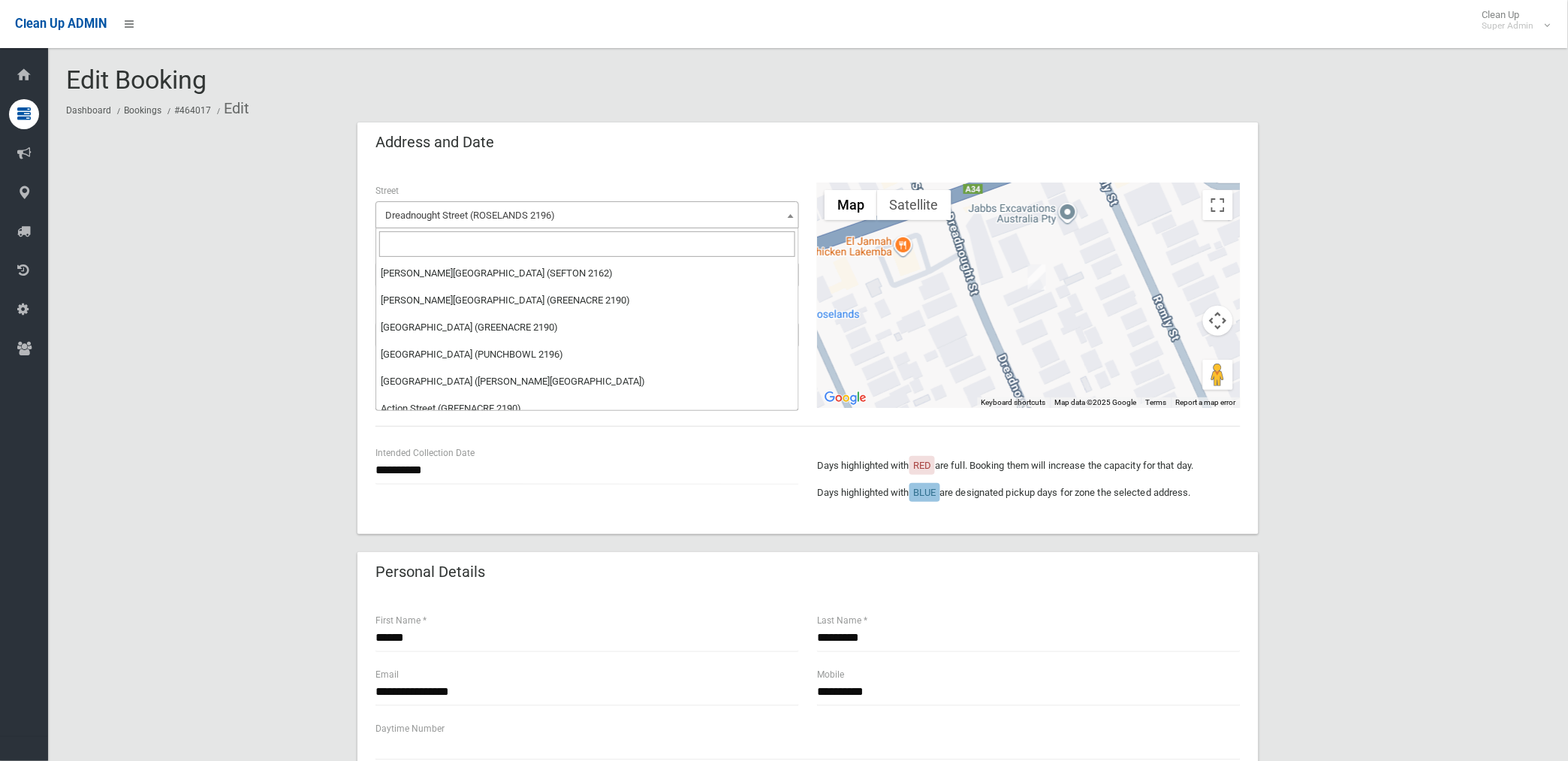
scroll to position [16668, 0]
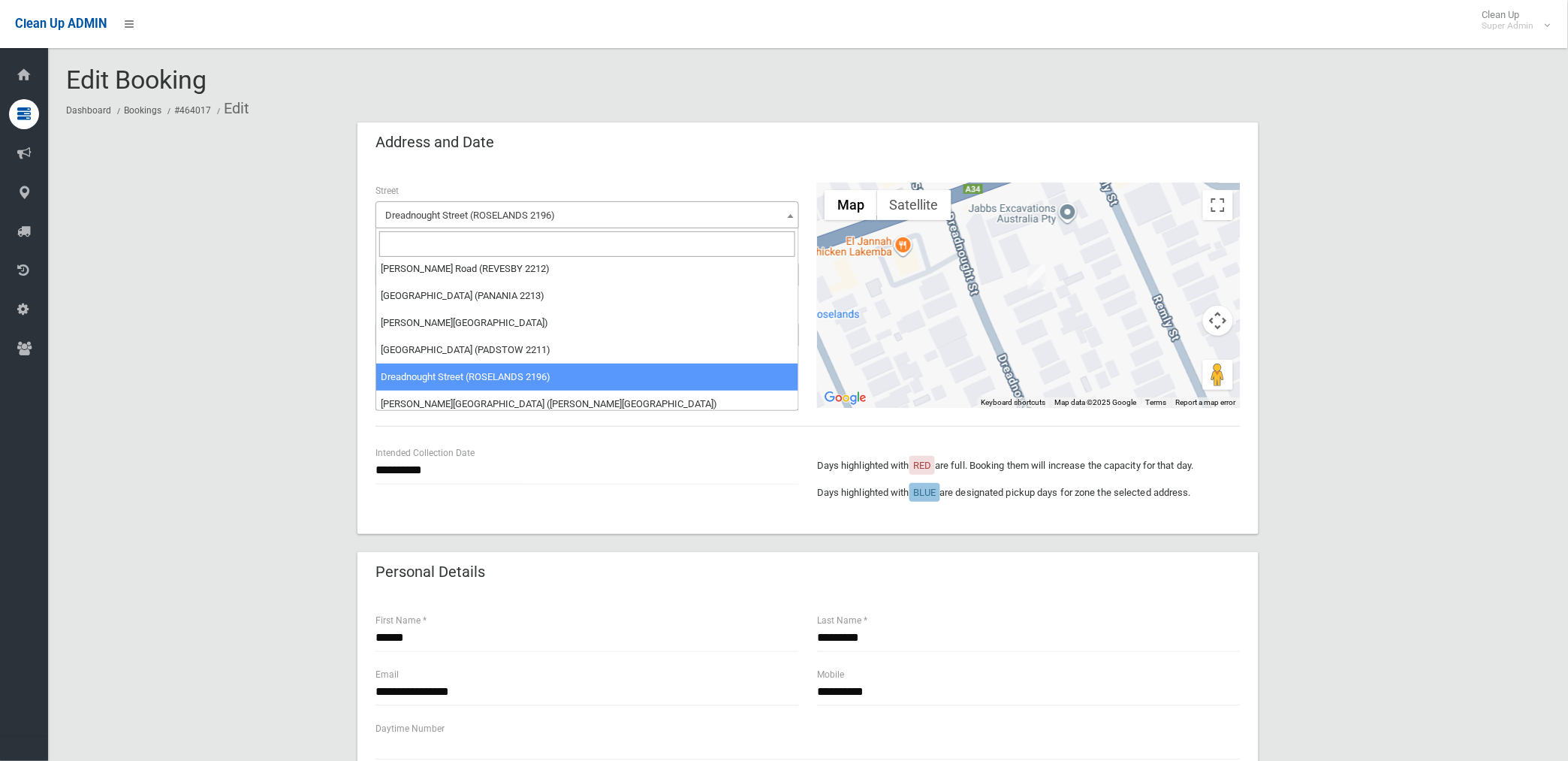
click at [496, 237] on input "search" at bounding box center [587, 244] width 416 height 26
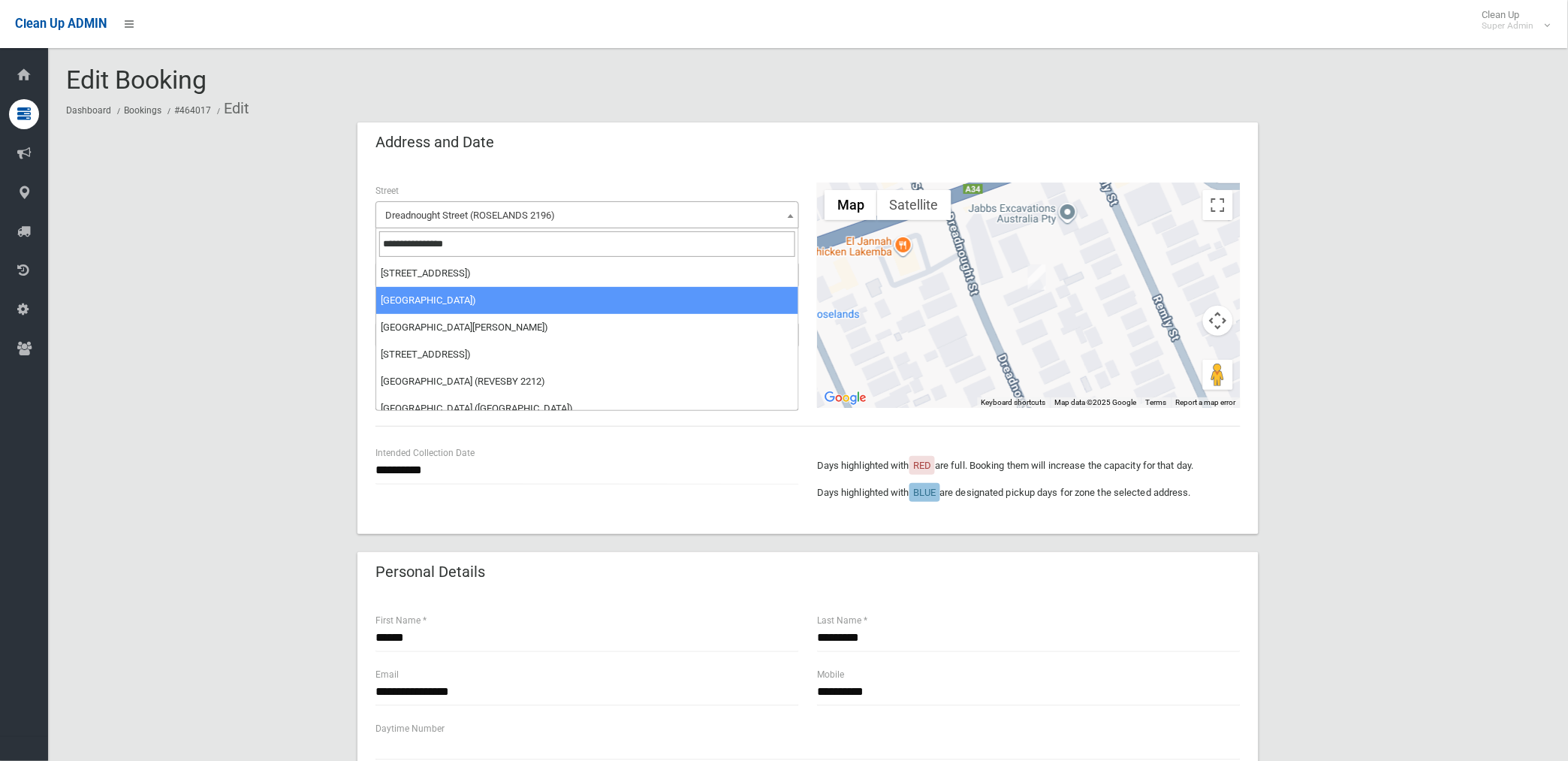
type input "**********"
select select "***"
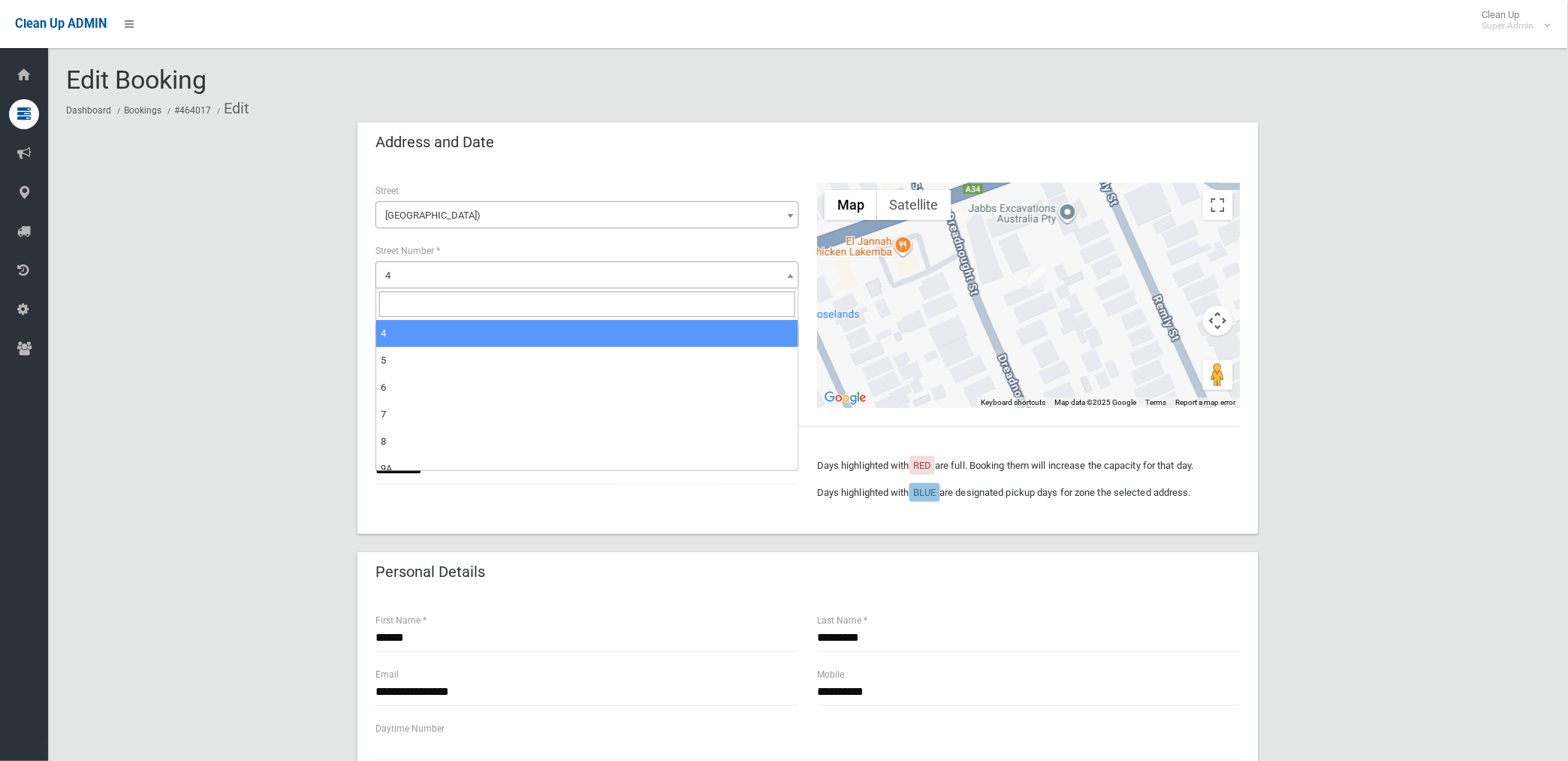
click at [454, 273] on span "4" at bounding box center [587, 275] width 416 height 21
click at [448, 295] on input "search" at bounding box center [587, 304] width 416 height 26
type input "*******"
select select "*******"
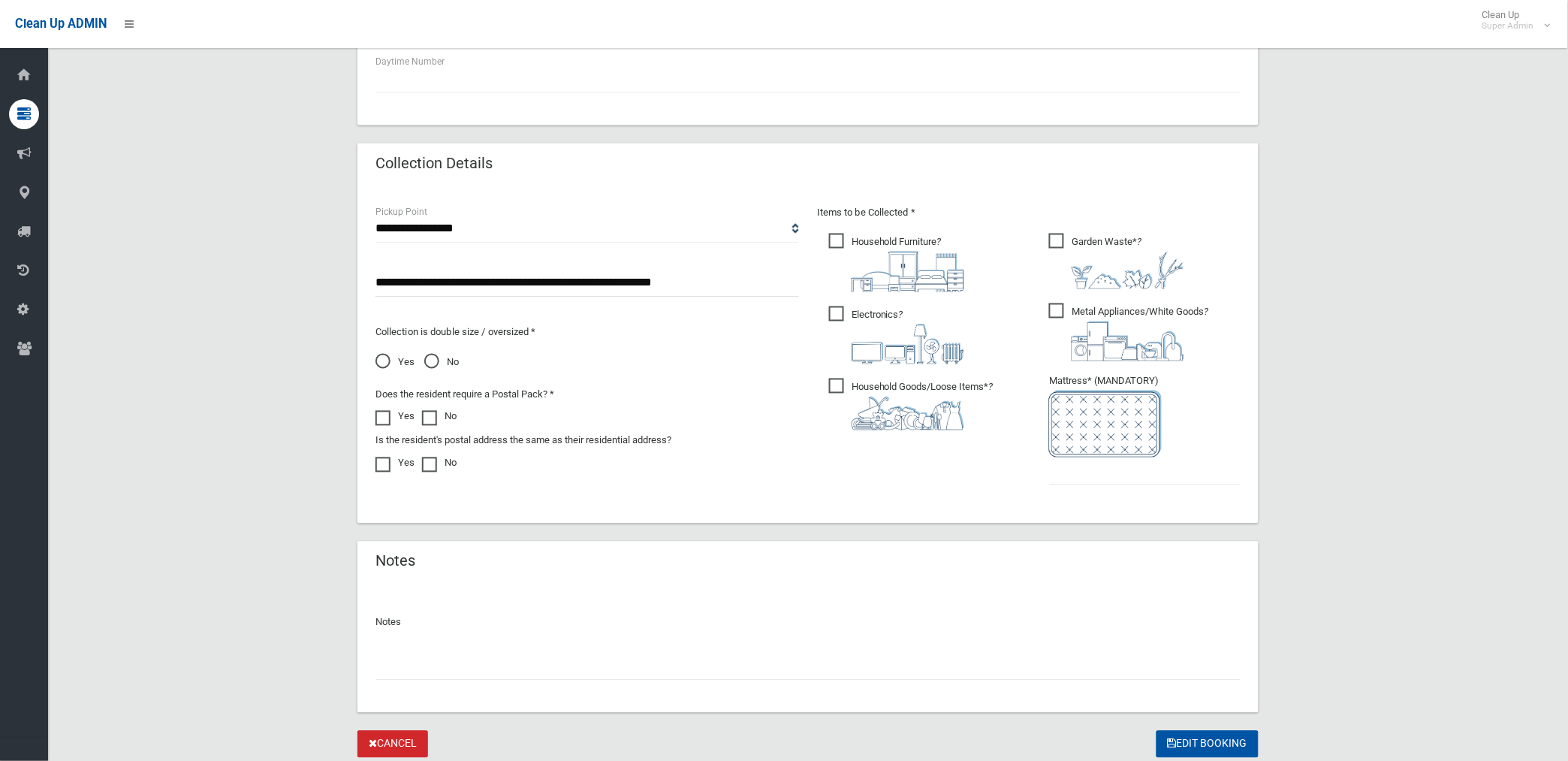
scroll to position [717, 0]
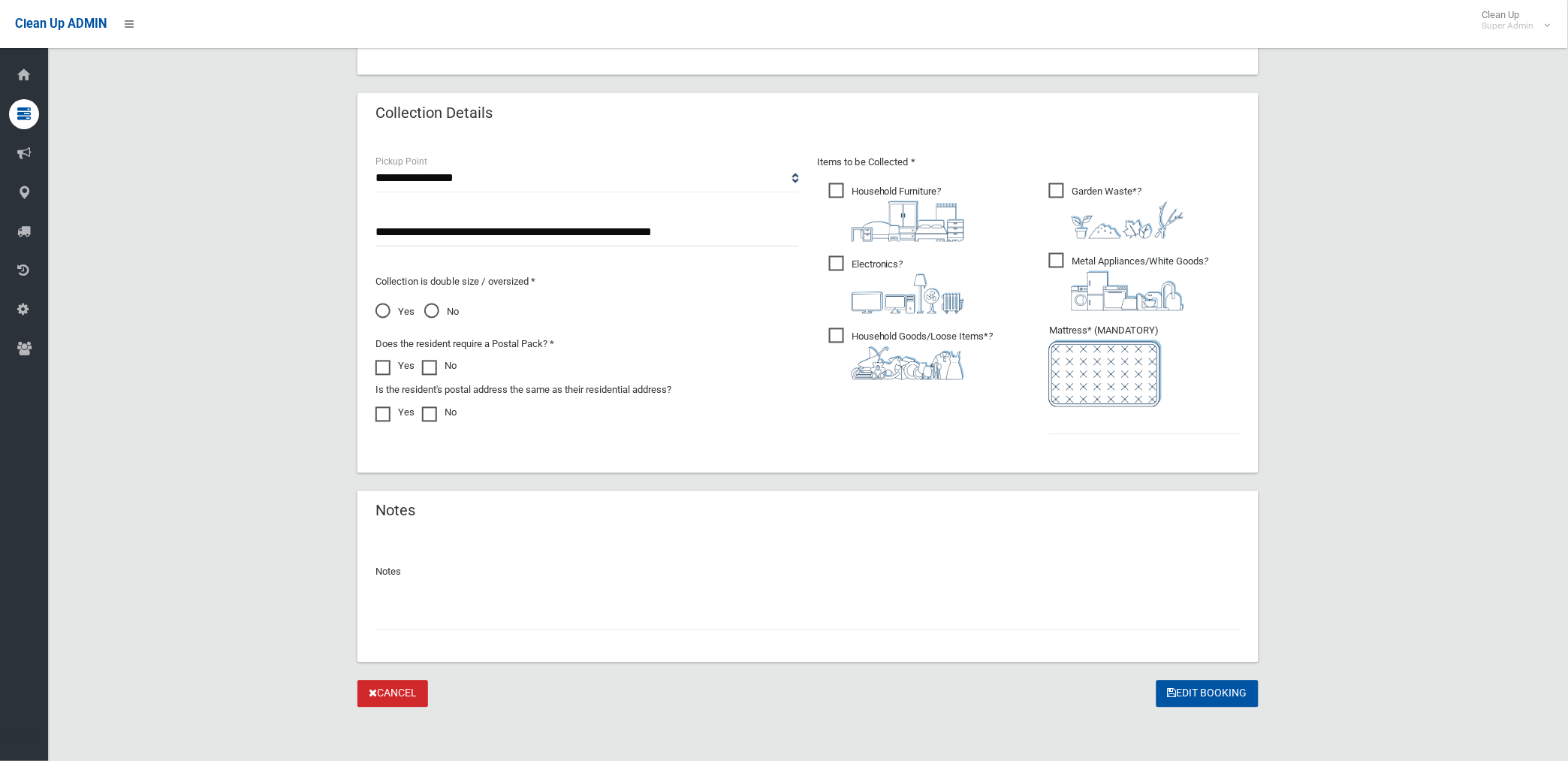
drag, startPoint x: 506, startPoint y: 617, endPoint x: 490, endPoint y: 606, distance: 19.4
click at [507, 616] on input "text" at bounding box center [808, 616] width 865 height 27
type input "**********"
click at [1102, 421] on input "text" at bounding box center [1144, 421] width 191 height 27
type input "*"
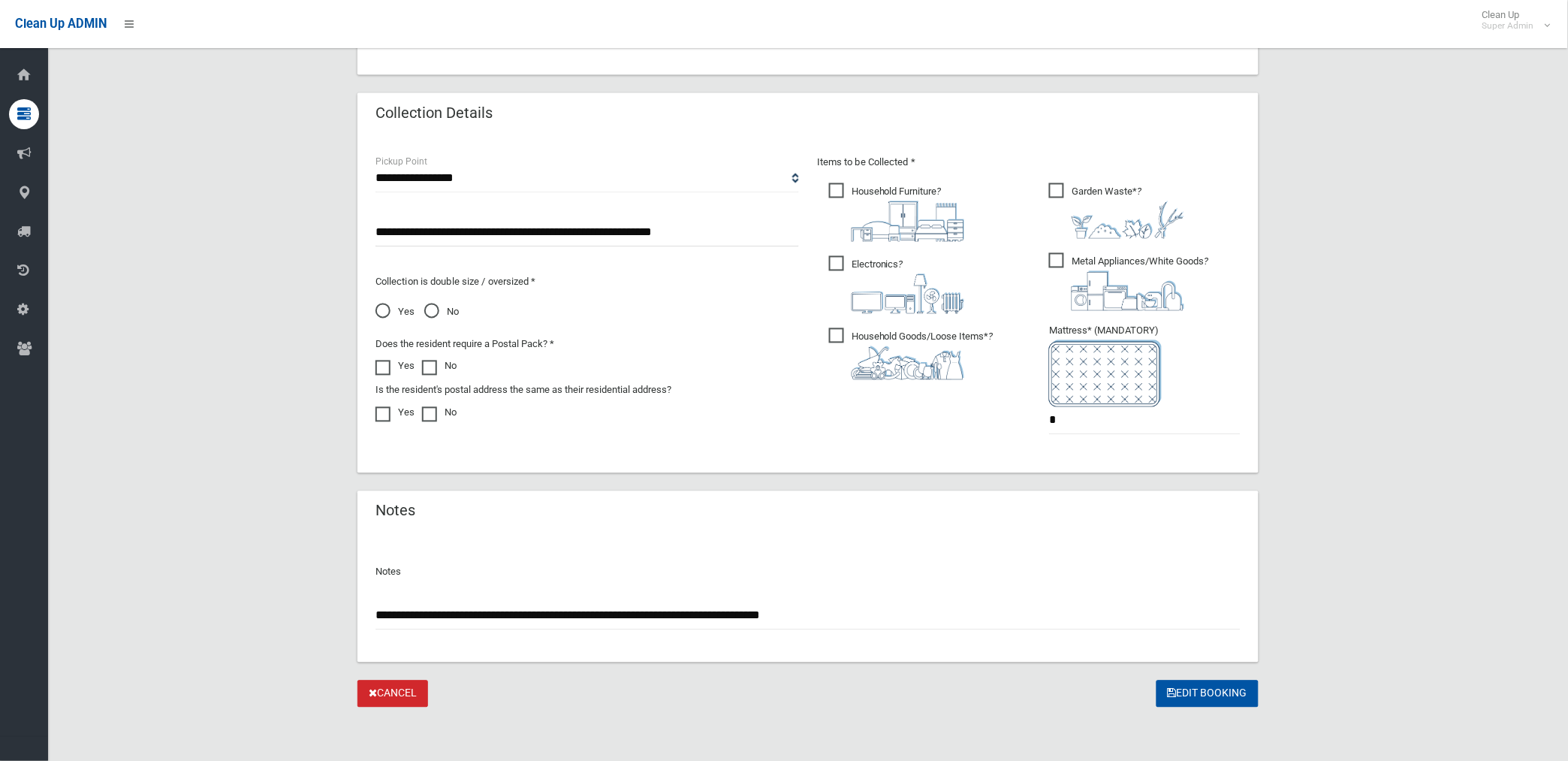
click at [837, 613] on input "**********" at bounding box center [808, 616] width 865 height 27
type input "**********"
click at [1200, 693] on button "Edit Booking" at bounding box center [1207, 694] width 102 height 27
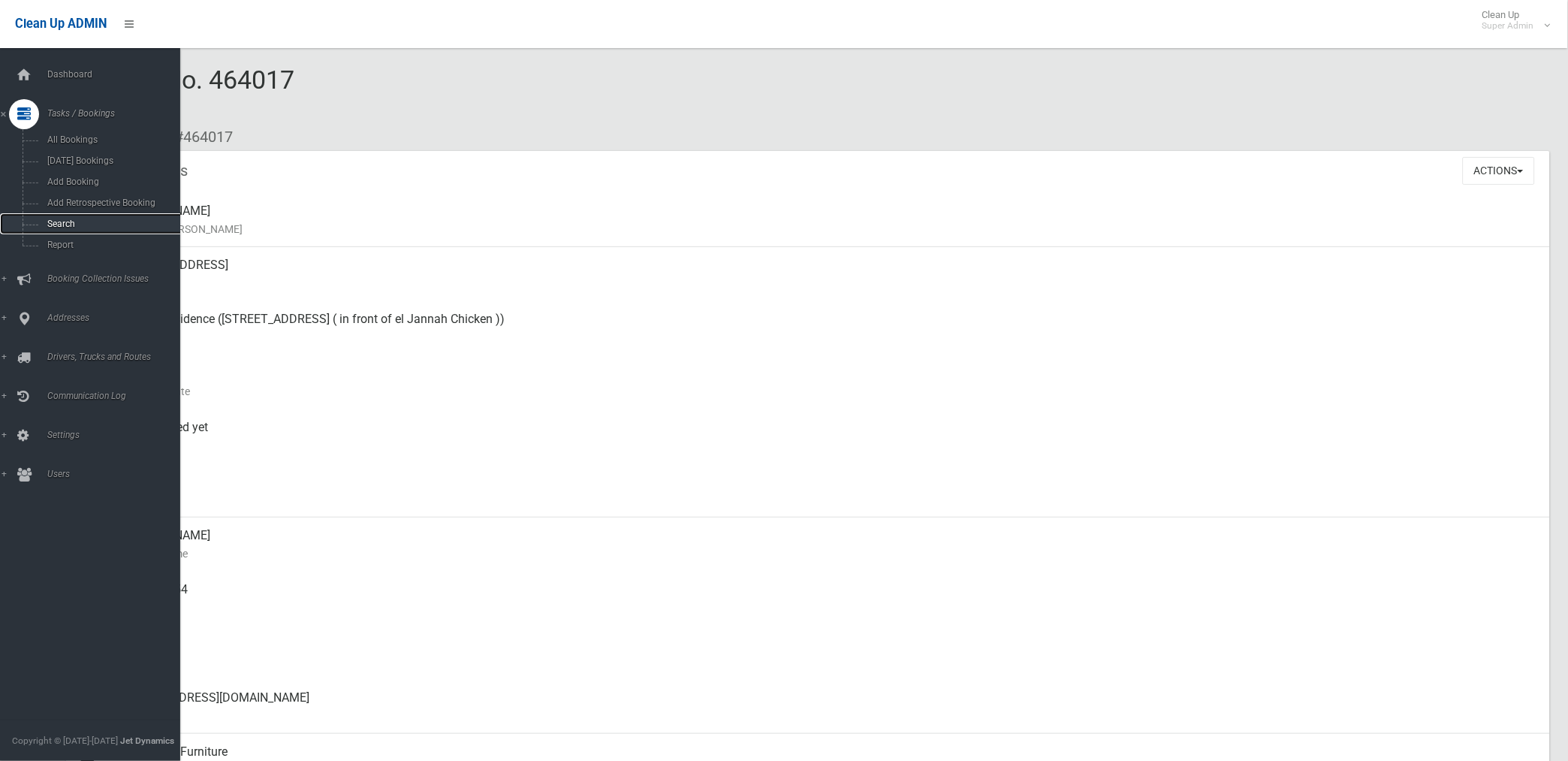
click at [64, 220] on span "Search" at bounding box center [111, 224] width 137 height 10
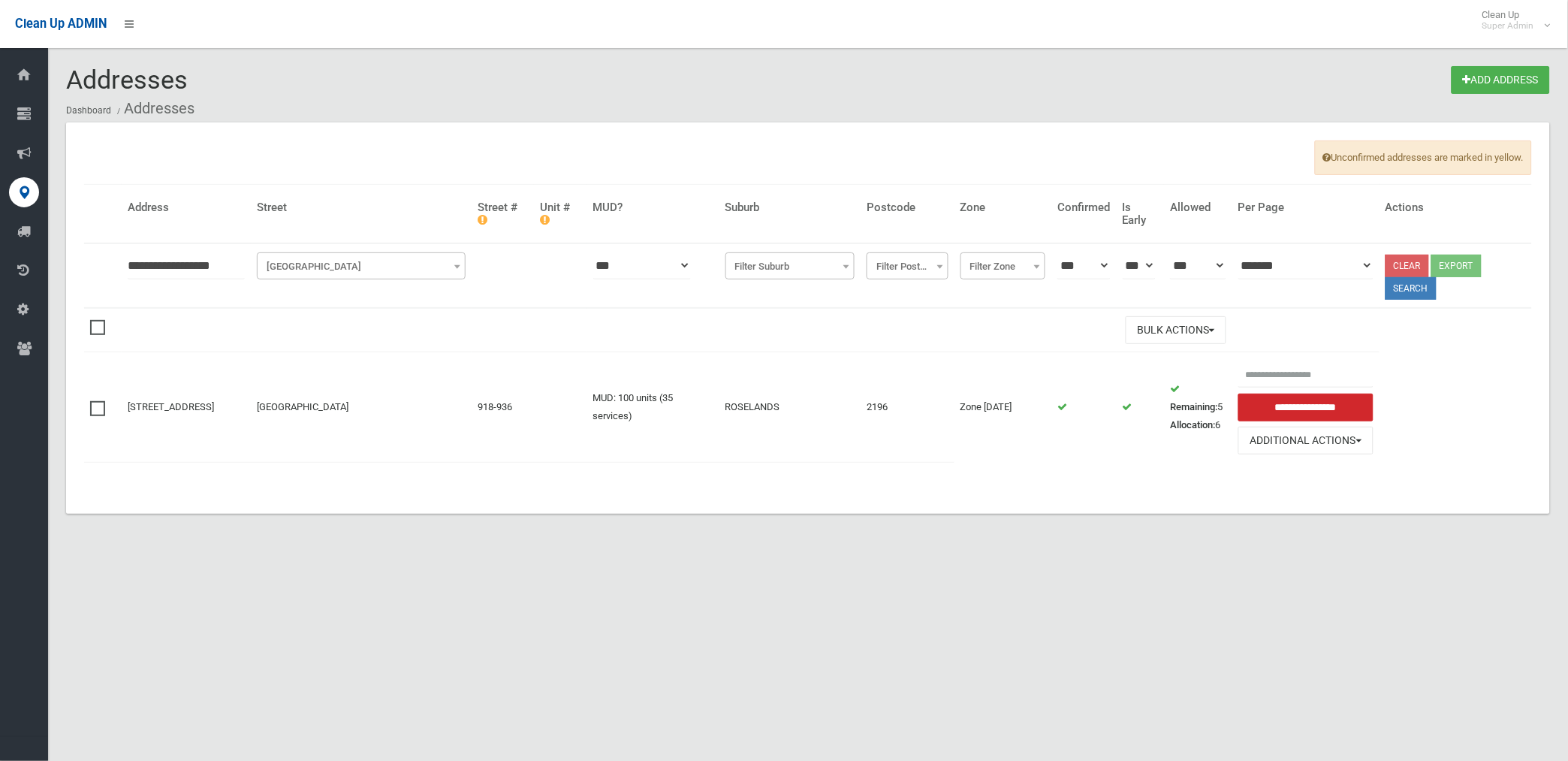
drag, startPoint x: 246, startPoint y: 266, endPoint x: 130, endPoint y: 257, distance: 116.3
click at [130, 257] on input "**********" at bounding box center [186, 265] width 117 height 27
type input "**********"
click button at bounding box center [0, 0] width 0 height 0
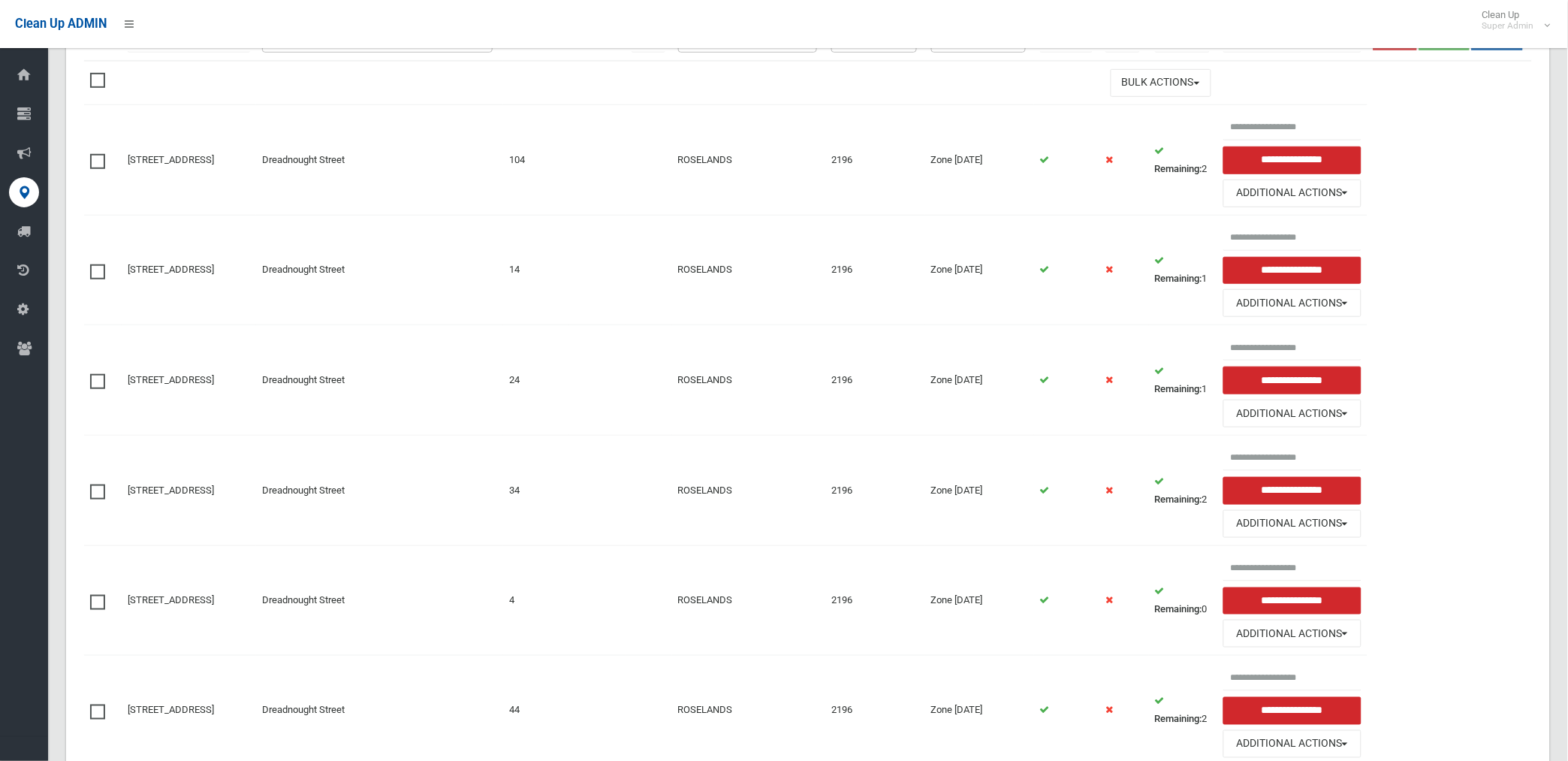
scroll to position [333, 0]
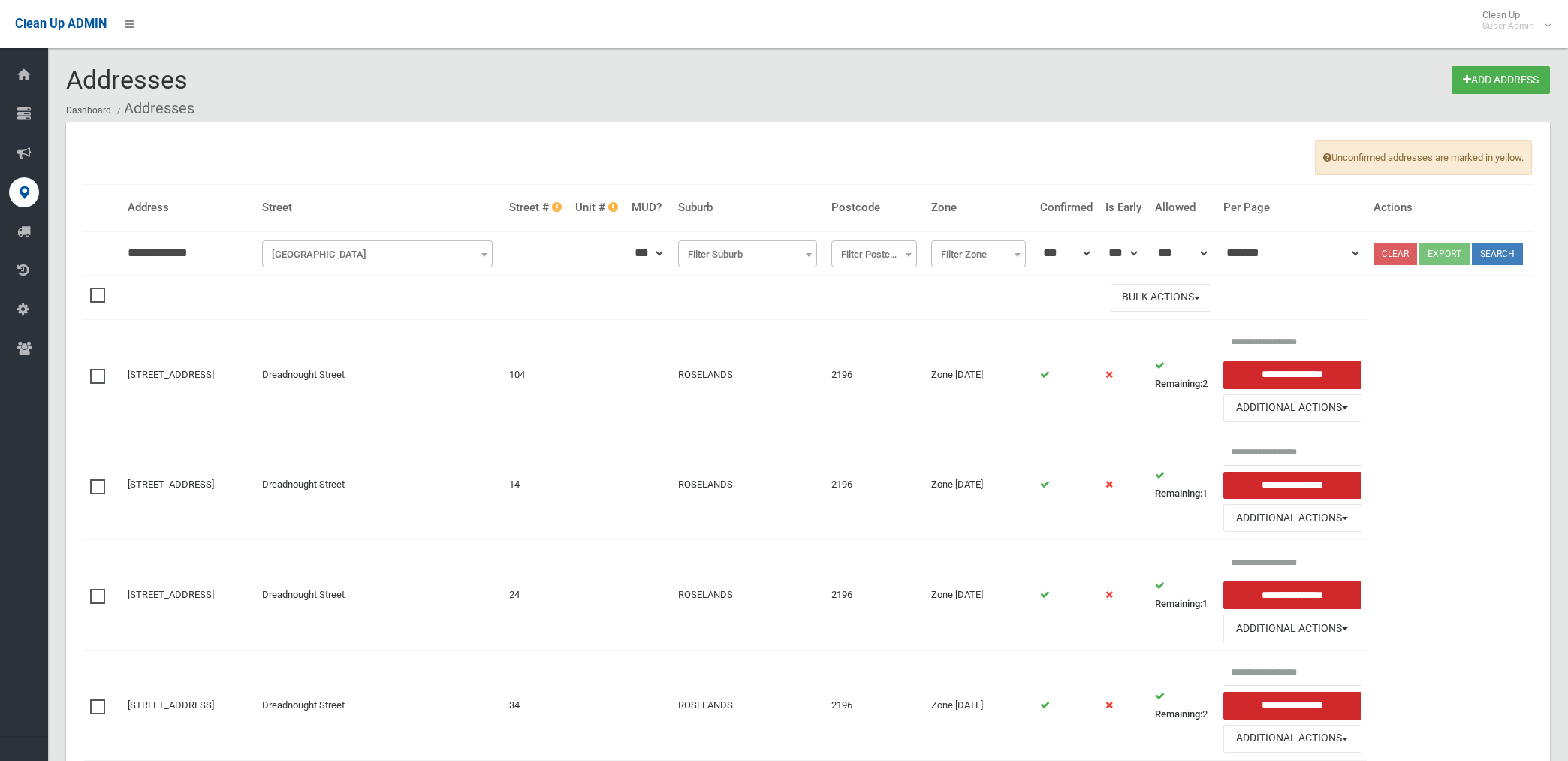
scroll to position [333, 0]
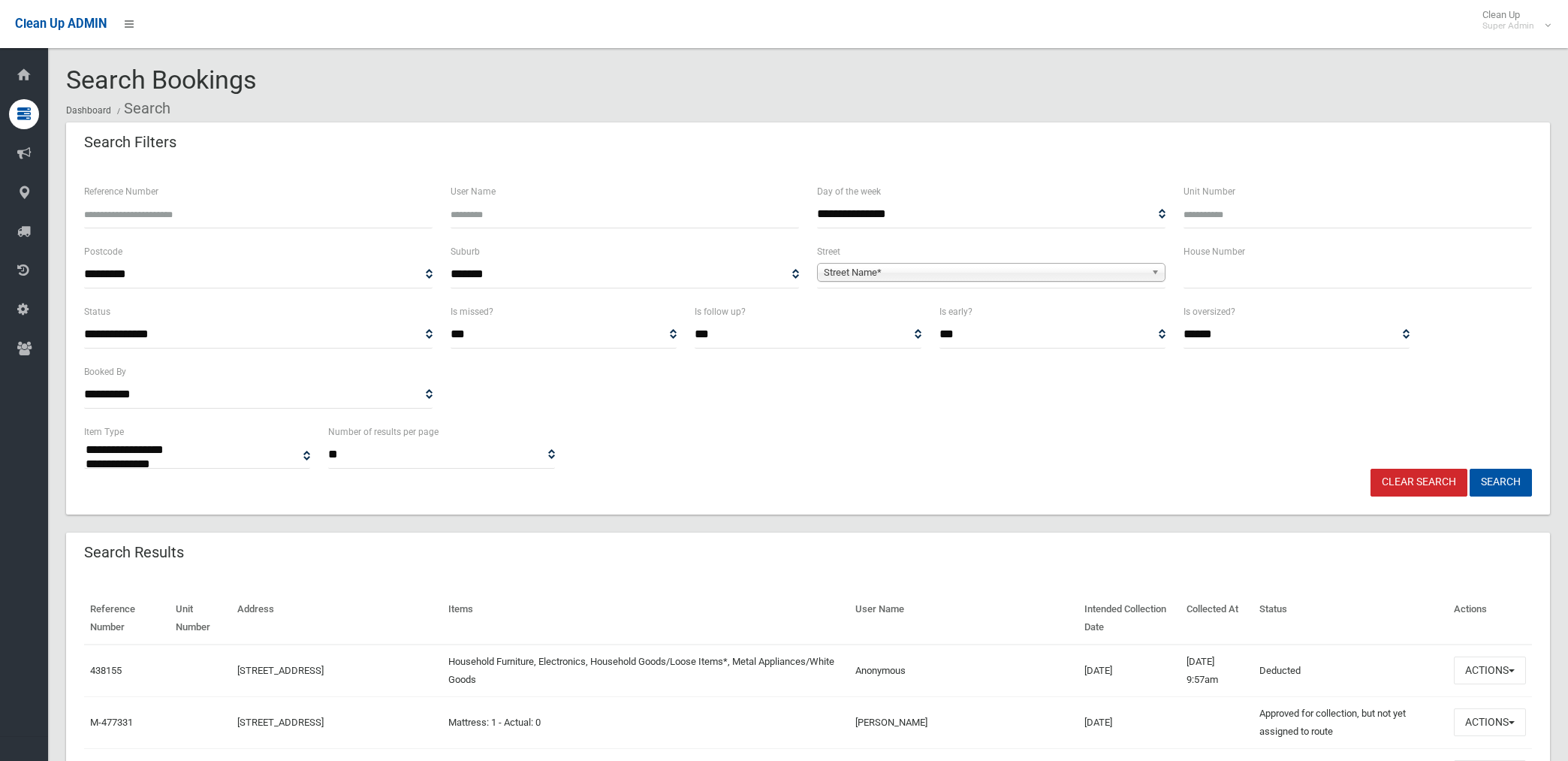
select select
click at [849, 271] on span "Street Name*" at bounding box center [984, 272] width 322 height 18
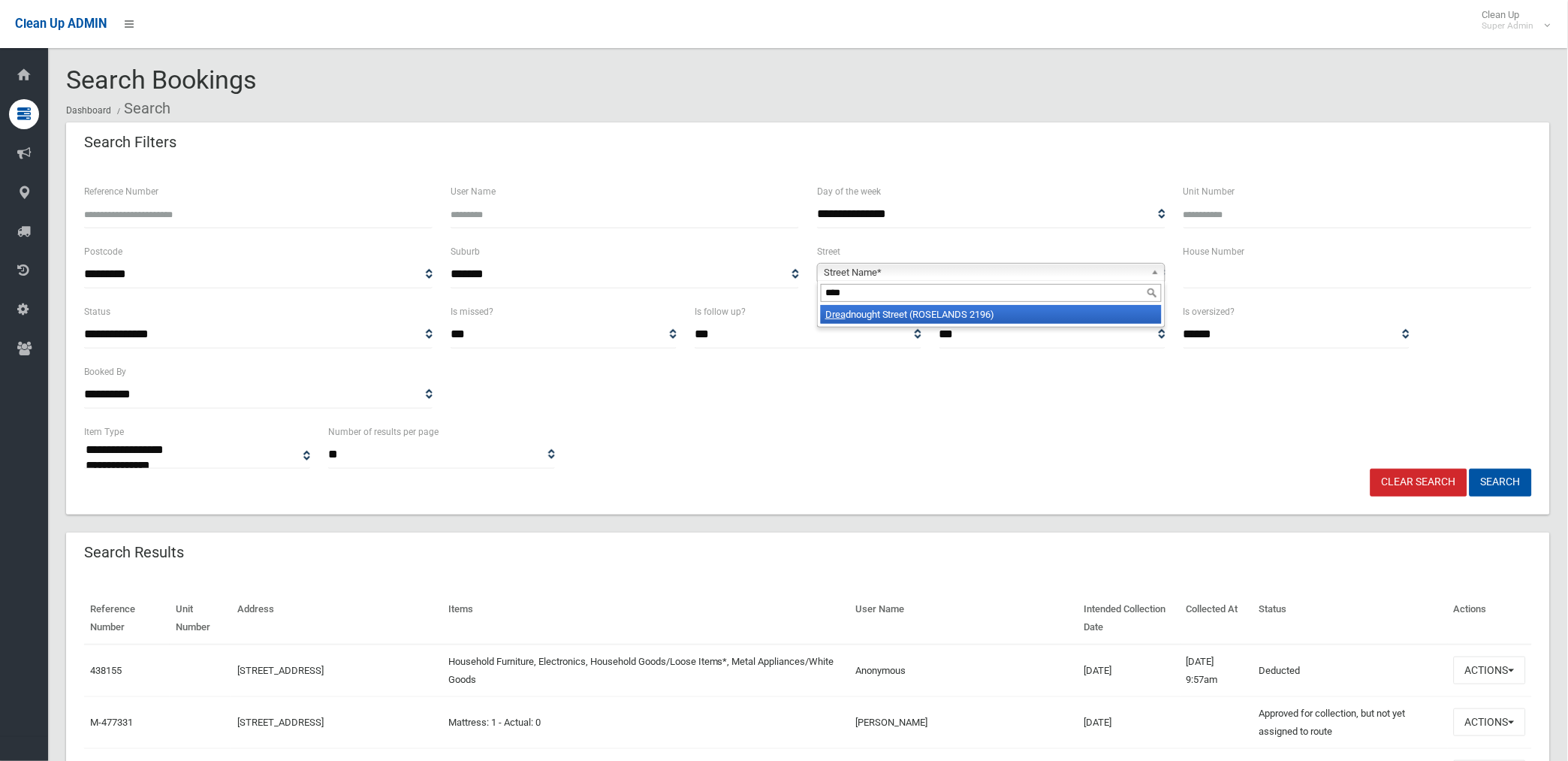
type input "*****"
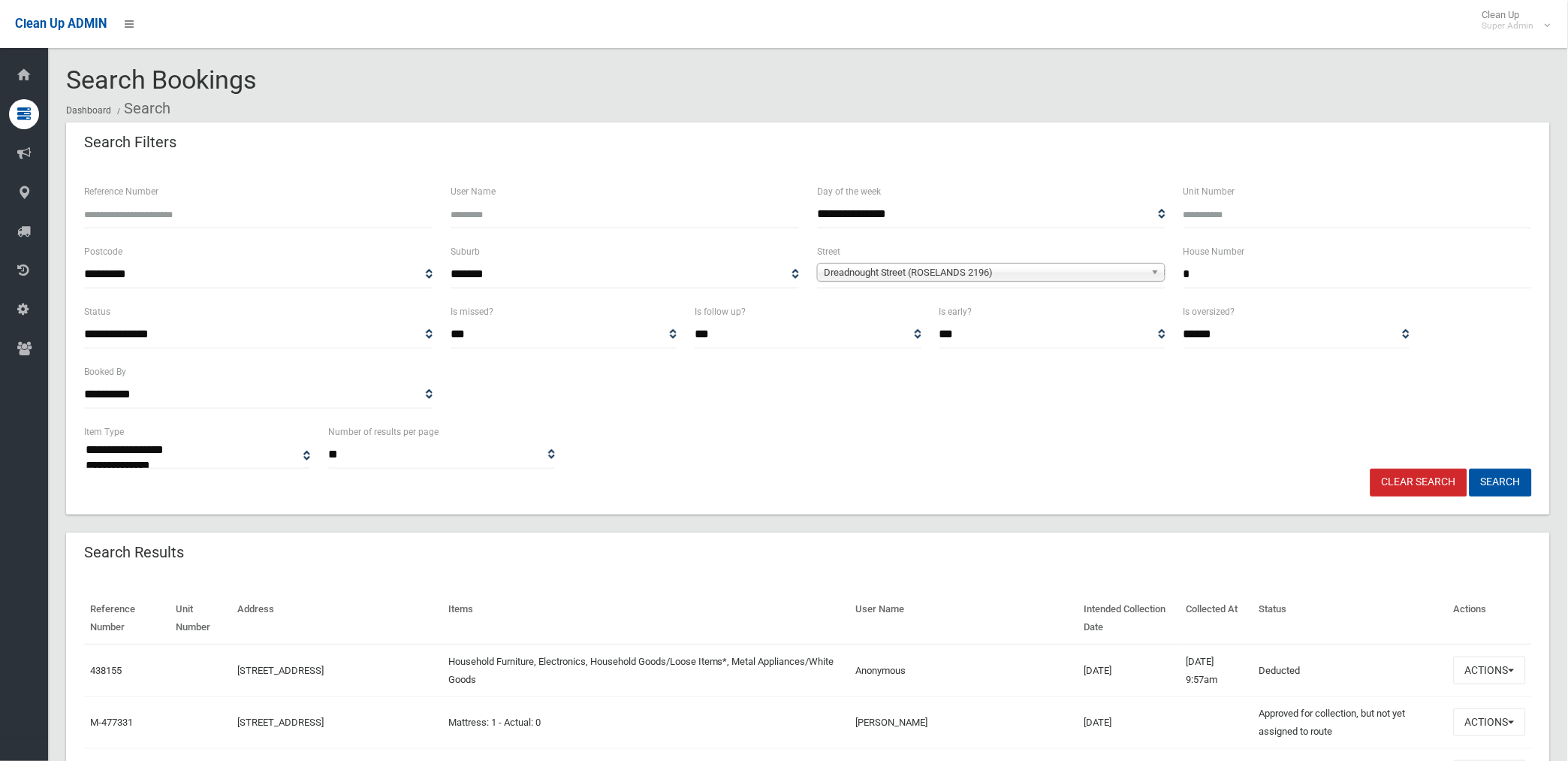
type input "*"
click at [1469, 468] on button "Search" at bounding box center [1500, 482] width 62 height 27
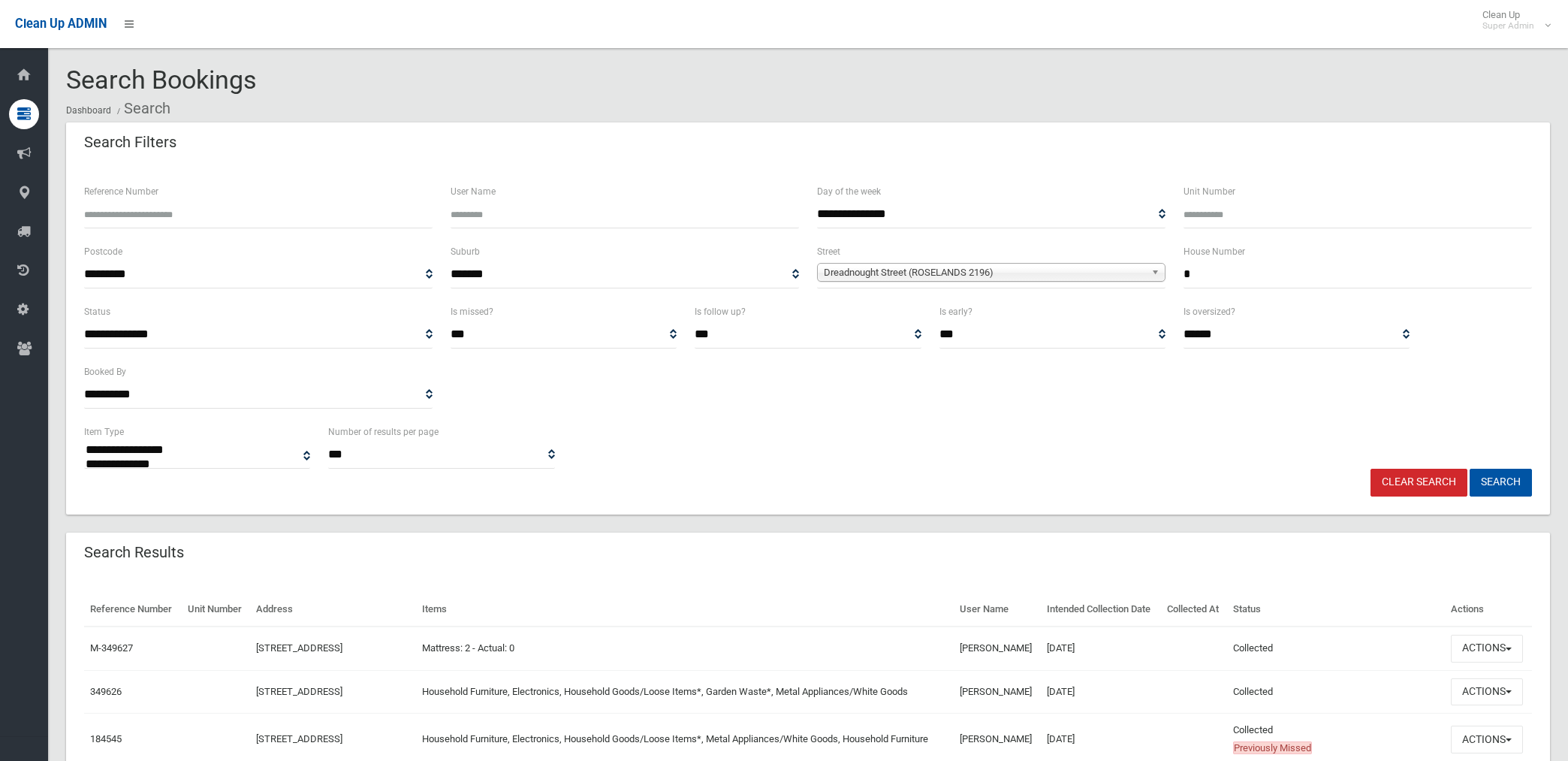
select select
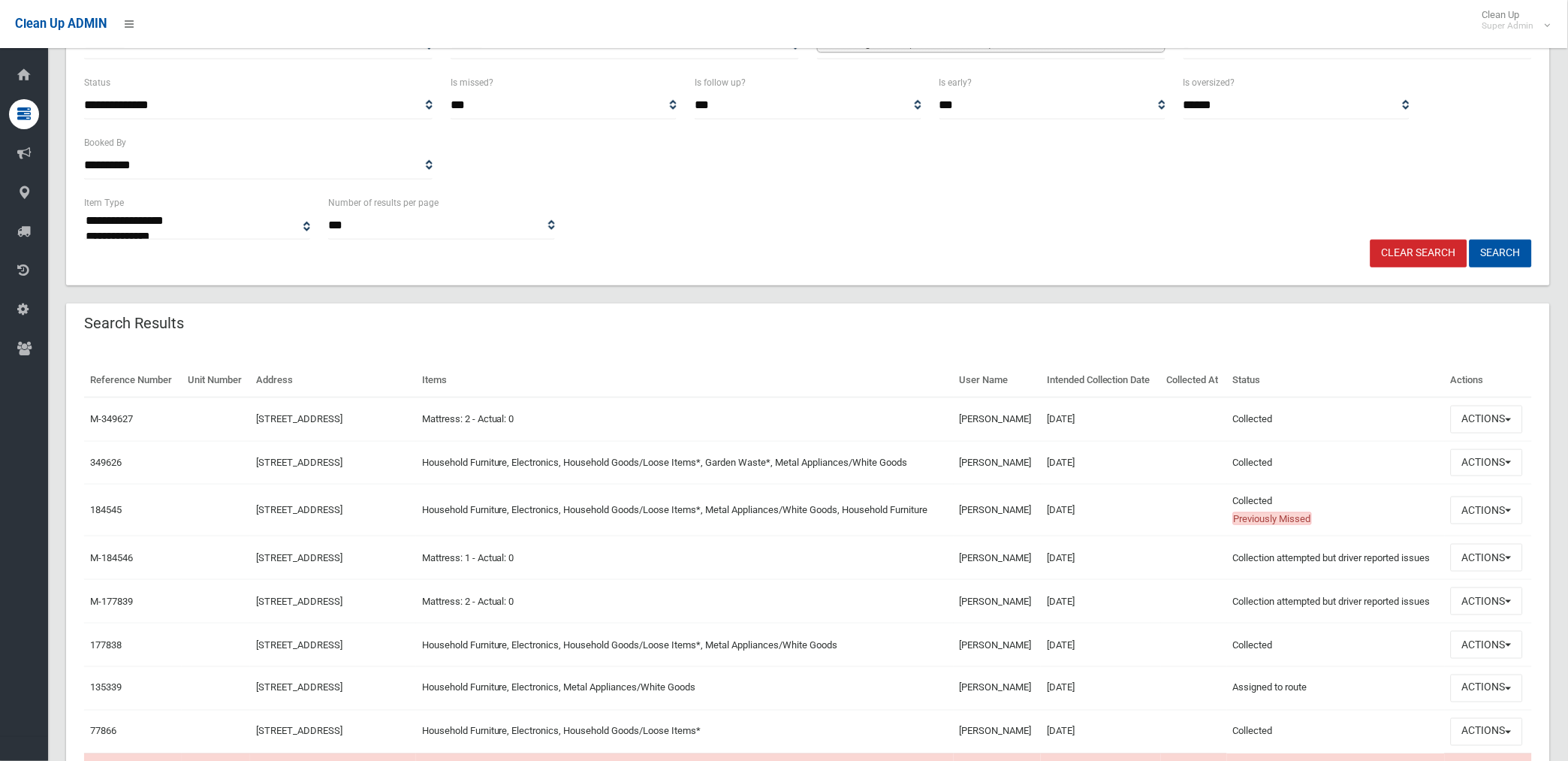
scroll to position [250, 0]
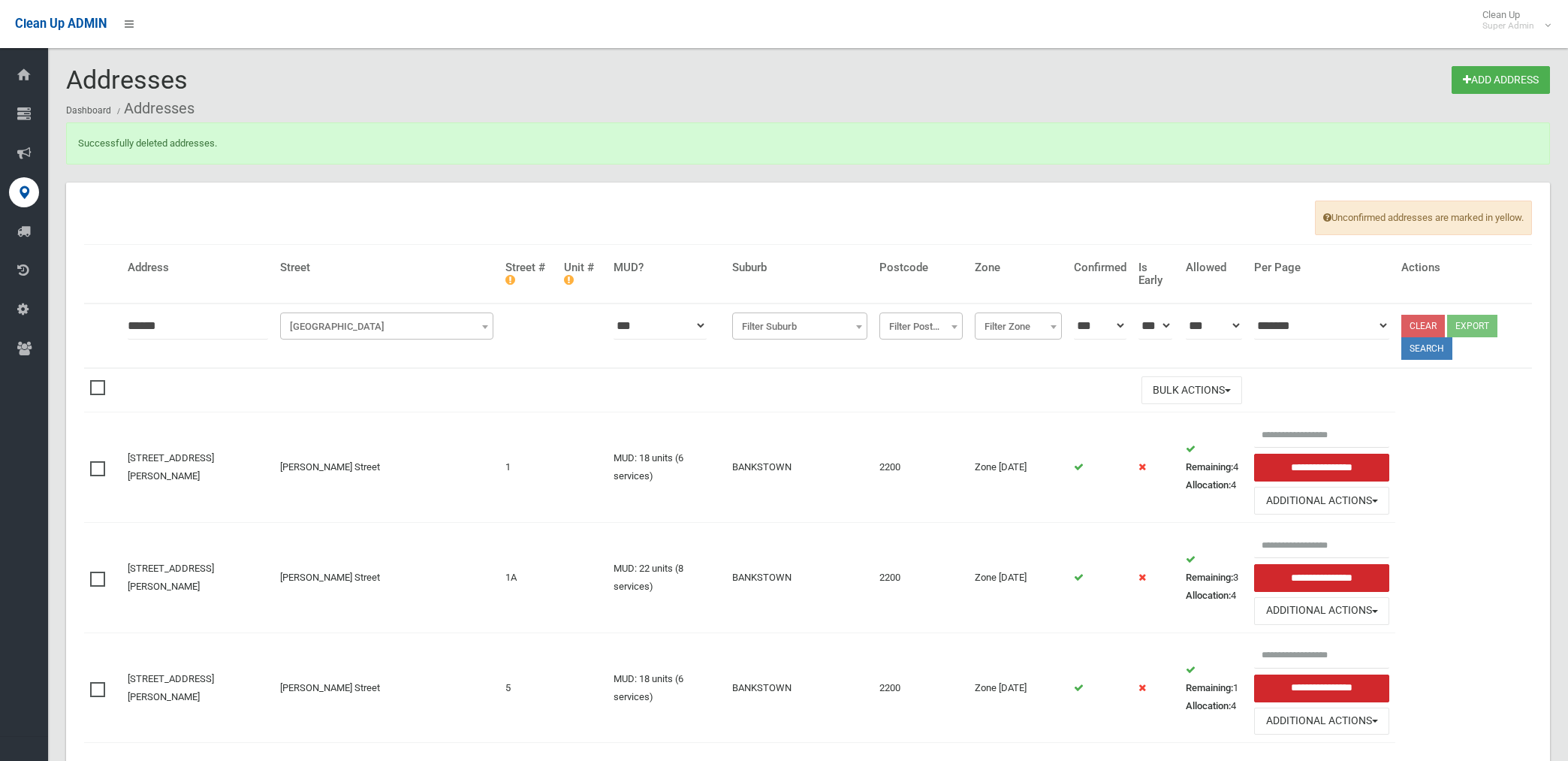
scroll to position [181, 0]
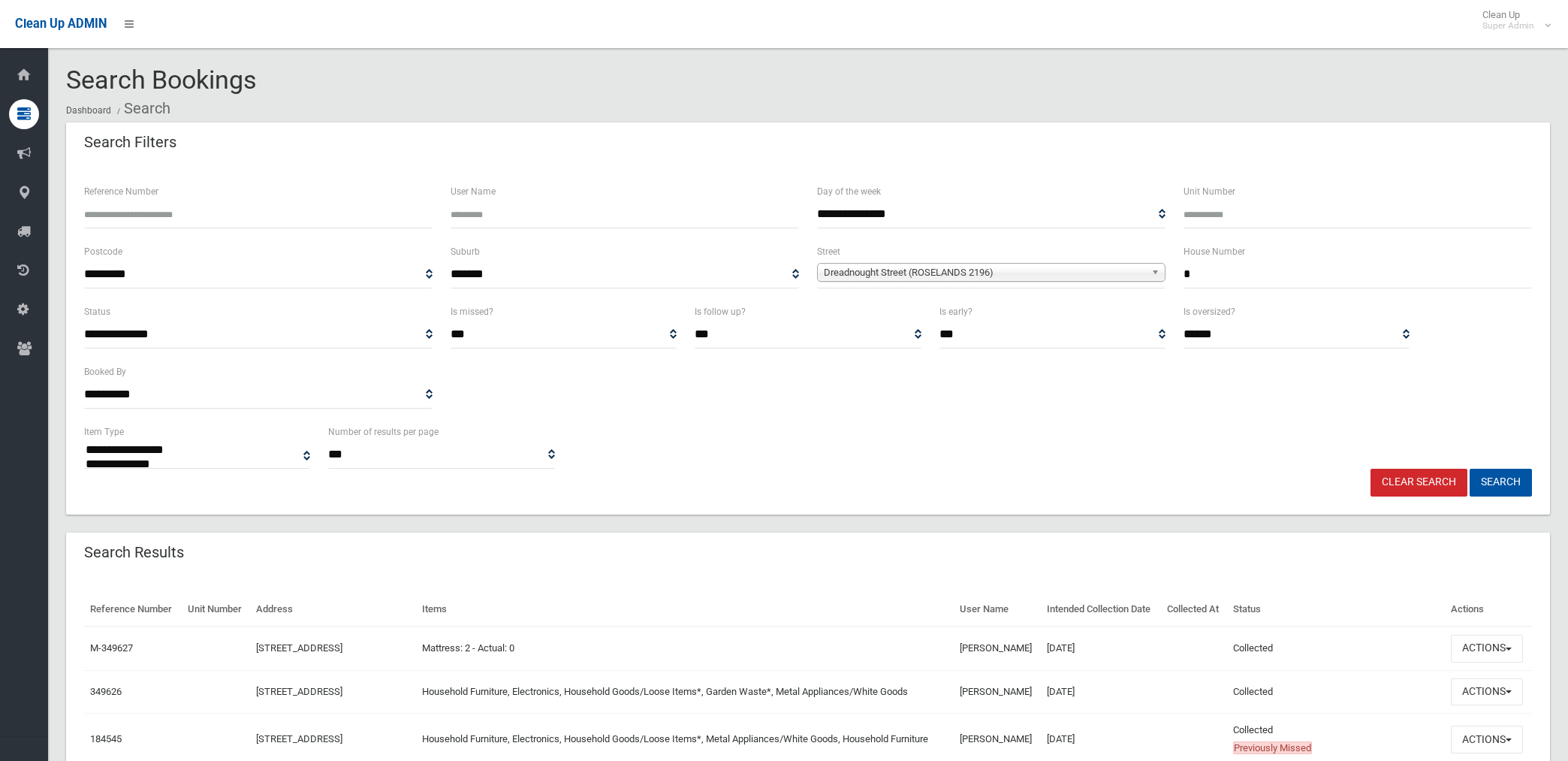
select select
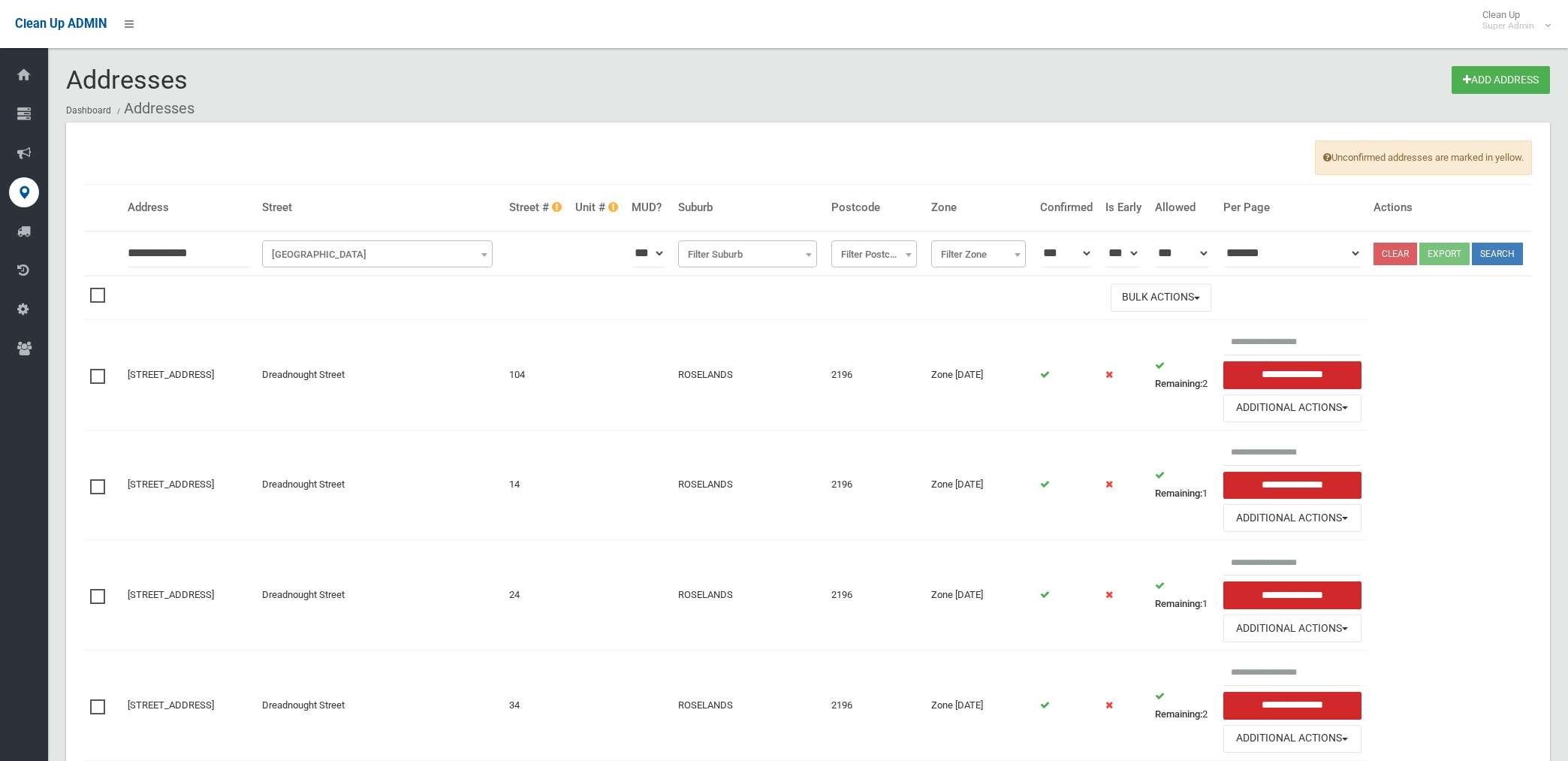
scroll to position [333, 0]
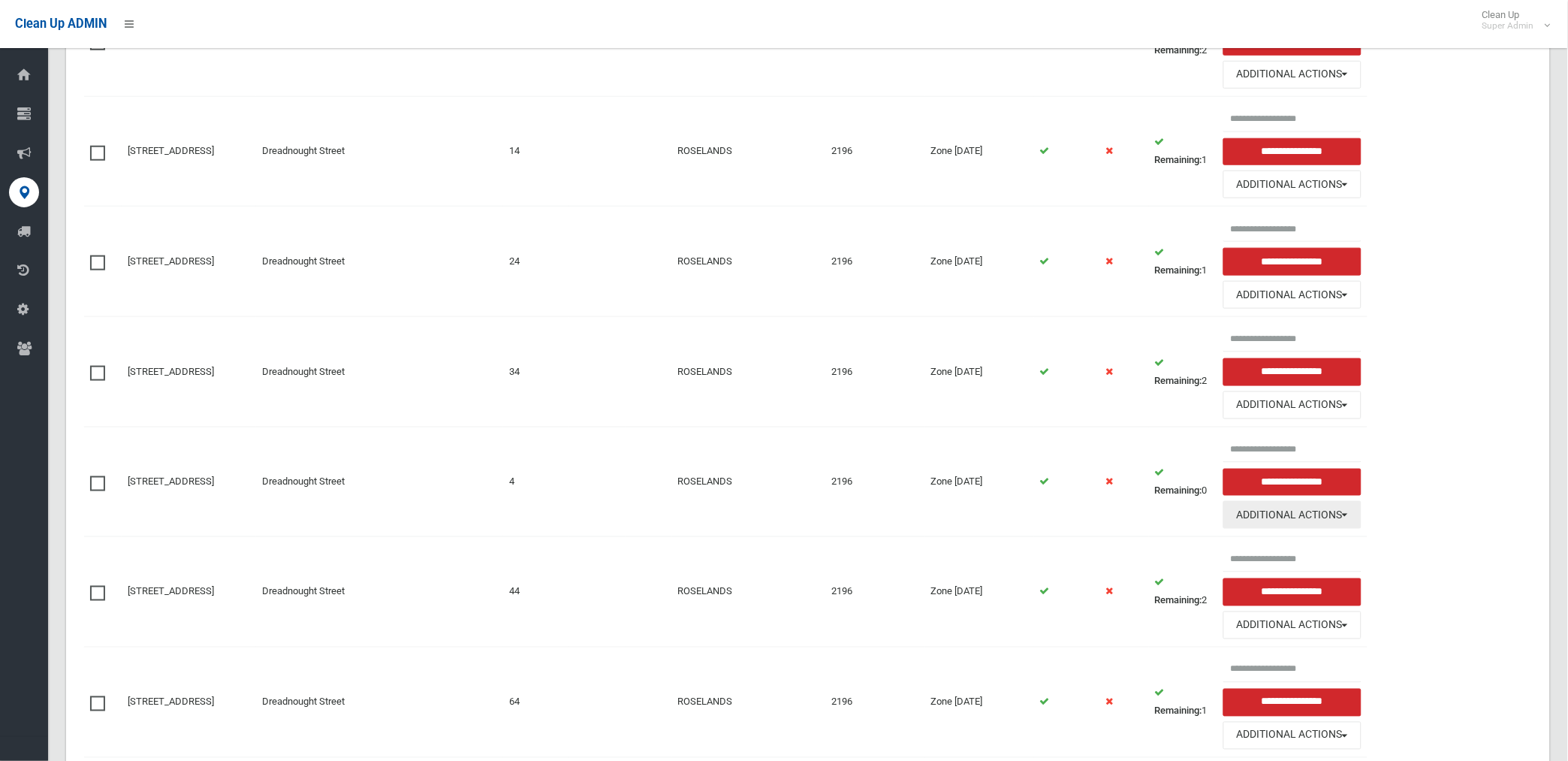
click at [1279, 529] on button "Additional Actions" at bounding box center [1292, 515] width 138 height 27
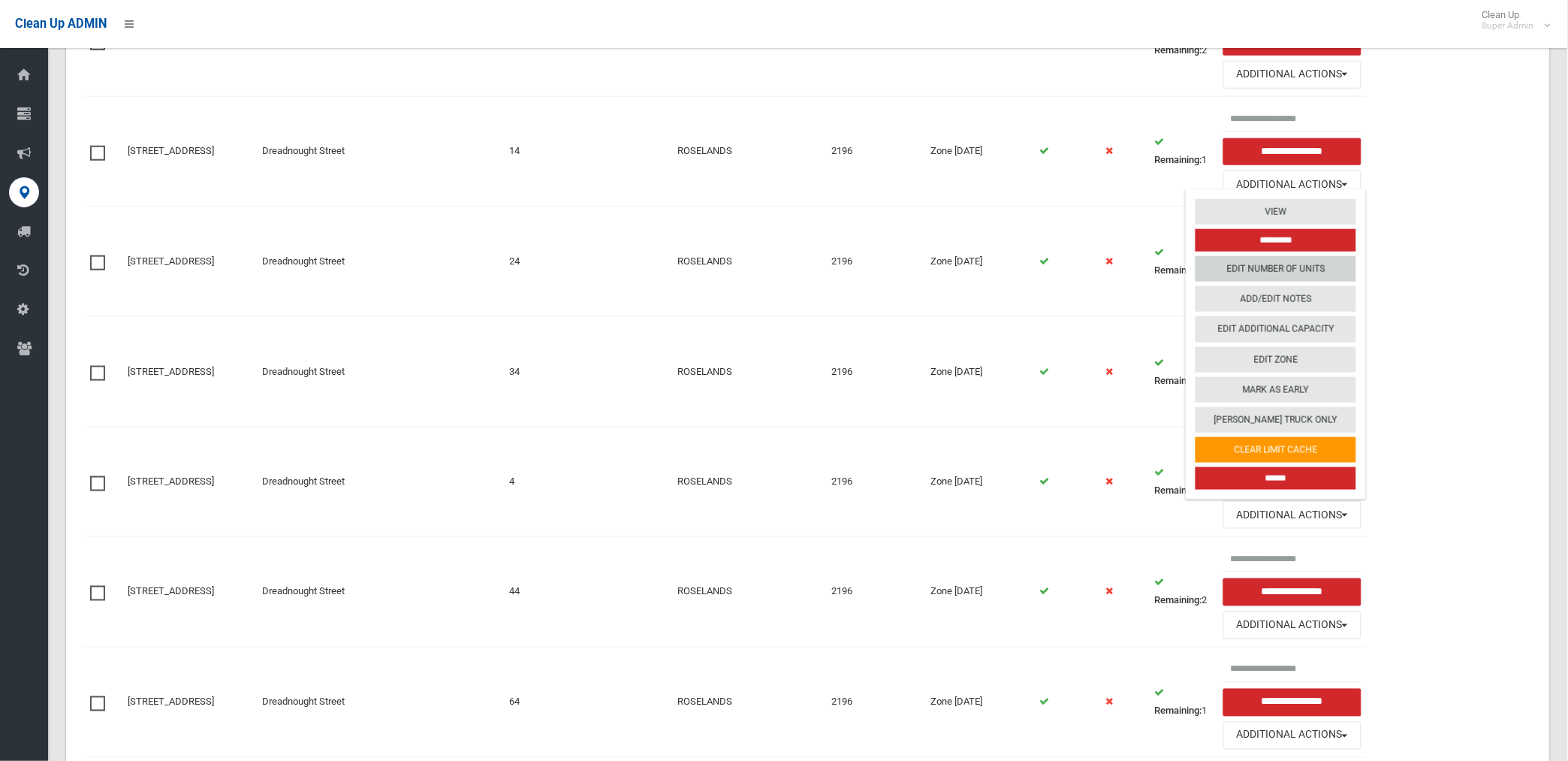
click at [1290, 282] on link "Edit Number of Units" at bounding box center [1275, 269] width 161 height 26
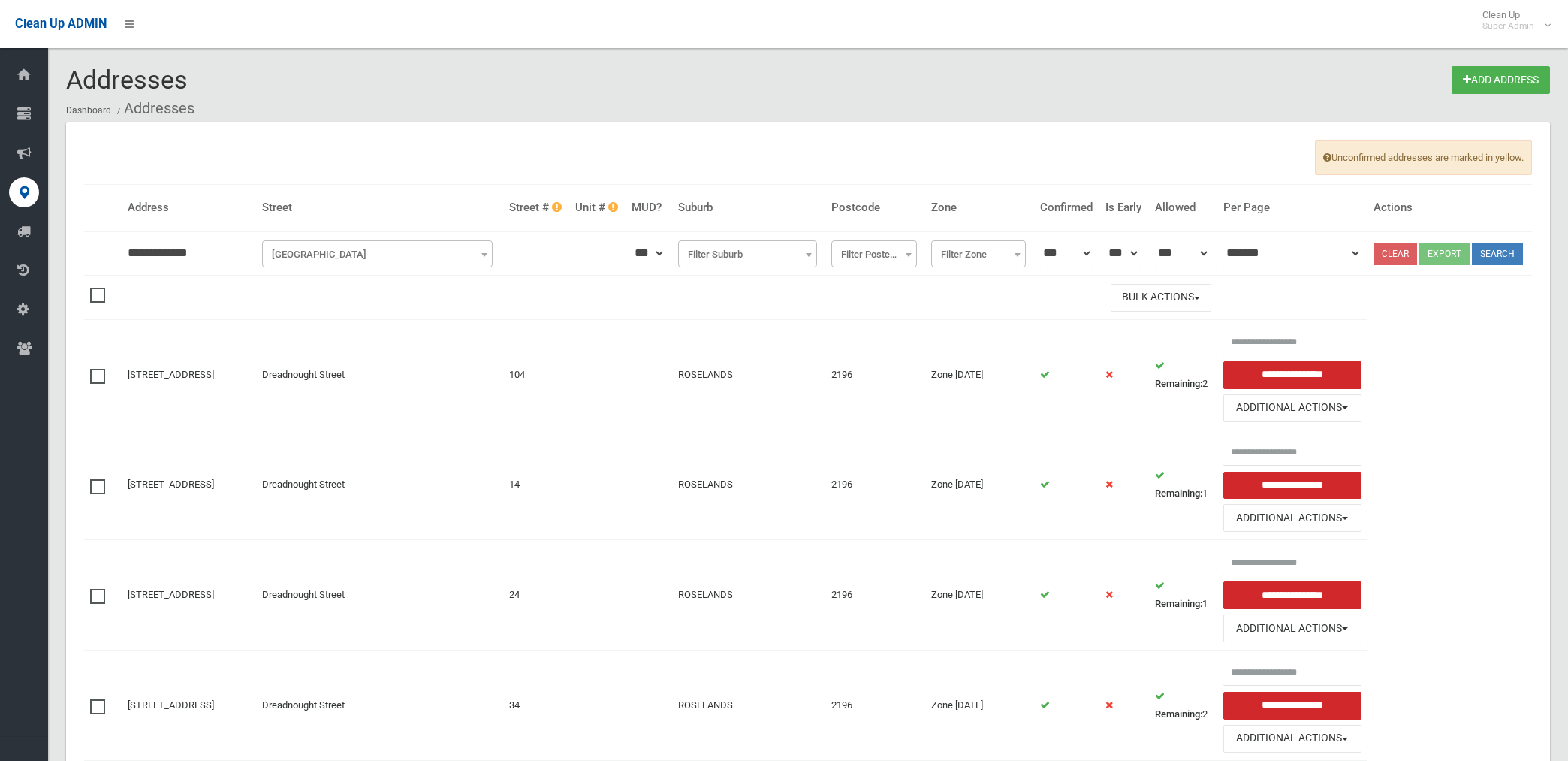
scroll to position [333, 0]
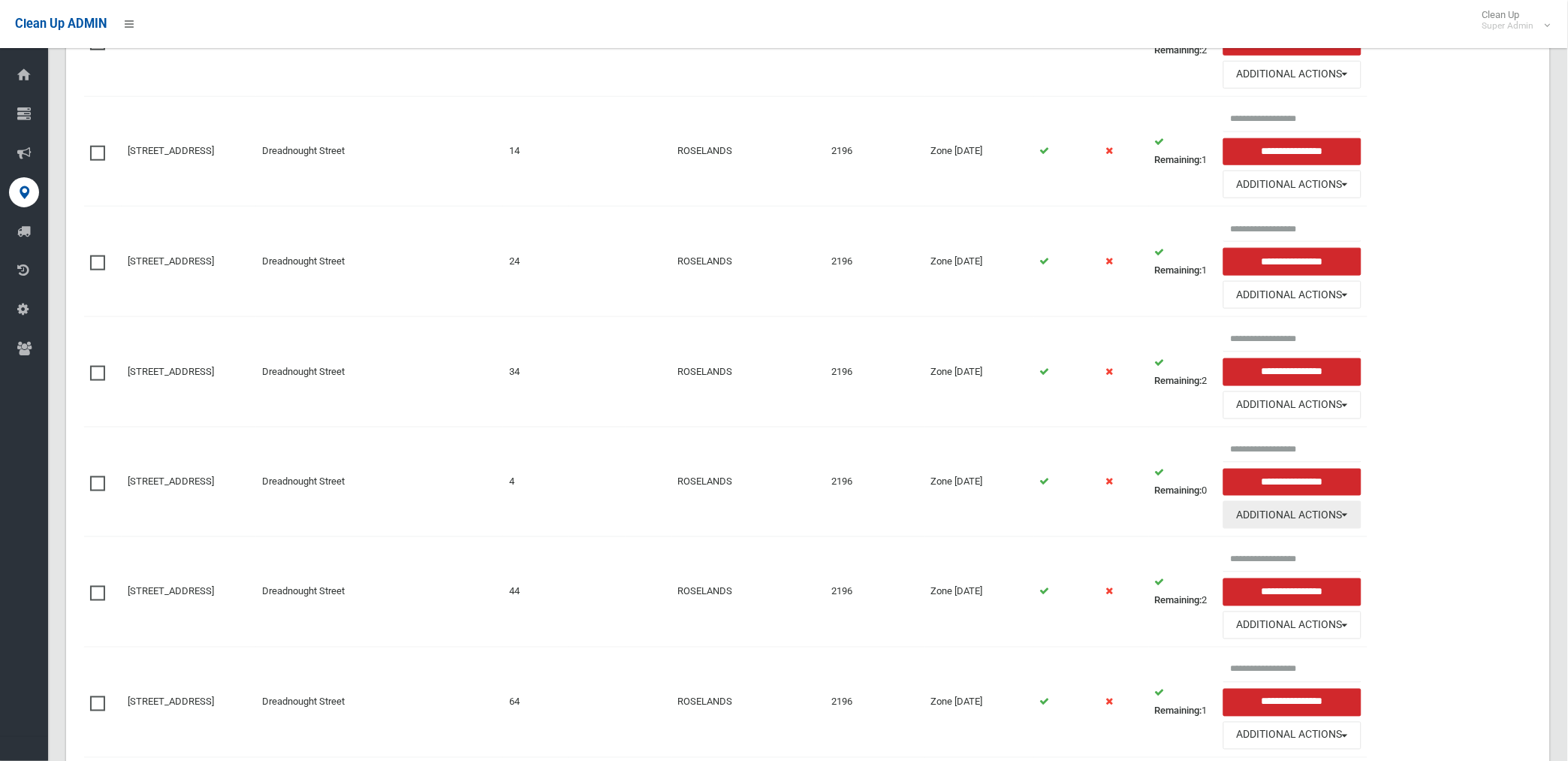
click at [1311, 529] on button "Additional Actions" at bounding box center [1292, 515] width 138 height 27
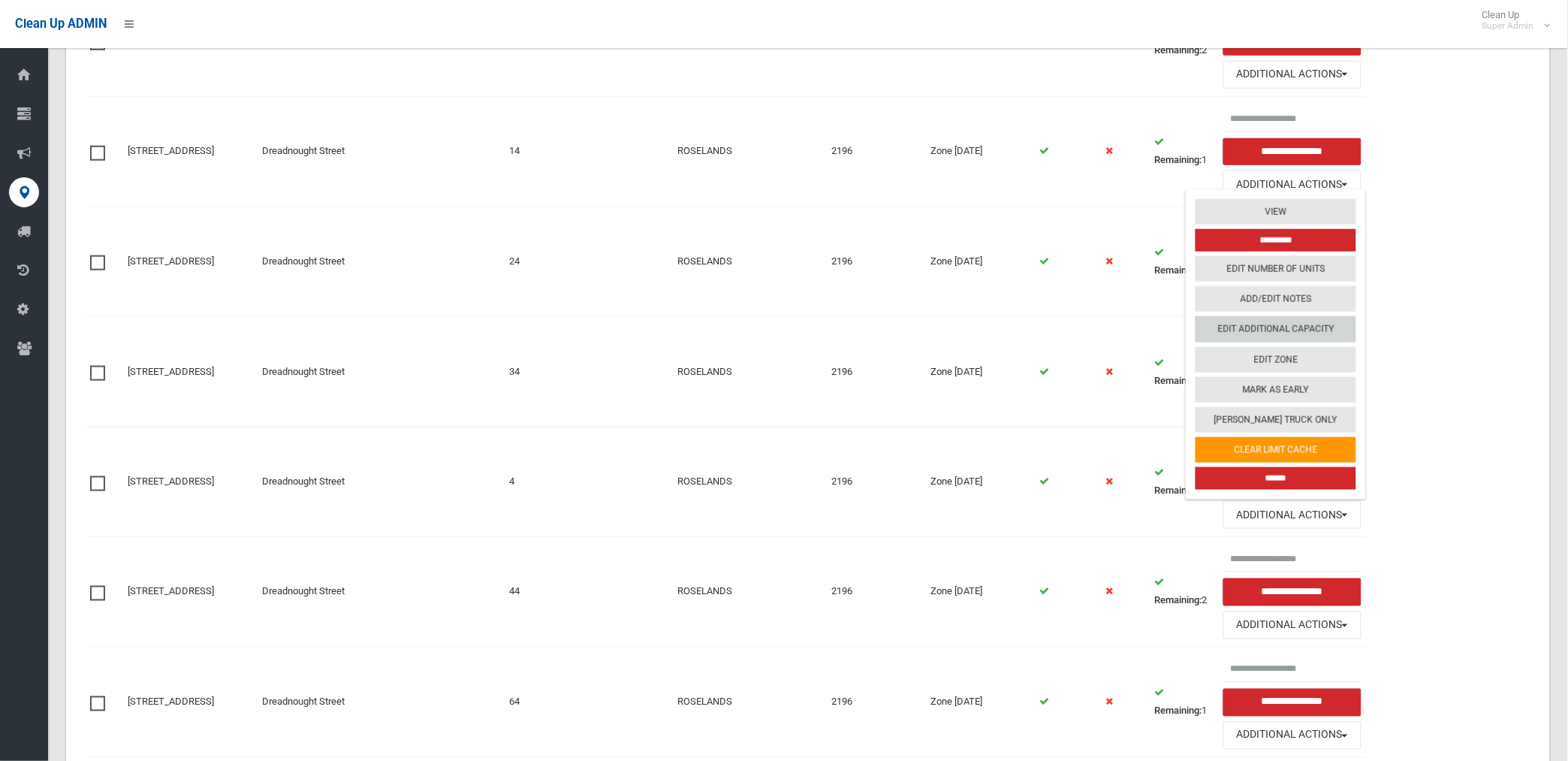
click at [1293, 343] on link "Edit Additional Capacity" at bounding box center [1275, 330] width 161 height 26
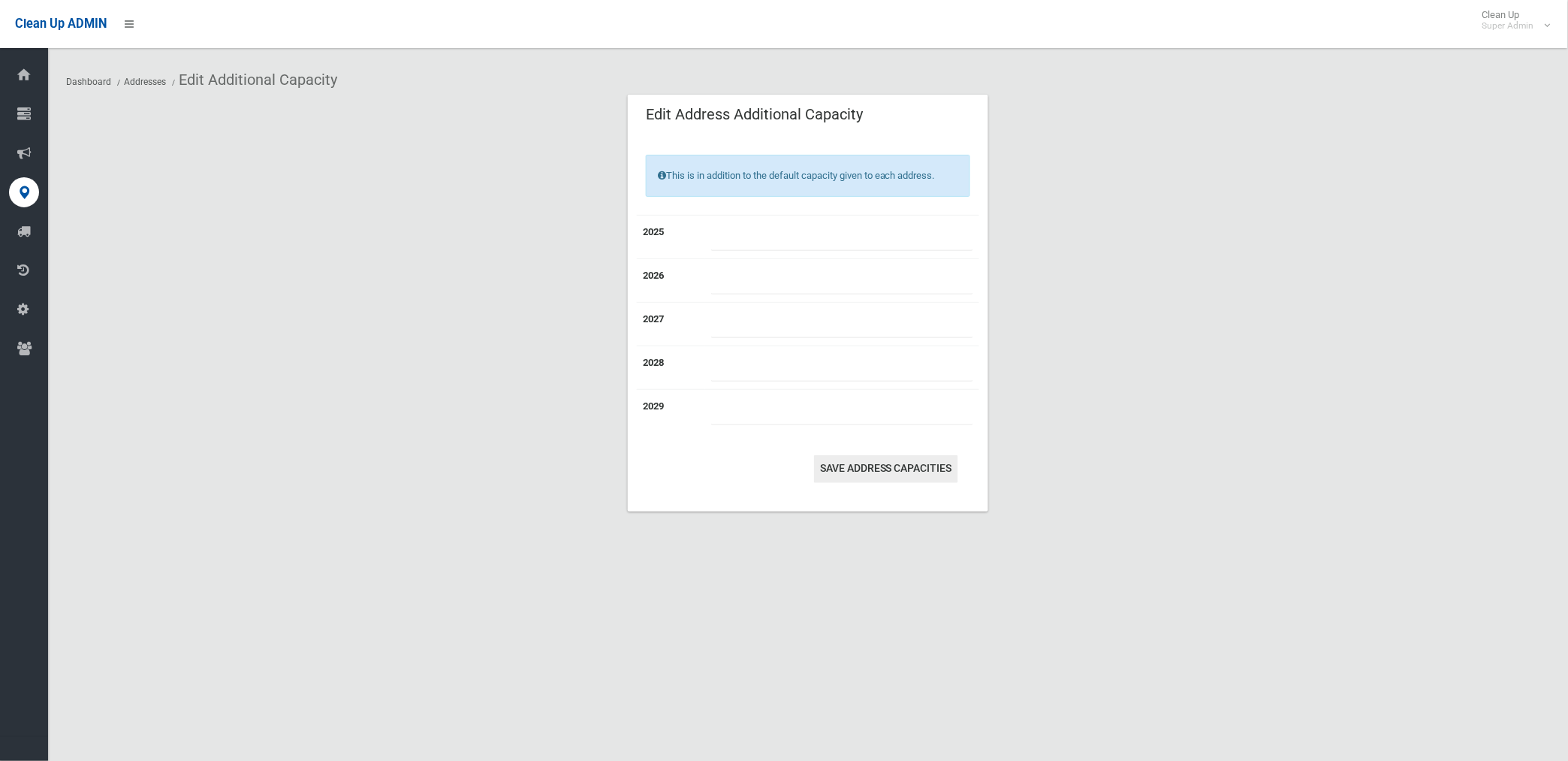
click at [856, 474] on button "Save Address capacities" at bounding box center [886, 468] width 144 height 27
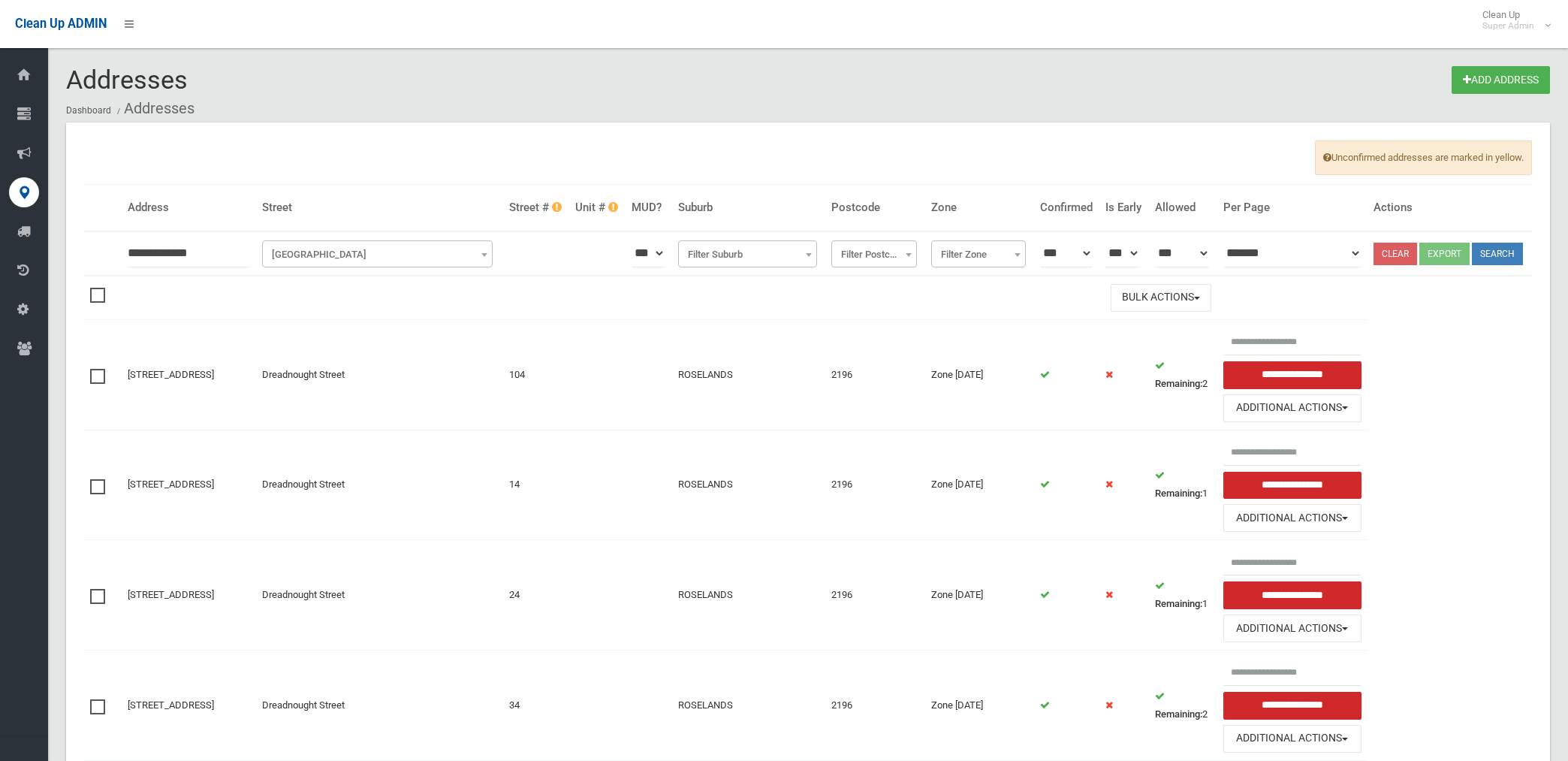
scroll to position [333, 0]
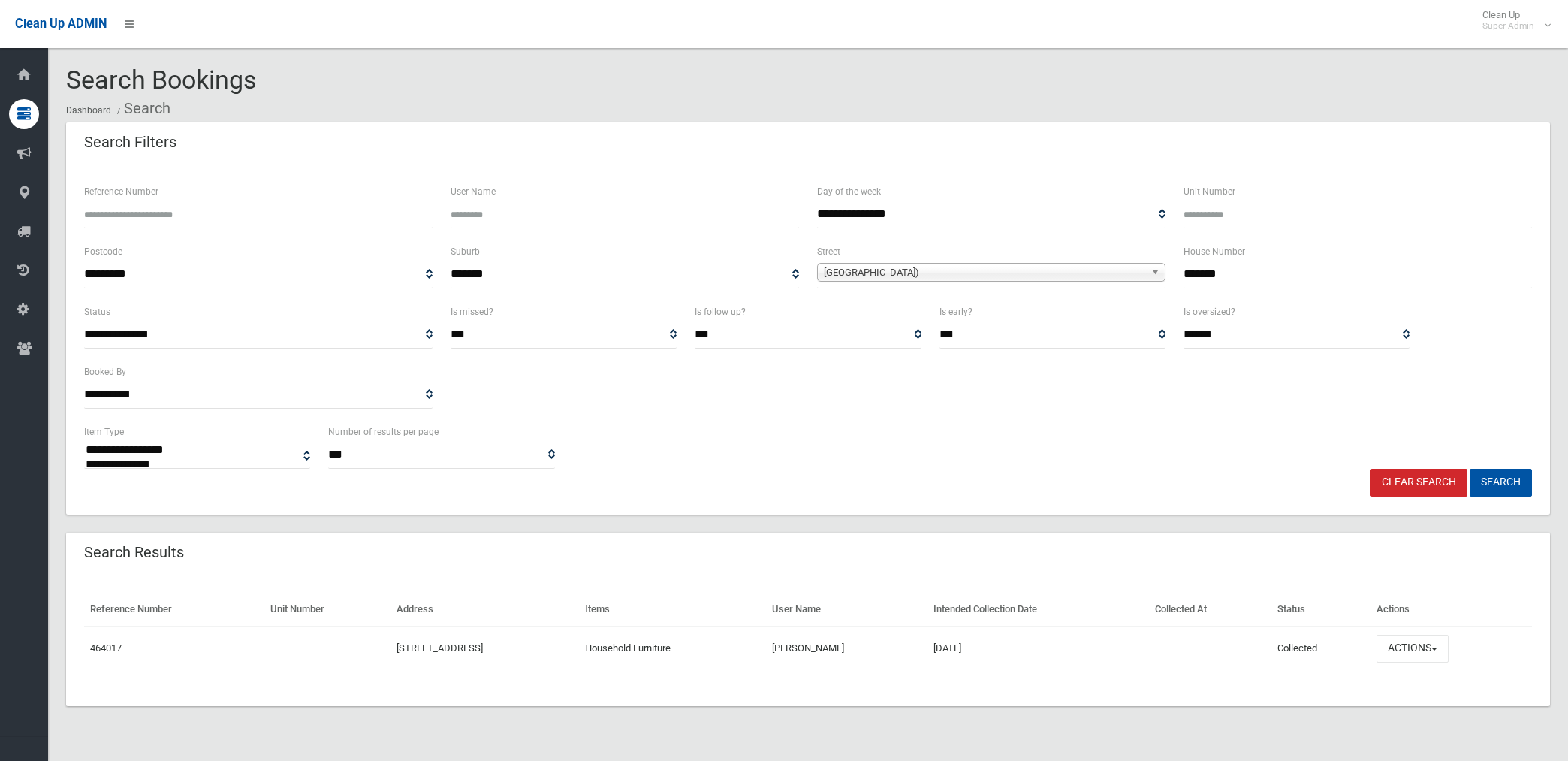
select select
